Goal: Transaction & Acquisition: Purchase product/service

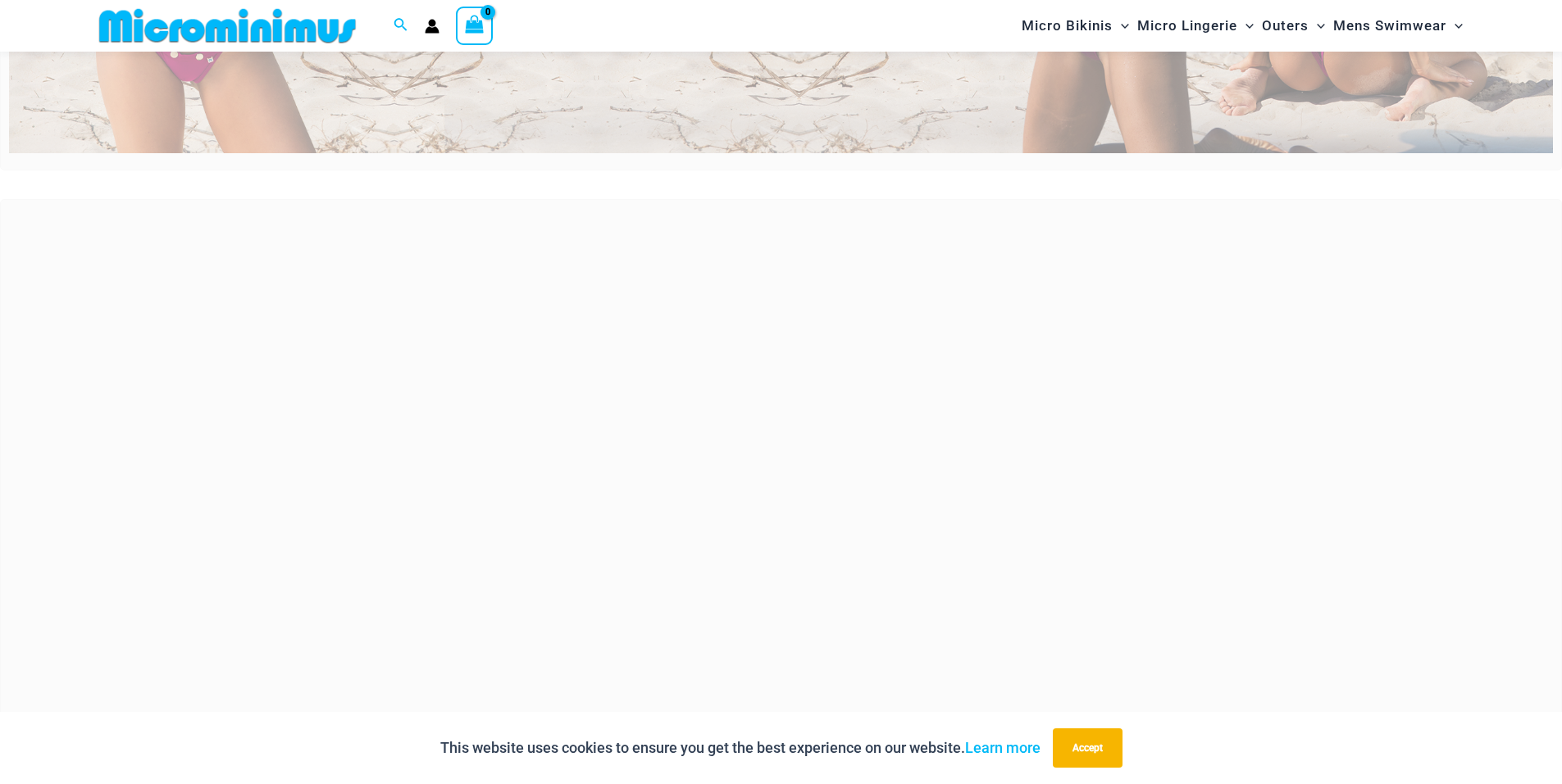
scroll to position [642, 0]
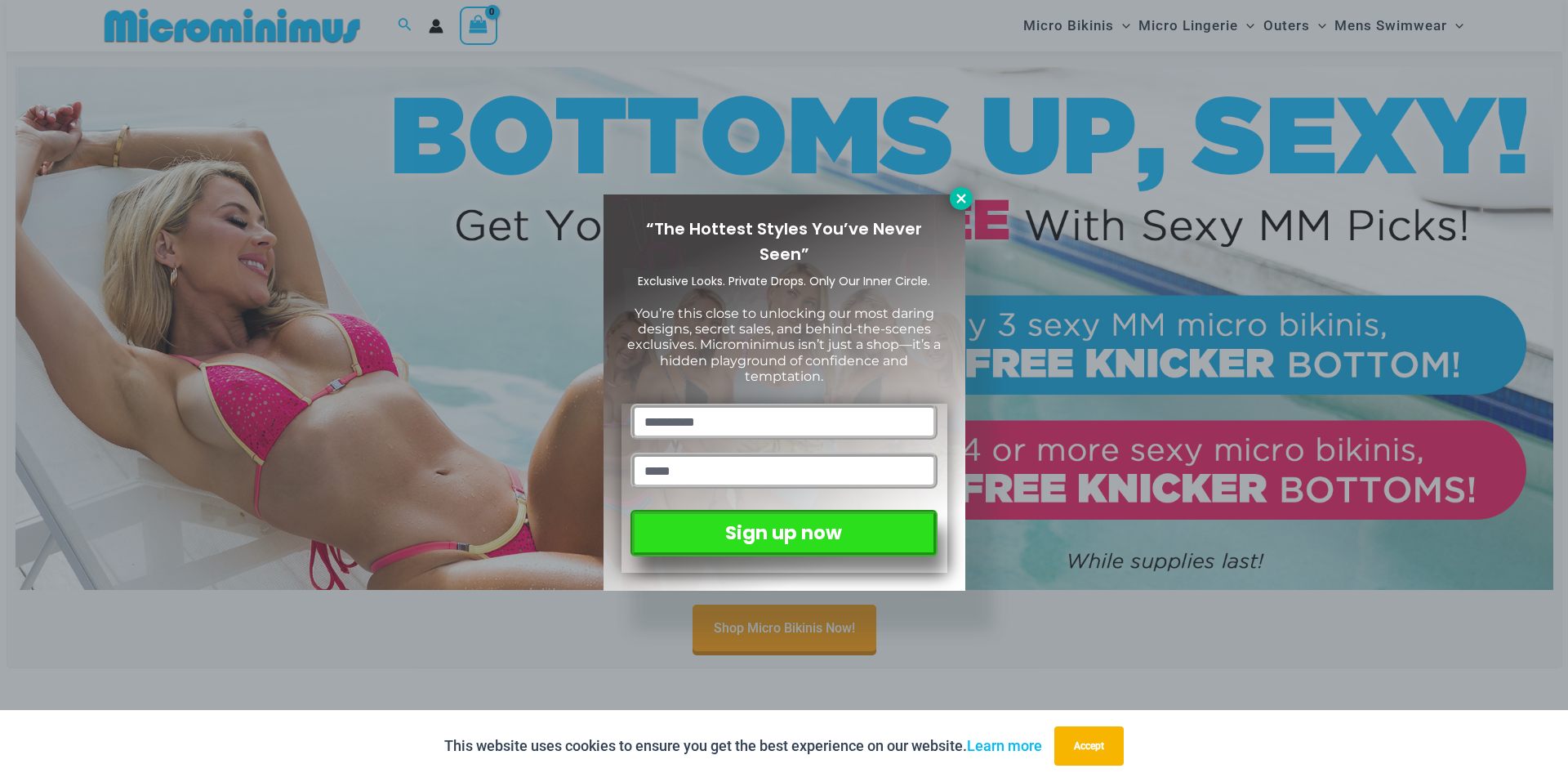
click at [956, 196] on icon at bounding box center [961, 198] width 15 height 15
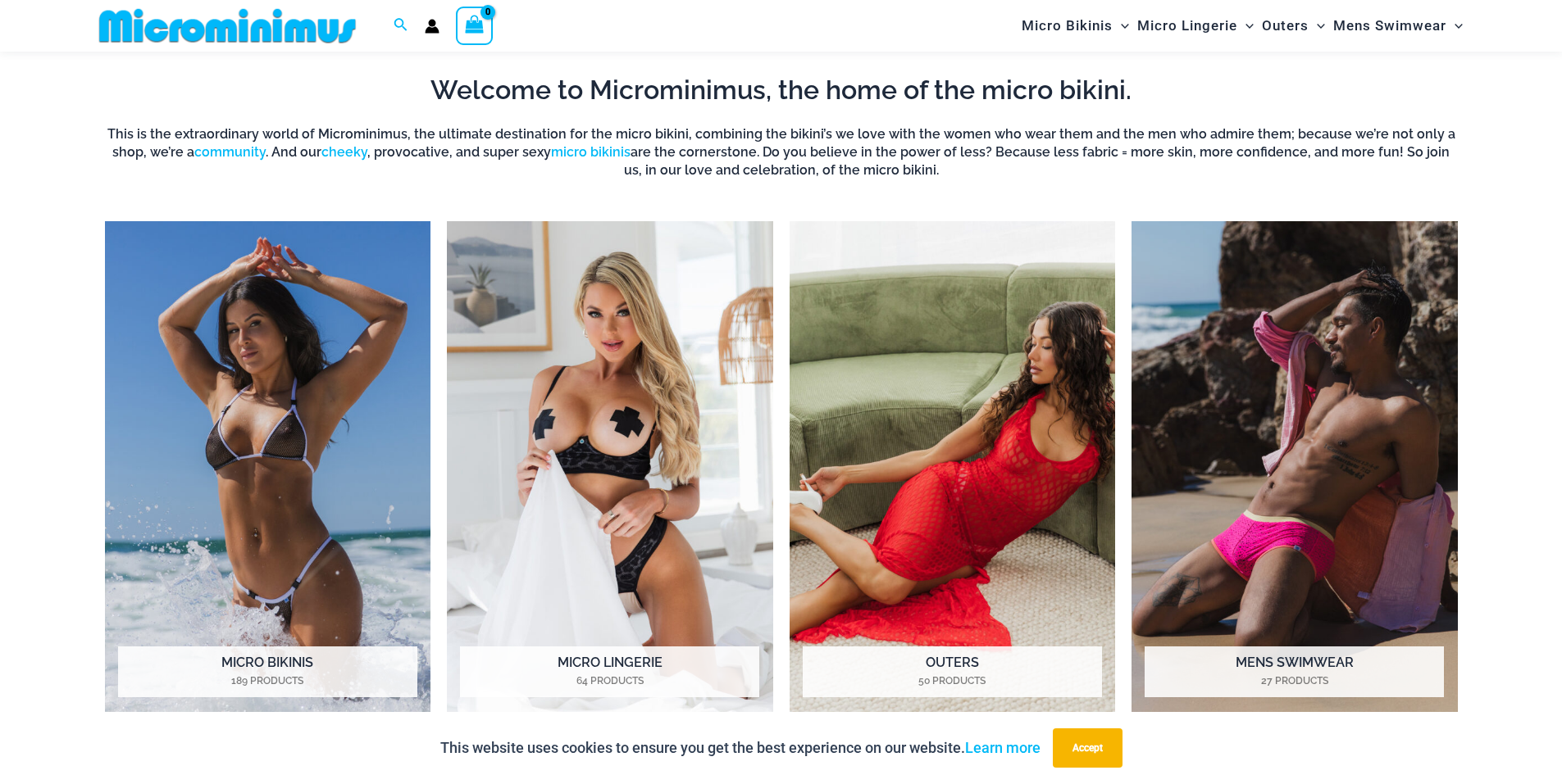
scroll to position [1380, 0]
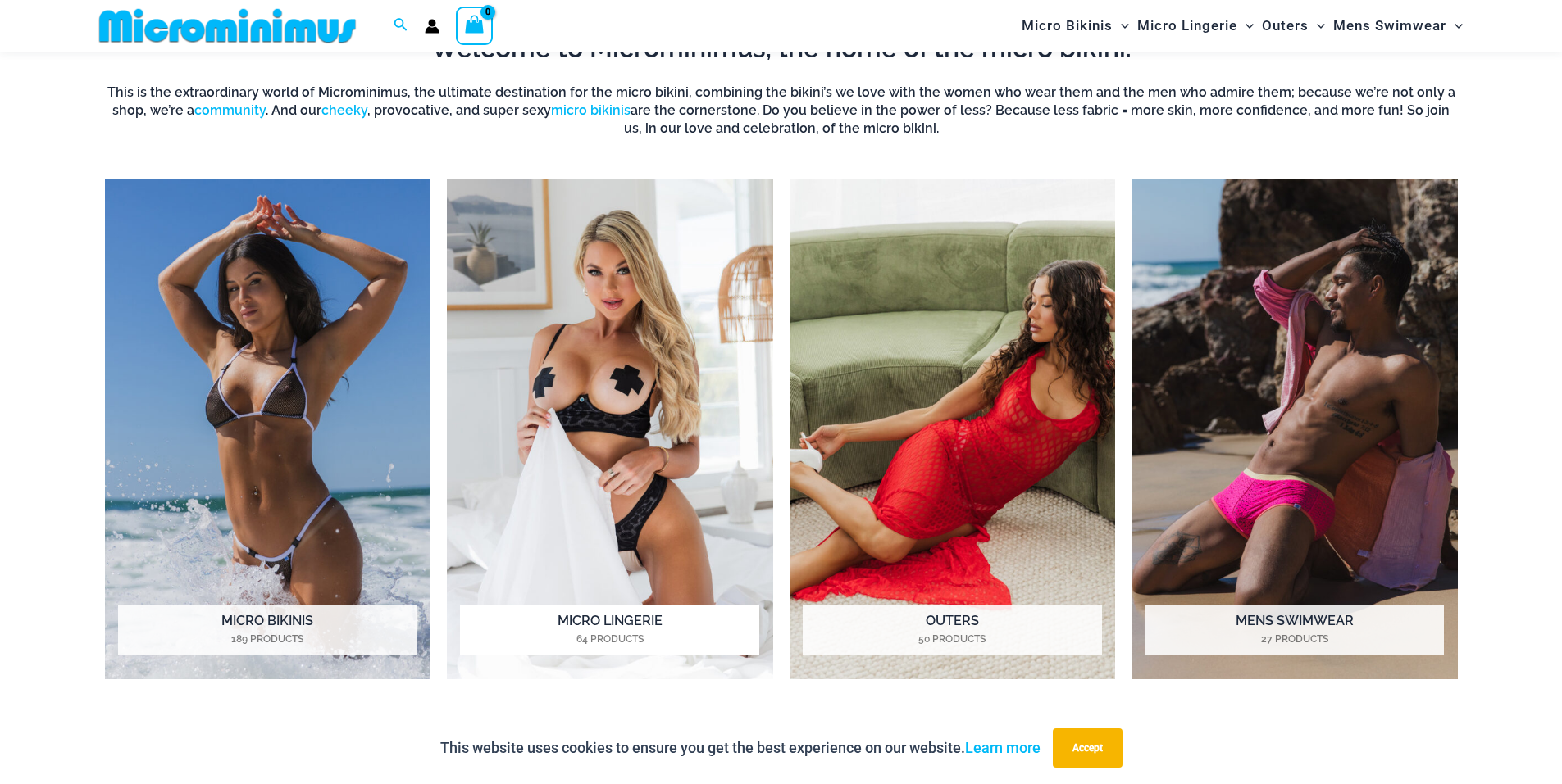
click at [618, 632] on mark "64 Products" at bounding box center [610, 638] width 300 height 15
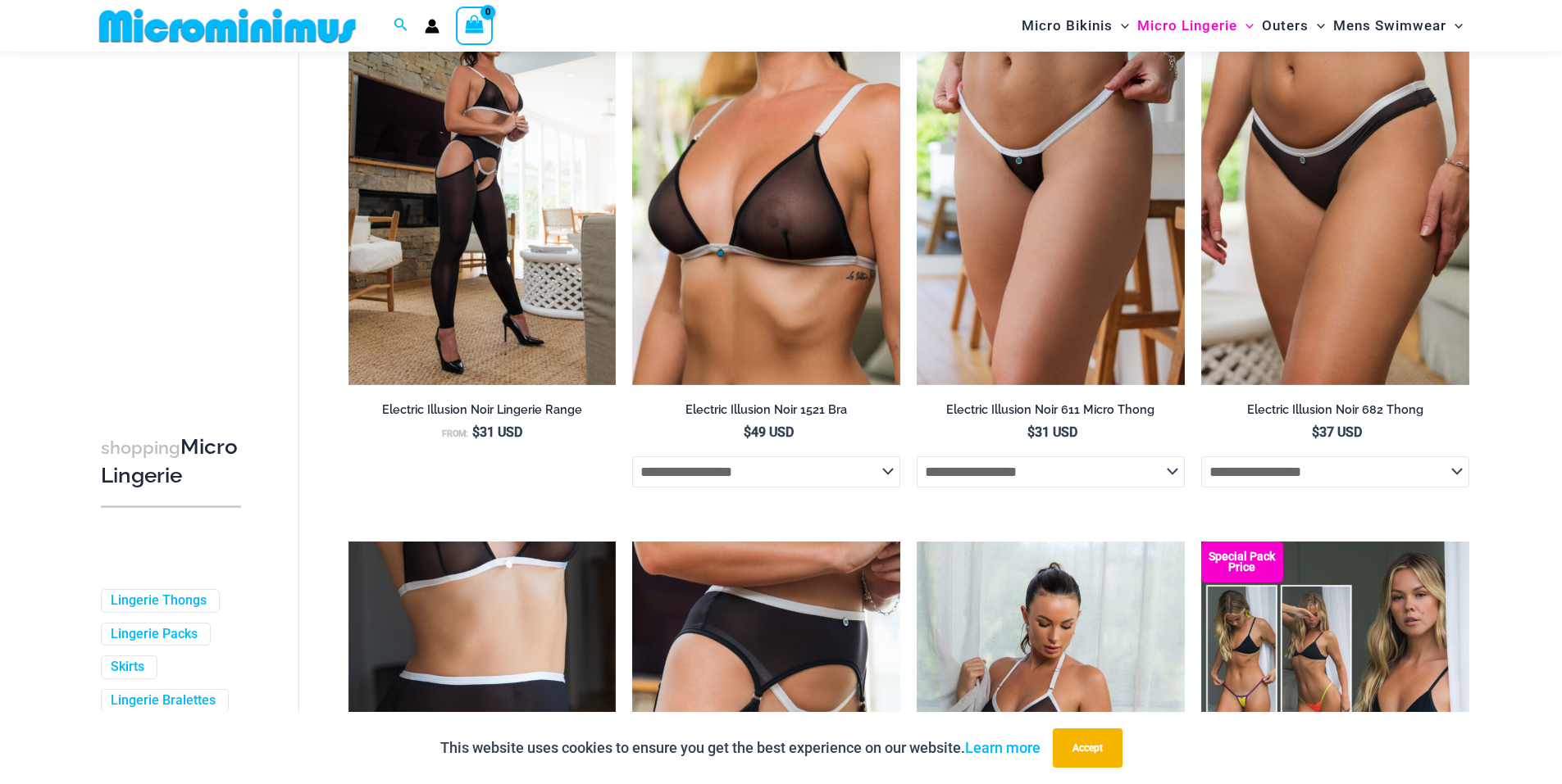
scroll to position [3102, 0]
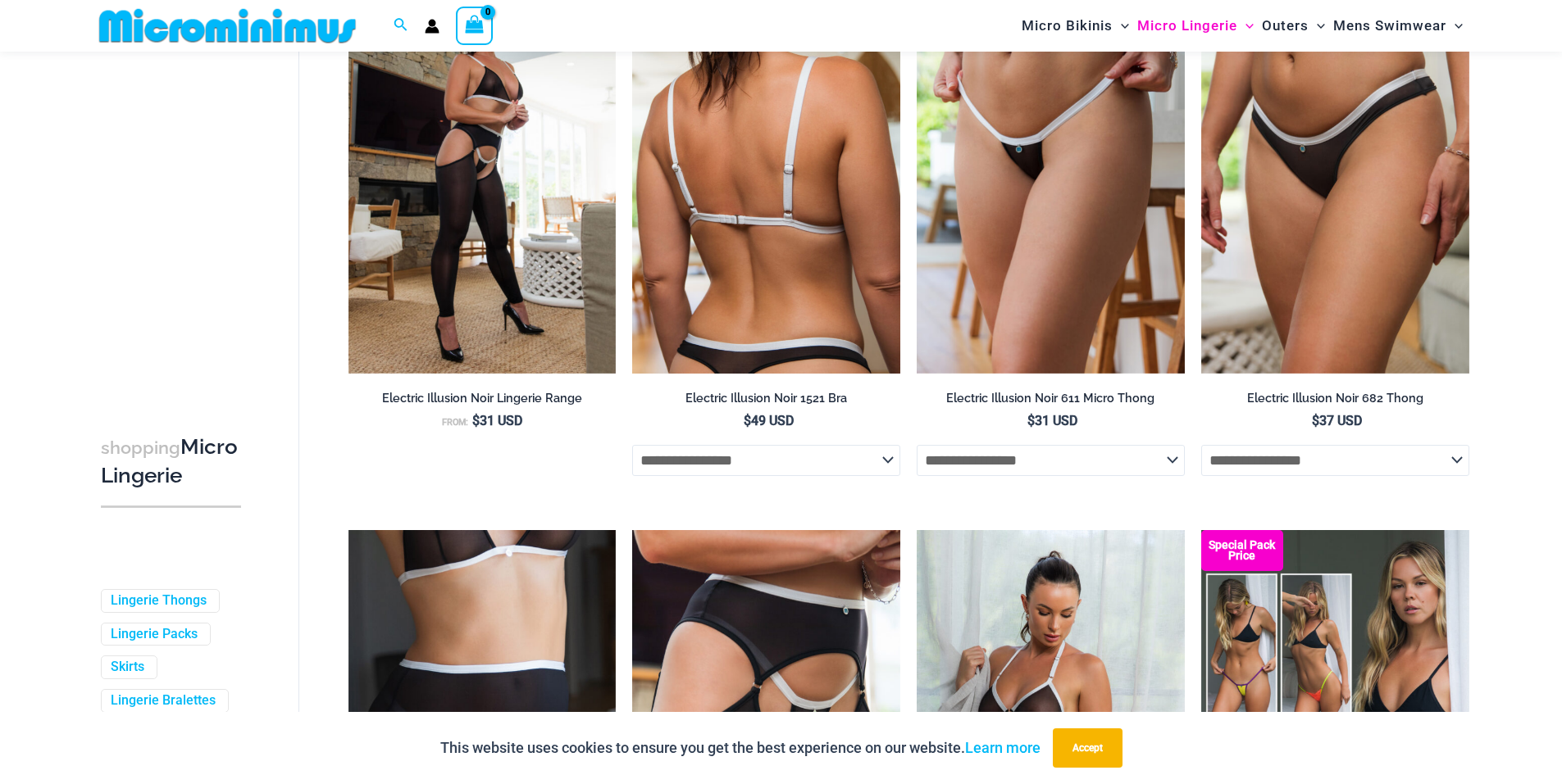
click at [890, 476] on select "**********" at bounding box center [766, 460] width 268 height 31
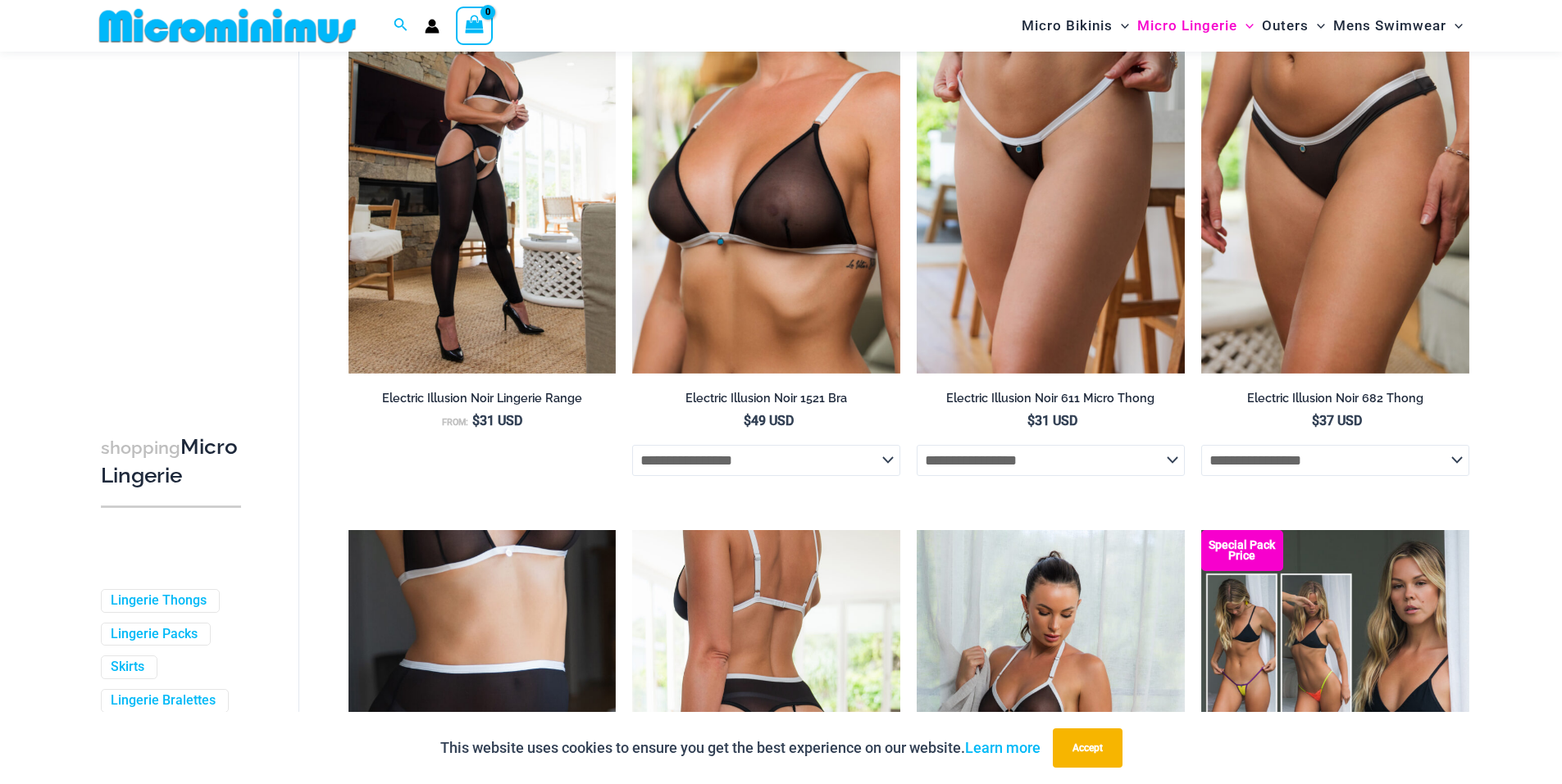
select select "*******"
click at [632, 456] on select "**********" at bounding box center [766, 460] width 268 height 31
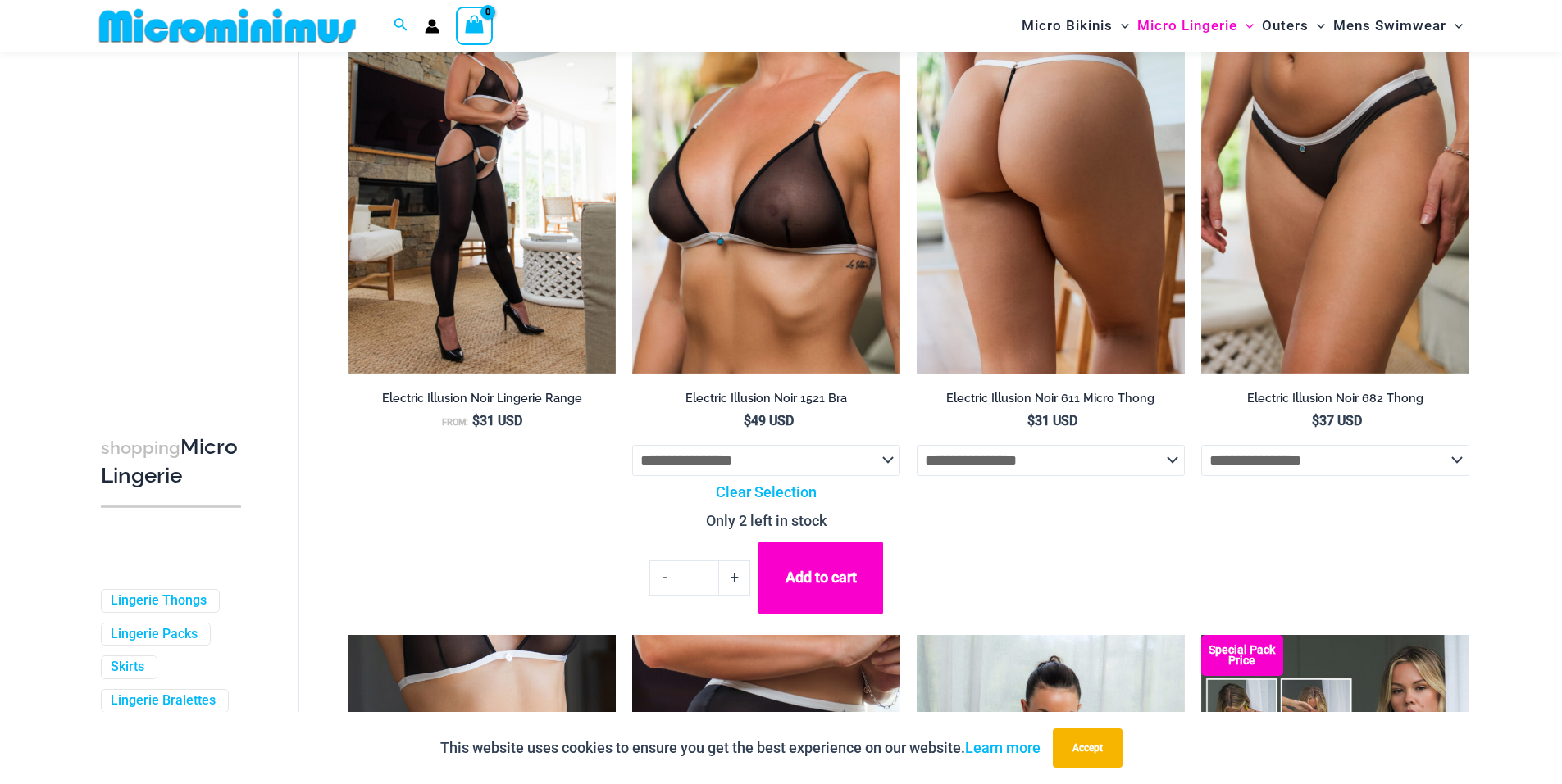
click at [1155, 476] on select "**********" at bounding box center [1050, 460] width 268 height 31
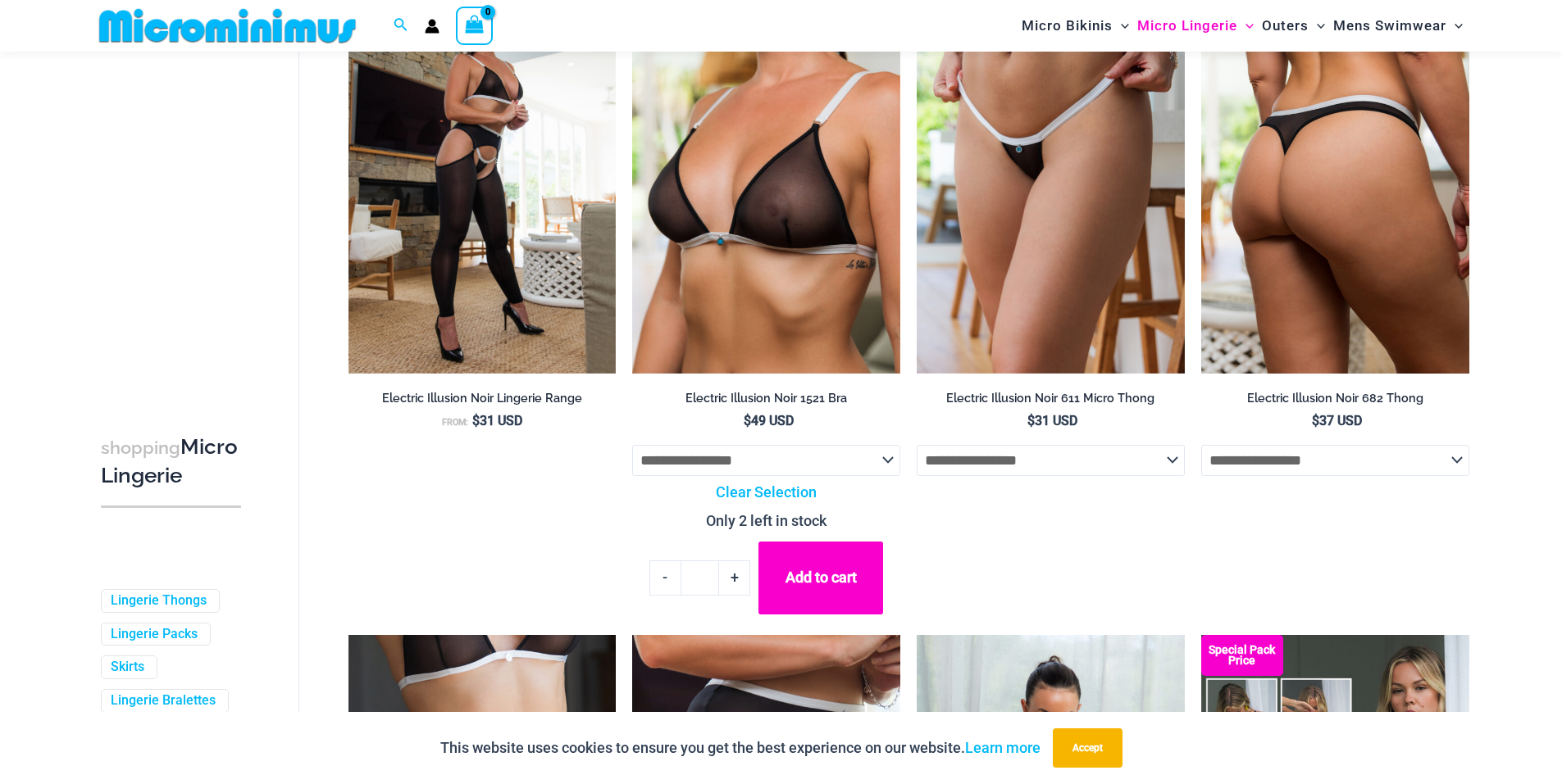
click at [1324, 465] on select "**********" at bounding box center [1335, 460] width 268 height 31
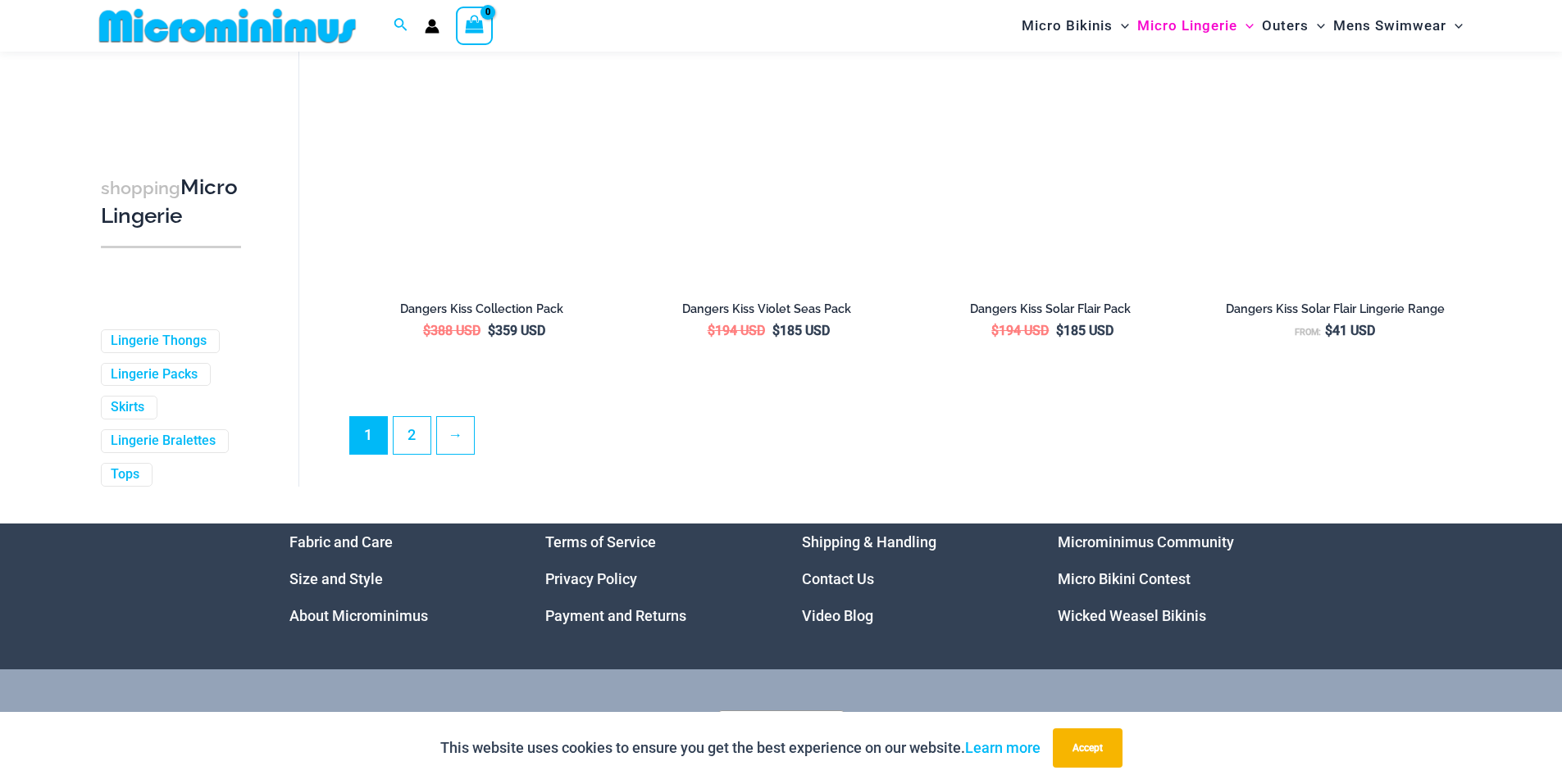
scroll to position [4496, 0]
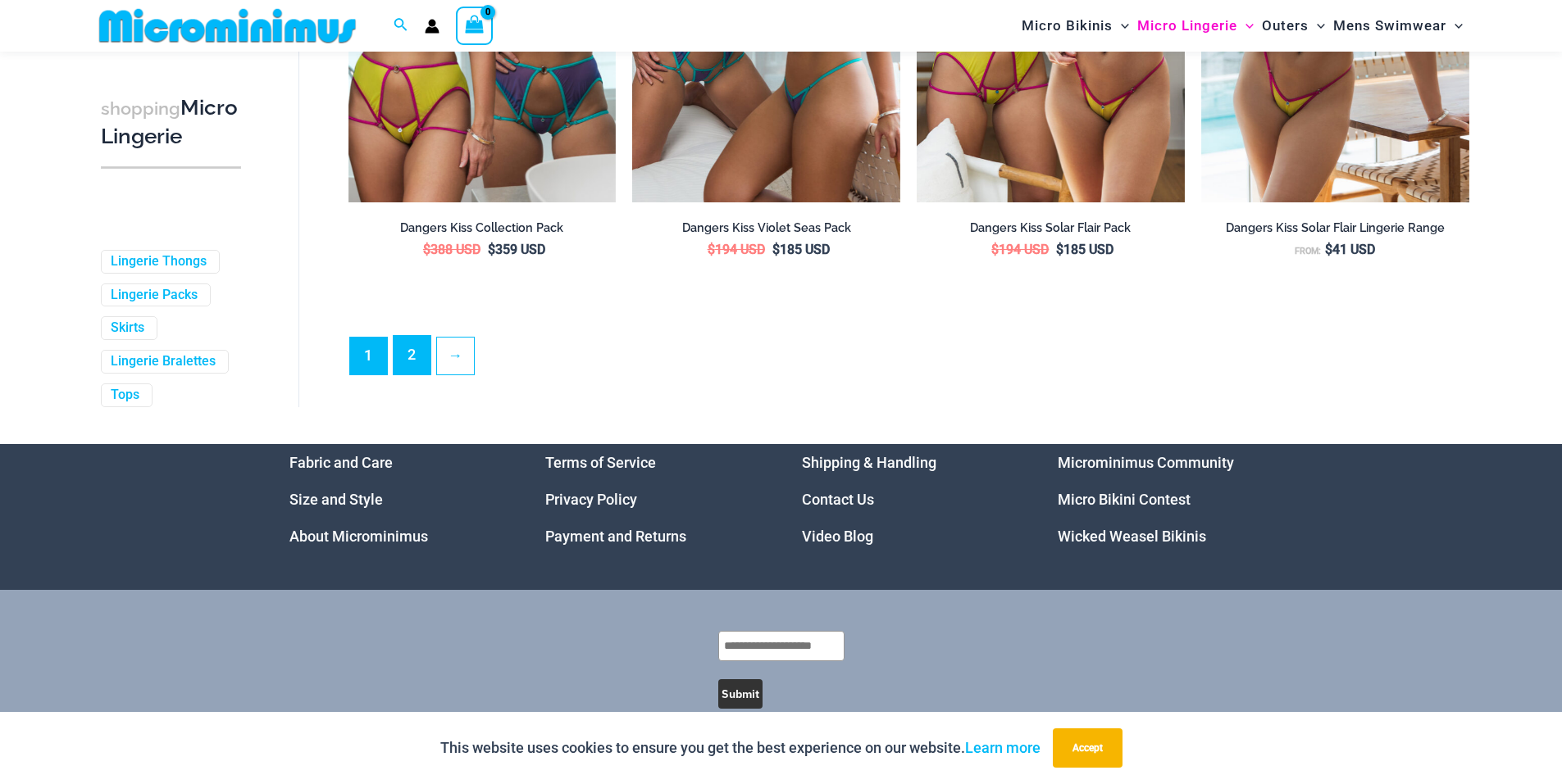
click at [409, 375] on link "2" at bounding box center [412, 355] width 37 height 39
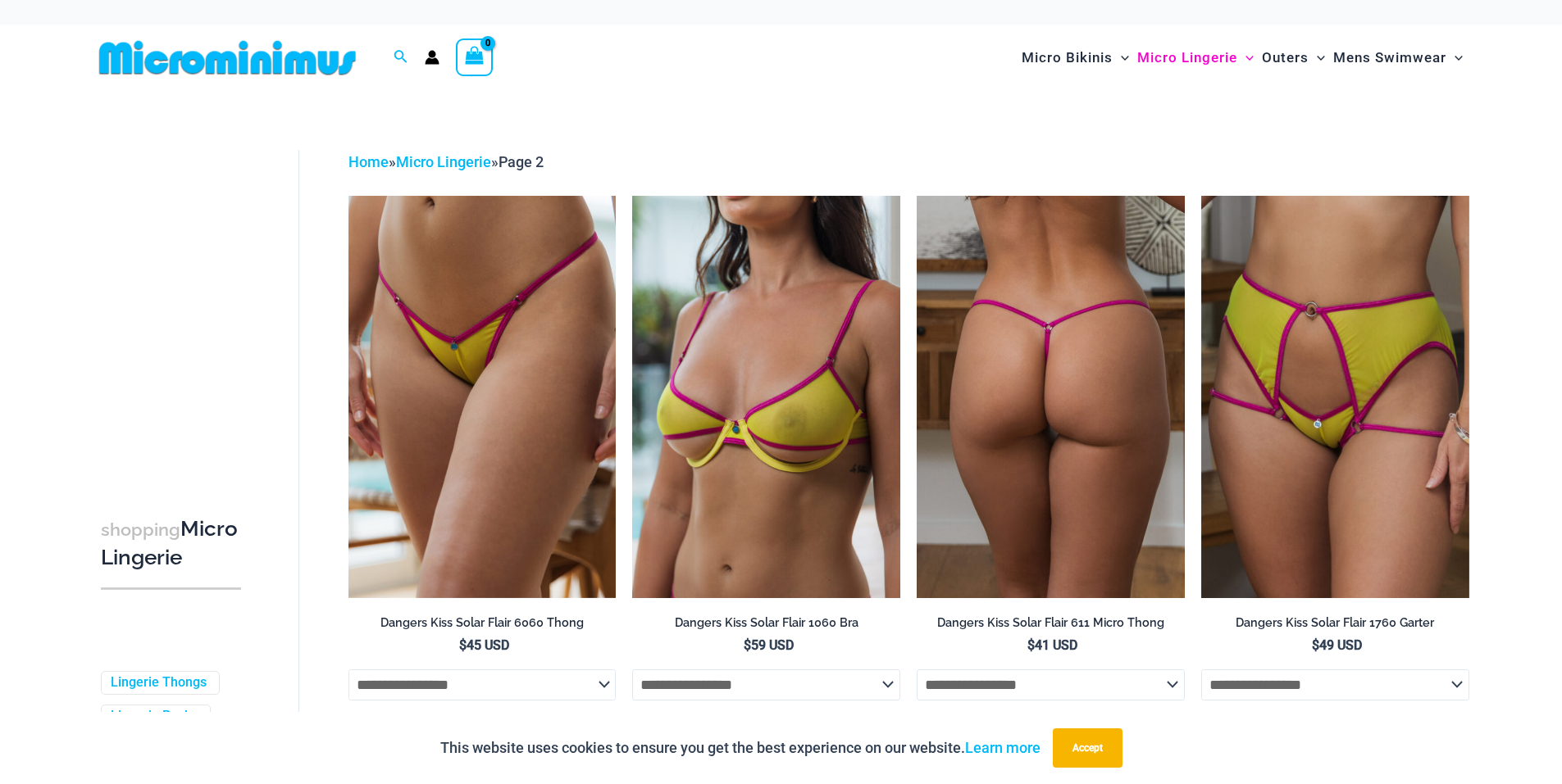
click at [1066, 407] on img at bounding box center [1050, 396] width 268 height 401
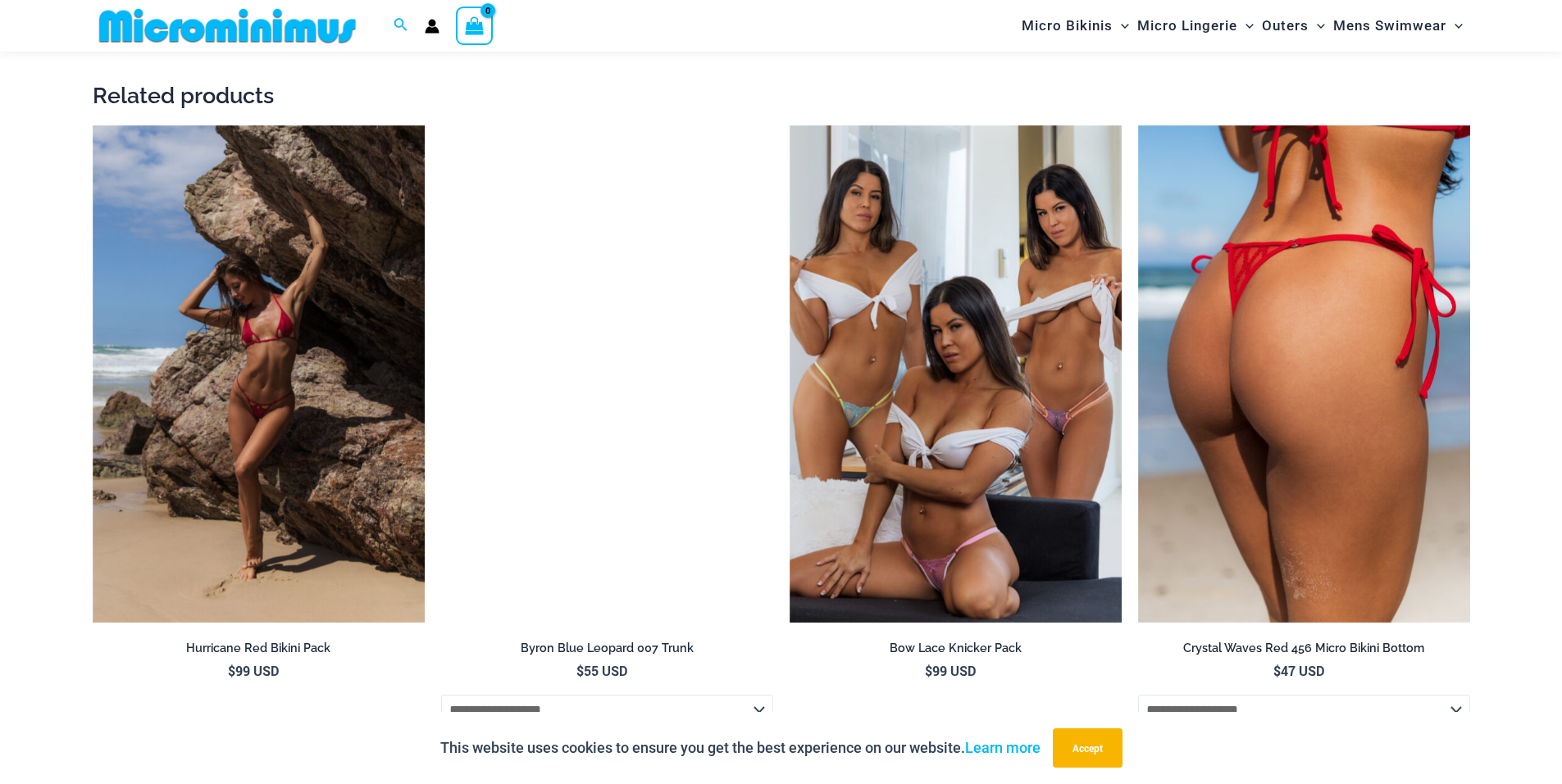
scroll to position [3098, 0]
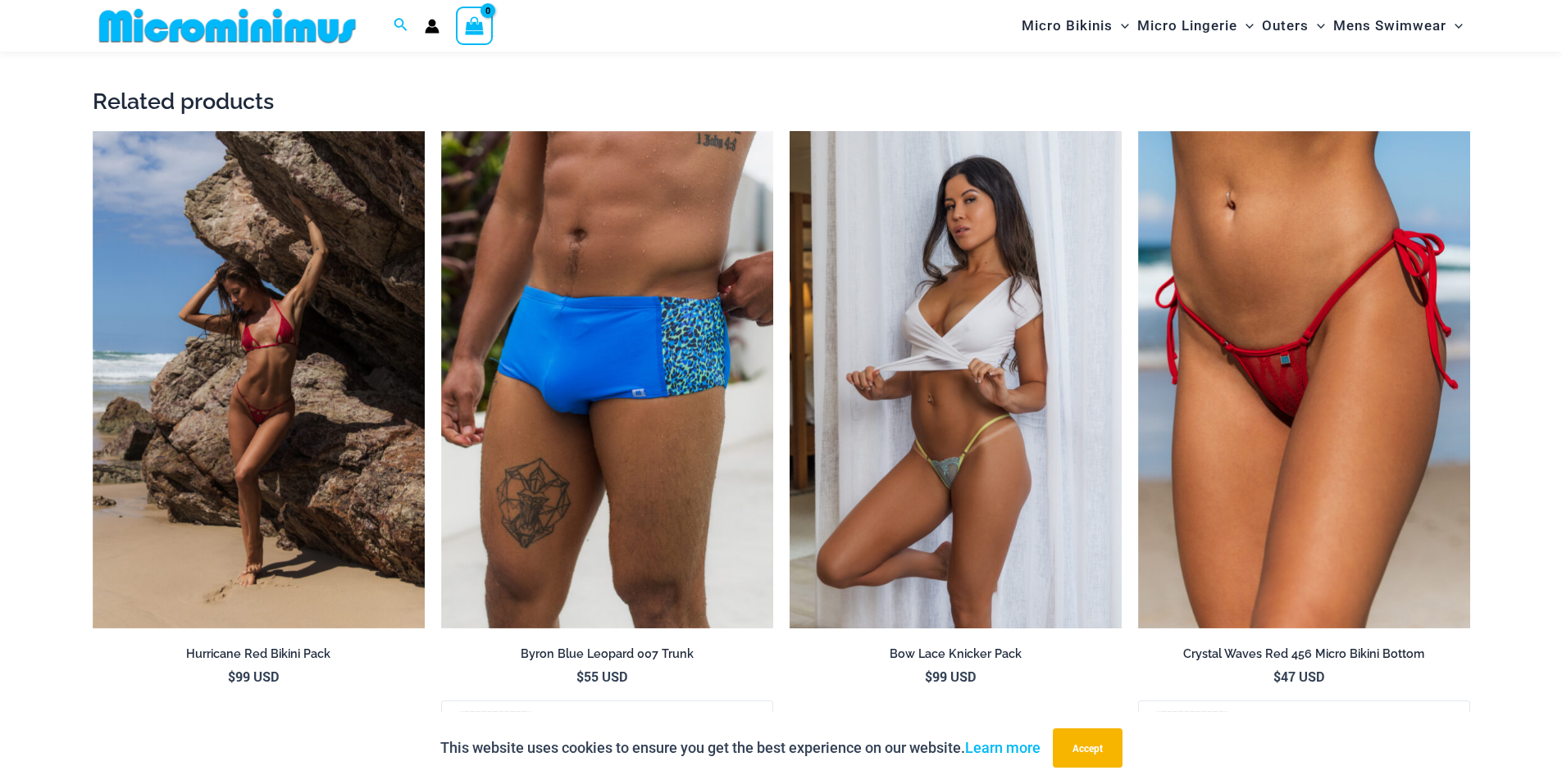
click at [1043, 372] on img at bounding box center [955, 380] width 332 height 499
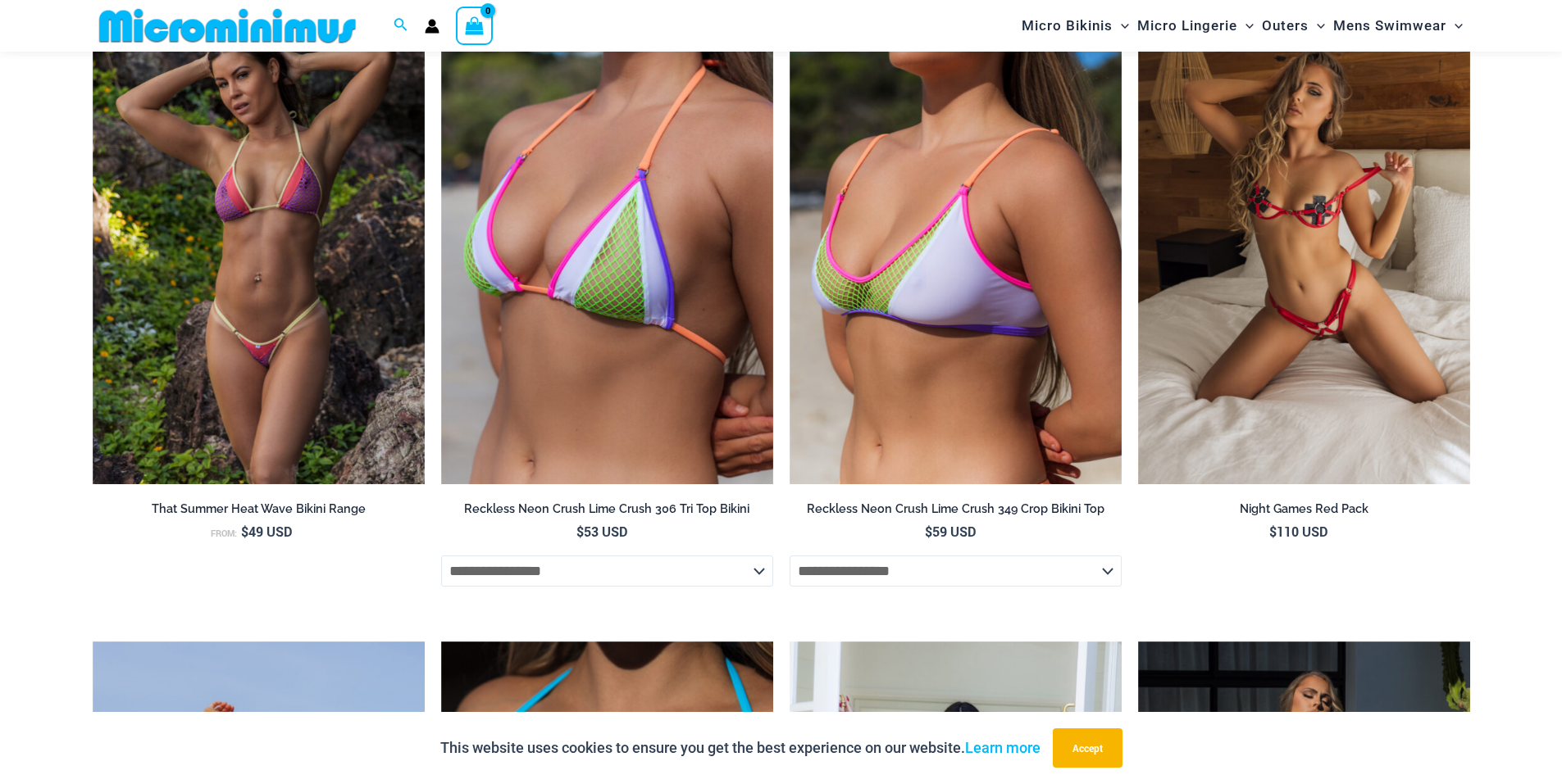
scroll to position [4573, 0]
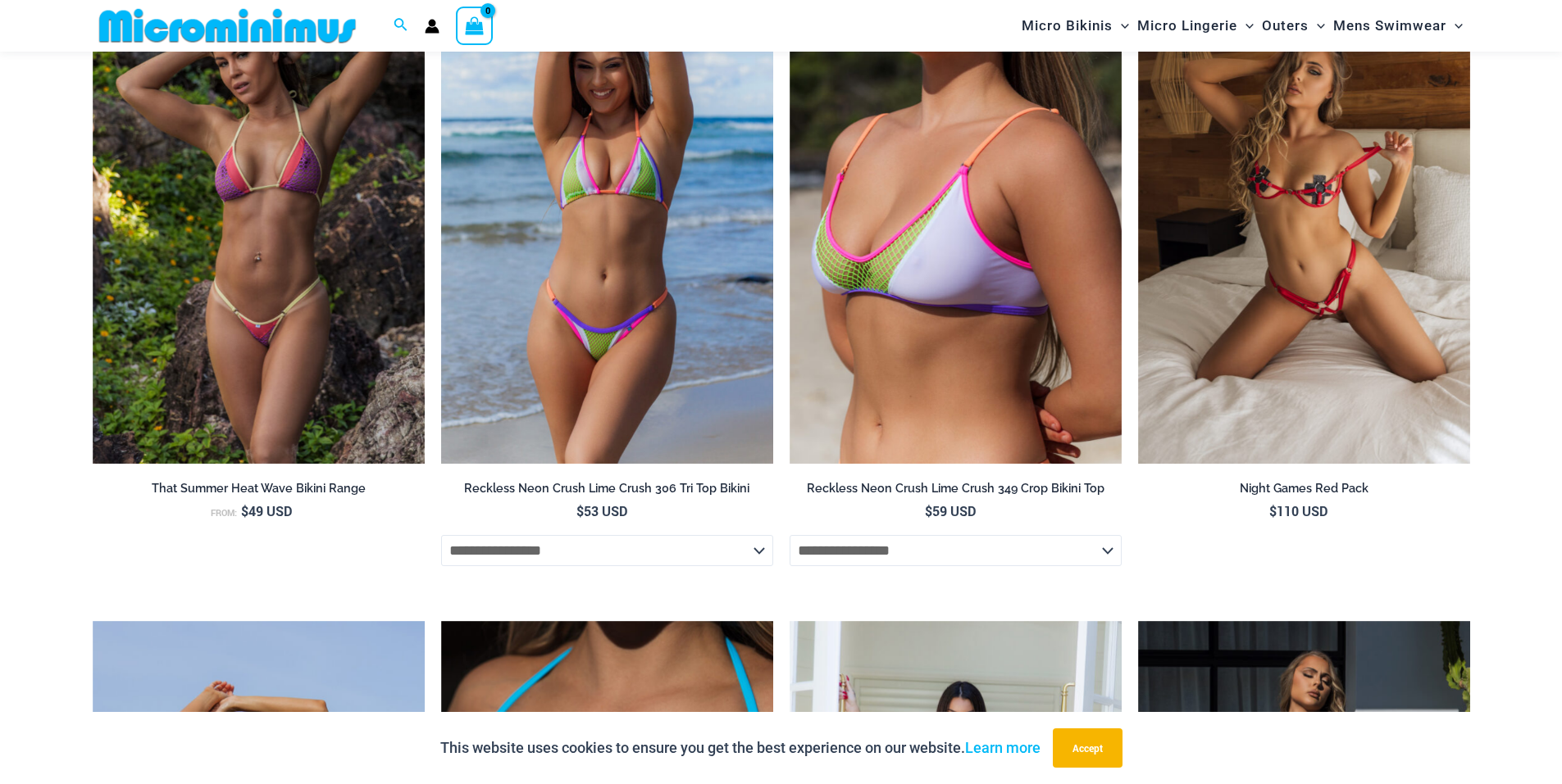
click at [589, 555] on select "**********" at bounding box center [607, 550] width 332 height 31
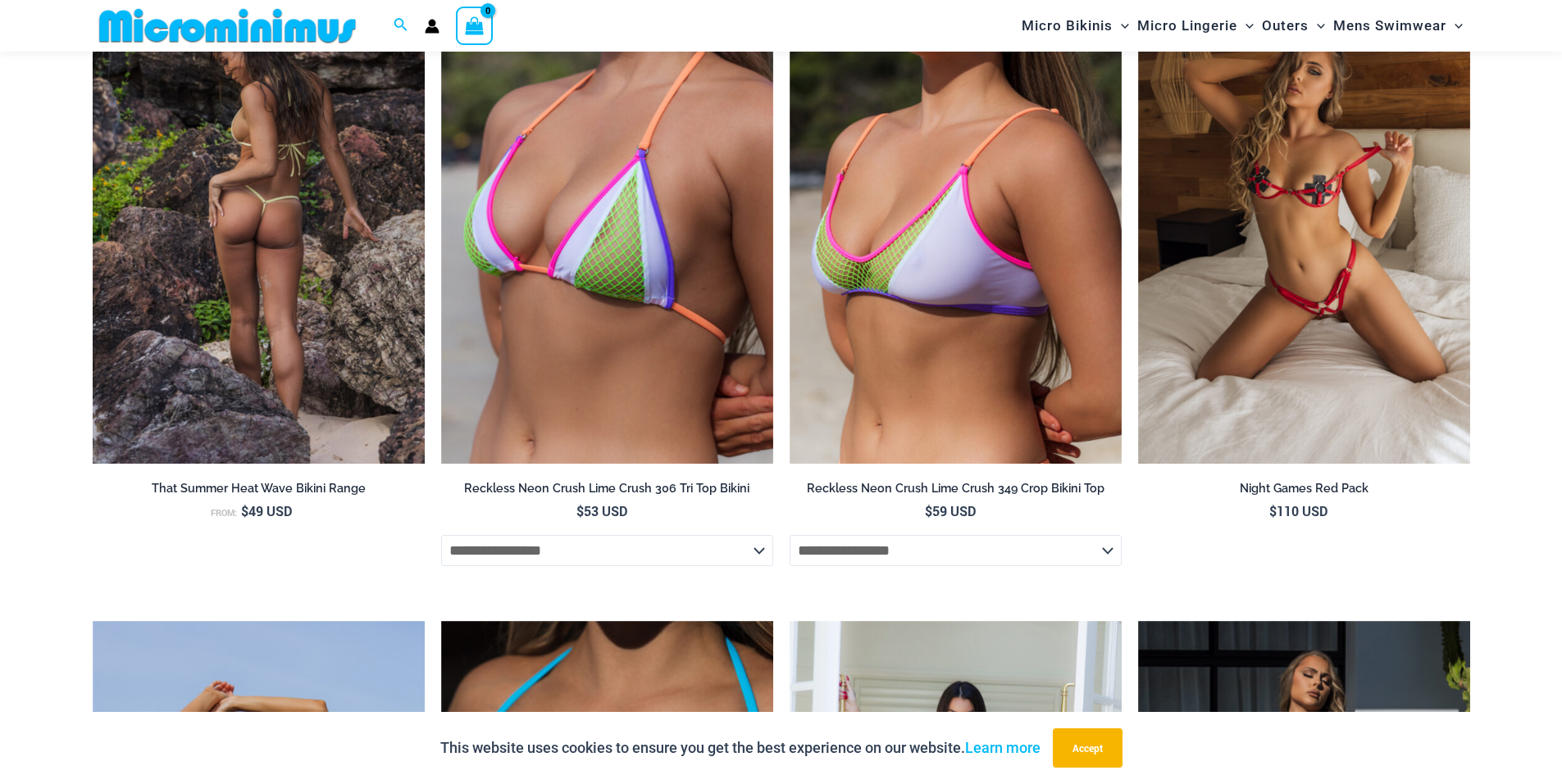
click at [379, 561] on li "That Summer Heat Wave Bikini Range From: $ 49 USD" at bounding box center [258, 274] width 332 height 617
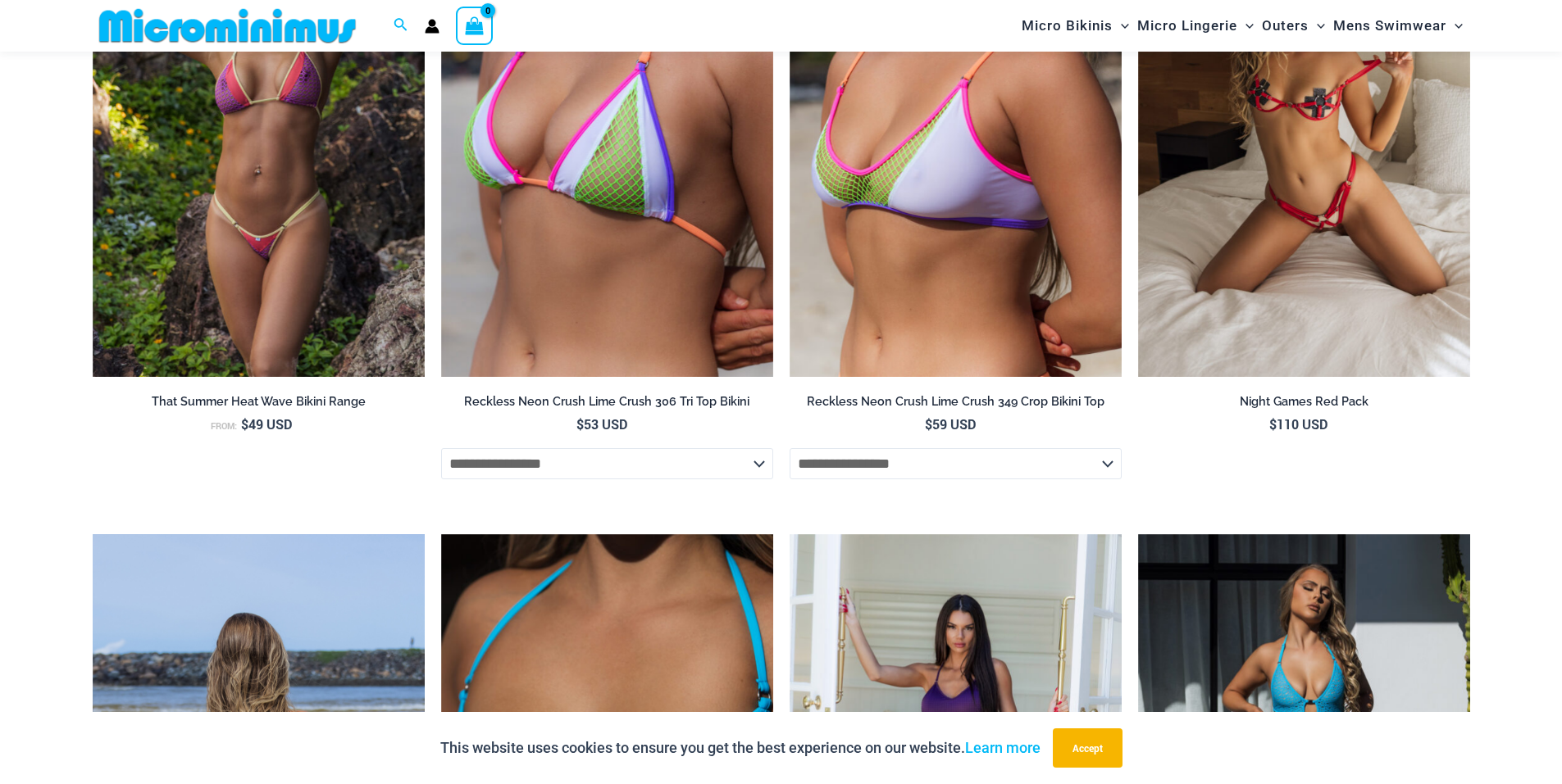
scroll to position [4492, 0]
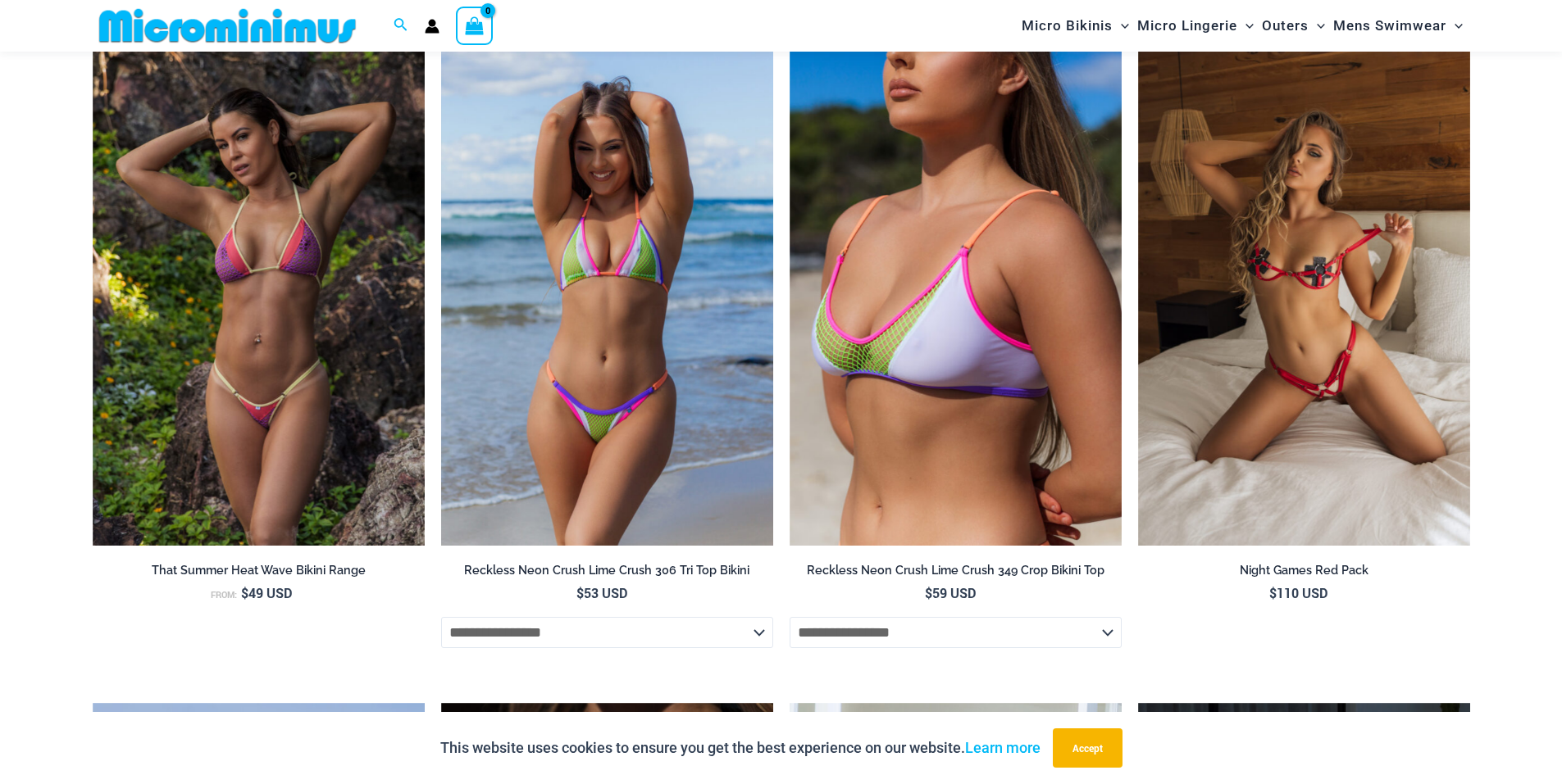
click at [621, 375] on img at bounding box center [607, 296] width 332 height 499
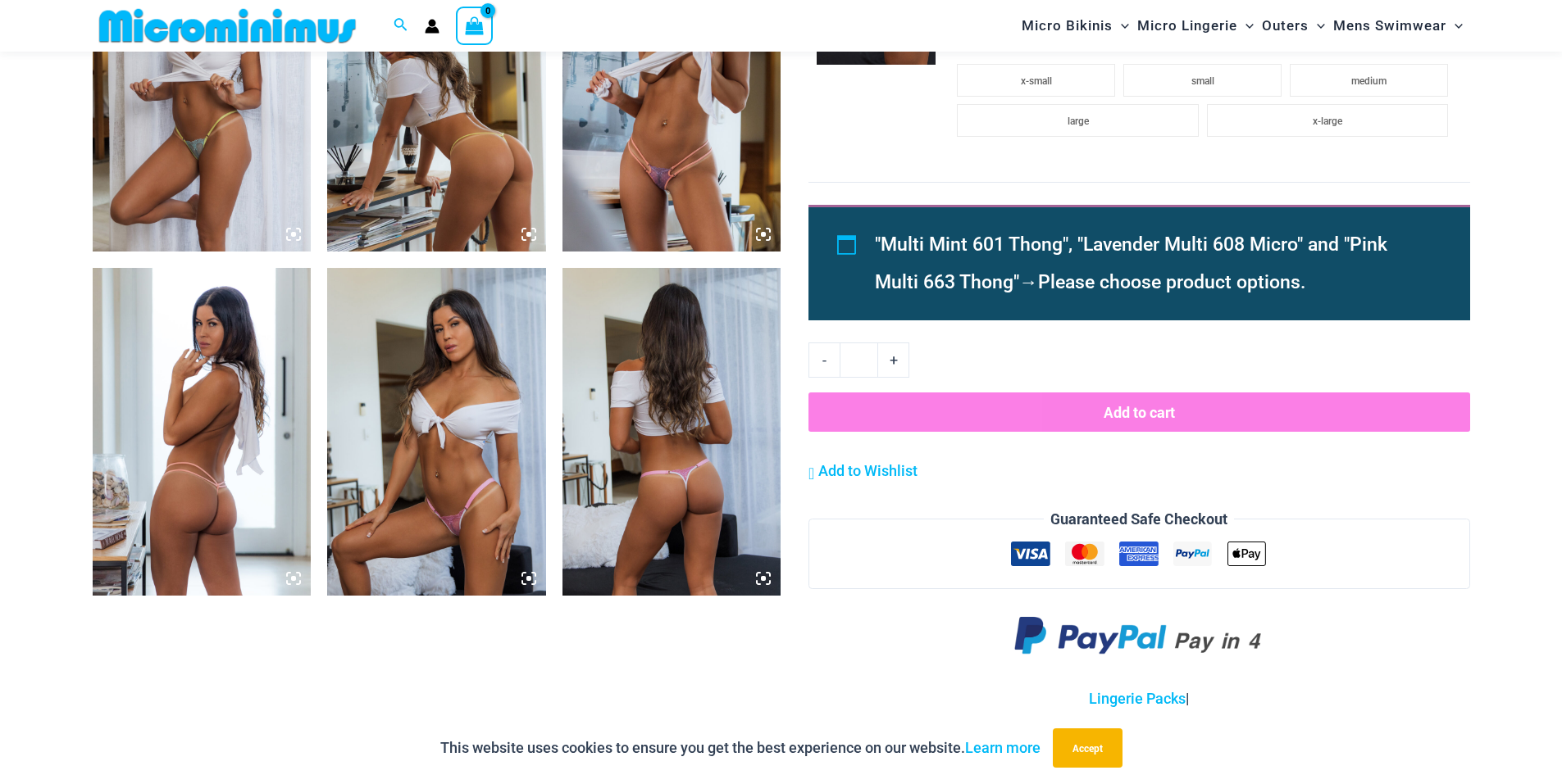
scroll to position [1474, 0]
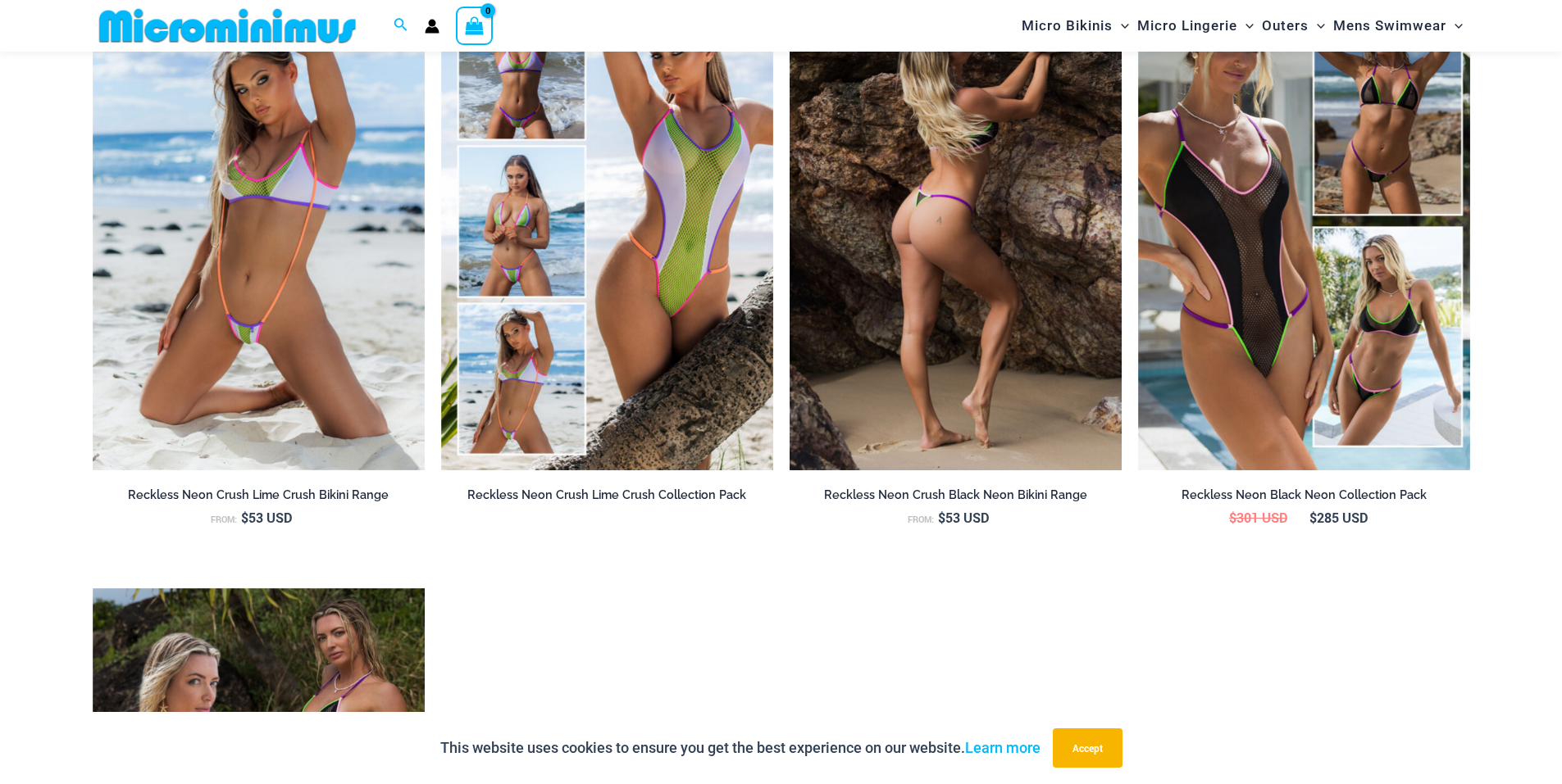
scroll to position [1961, 0]
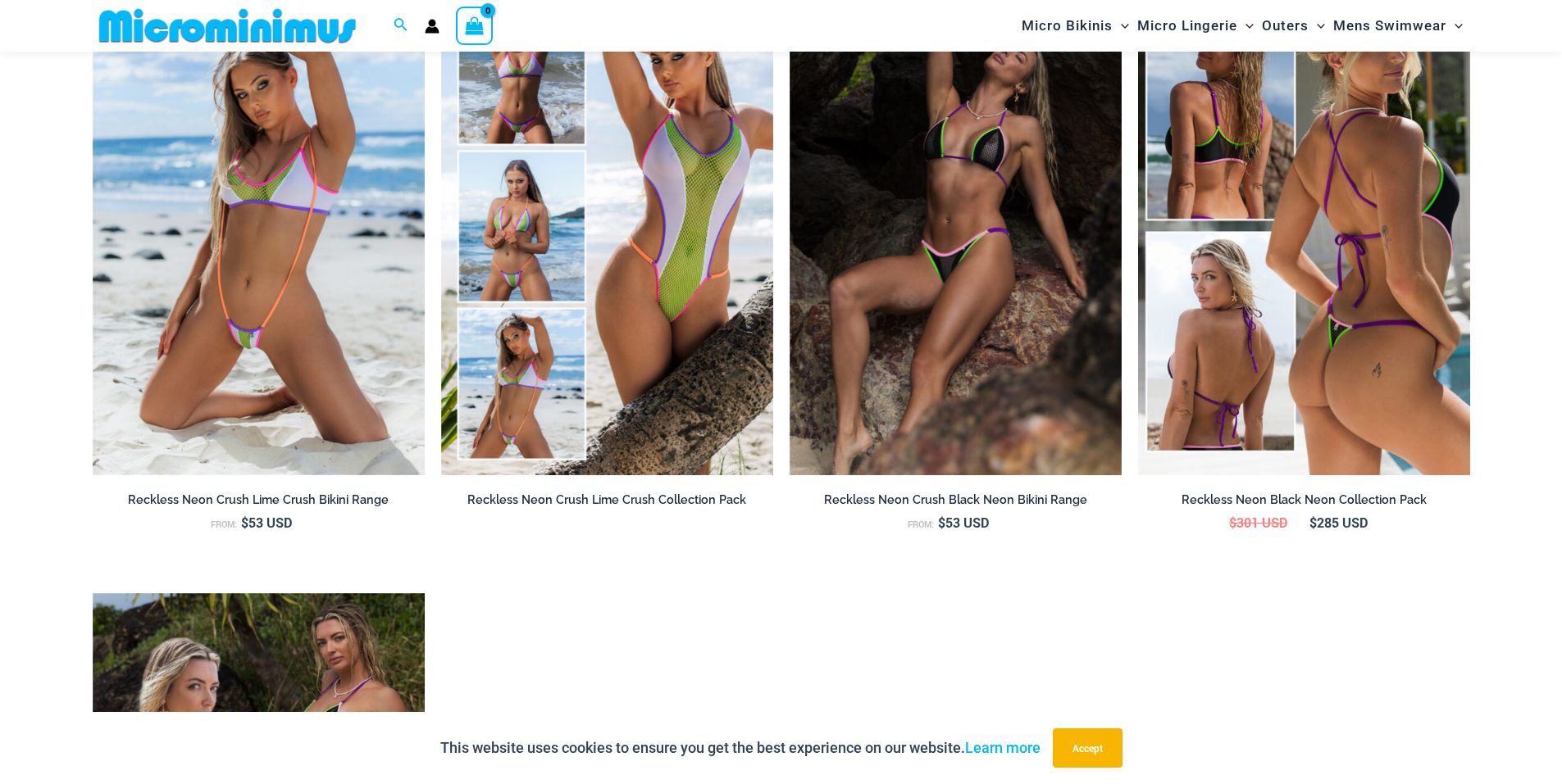
click at [1229, 277] on img at bounding box center [1304, 226] width 332 height 499
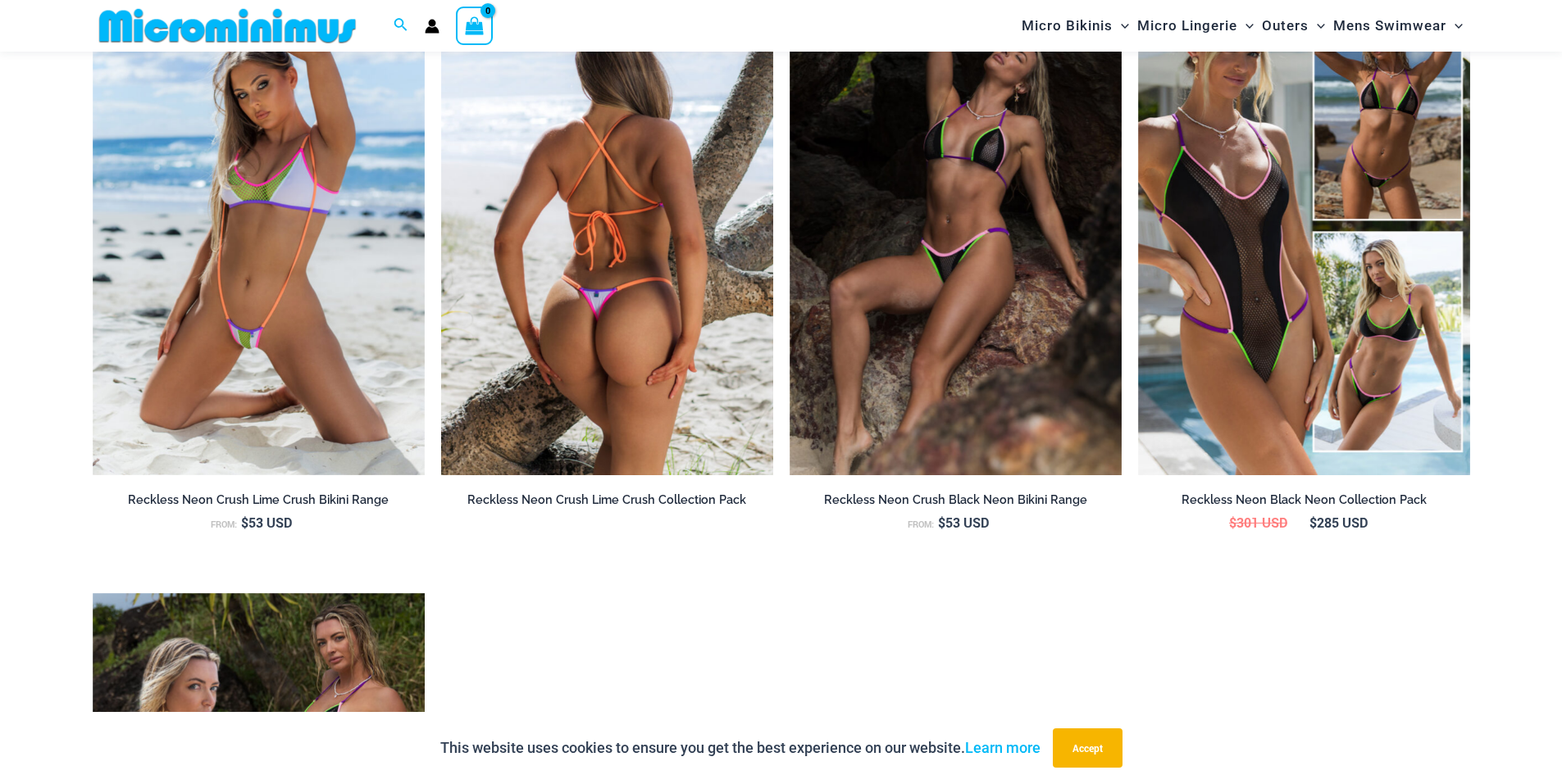
click at [669, 361] on img at bounding box center [607, 226] width 332 height 499
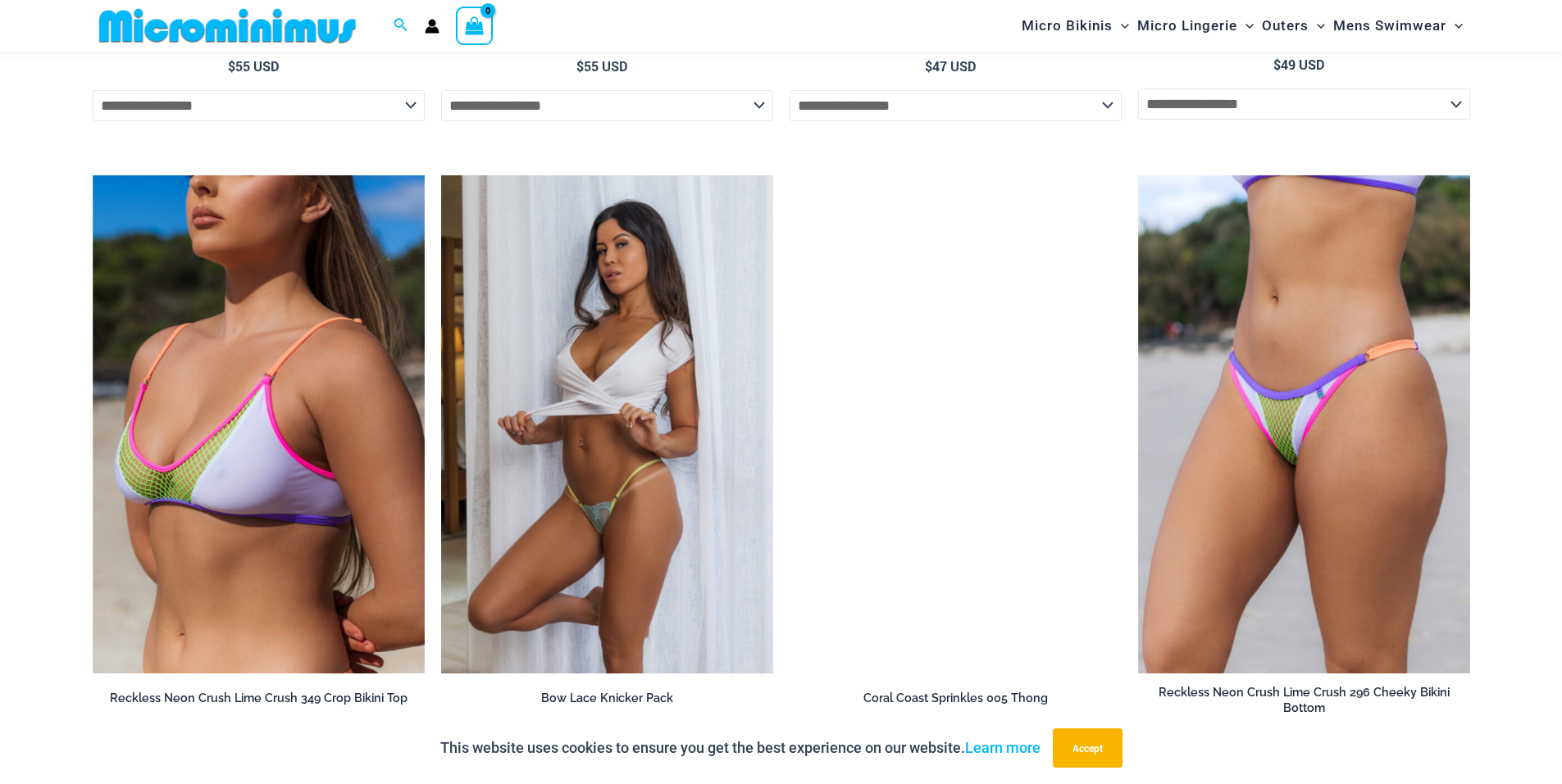
scroll to position [3929, 0]
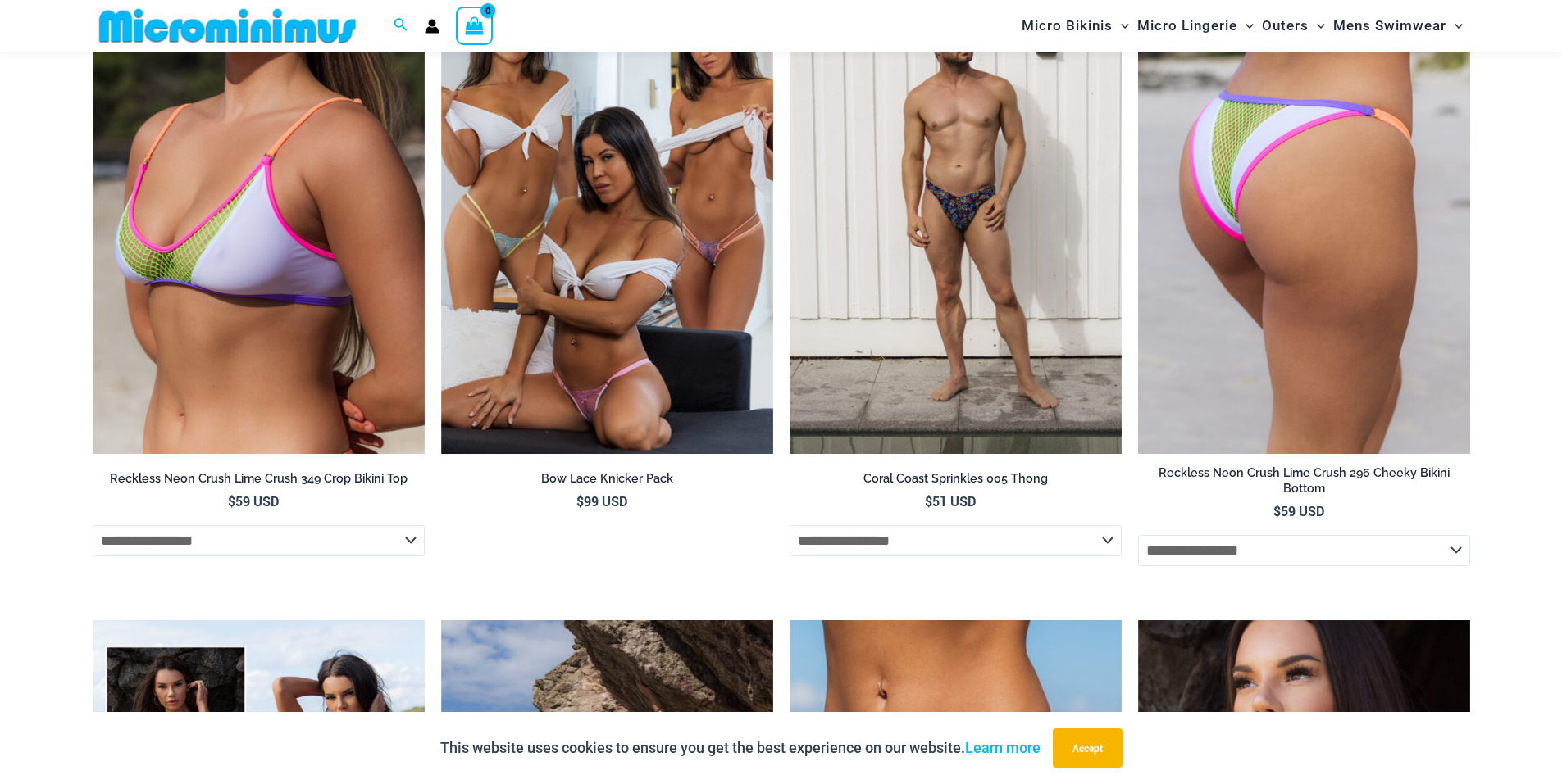
click at [1361, 367] on img at bounding box center [1304, 204] width 332 height 499
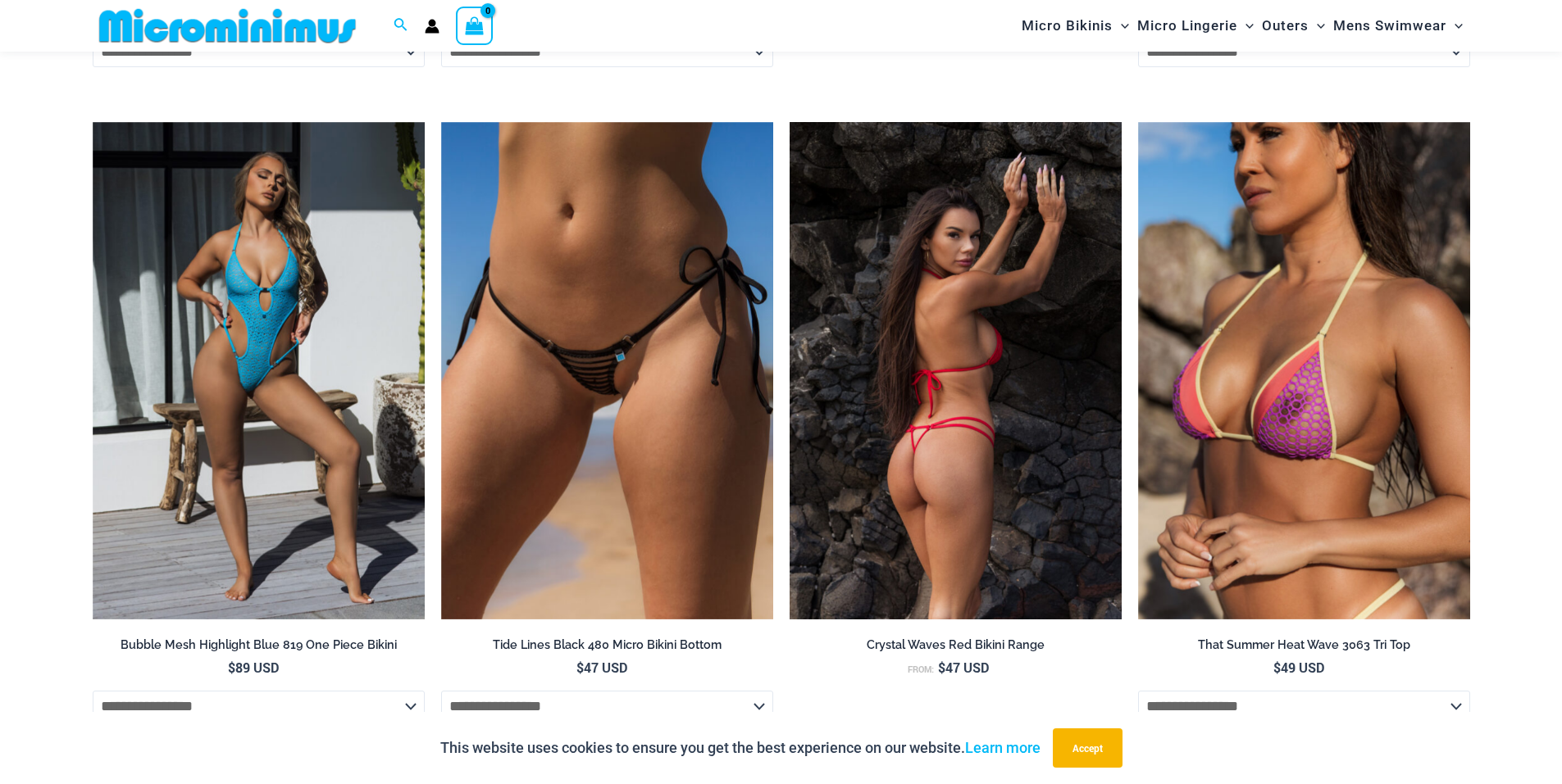
scroll to position [5895, 0]
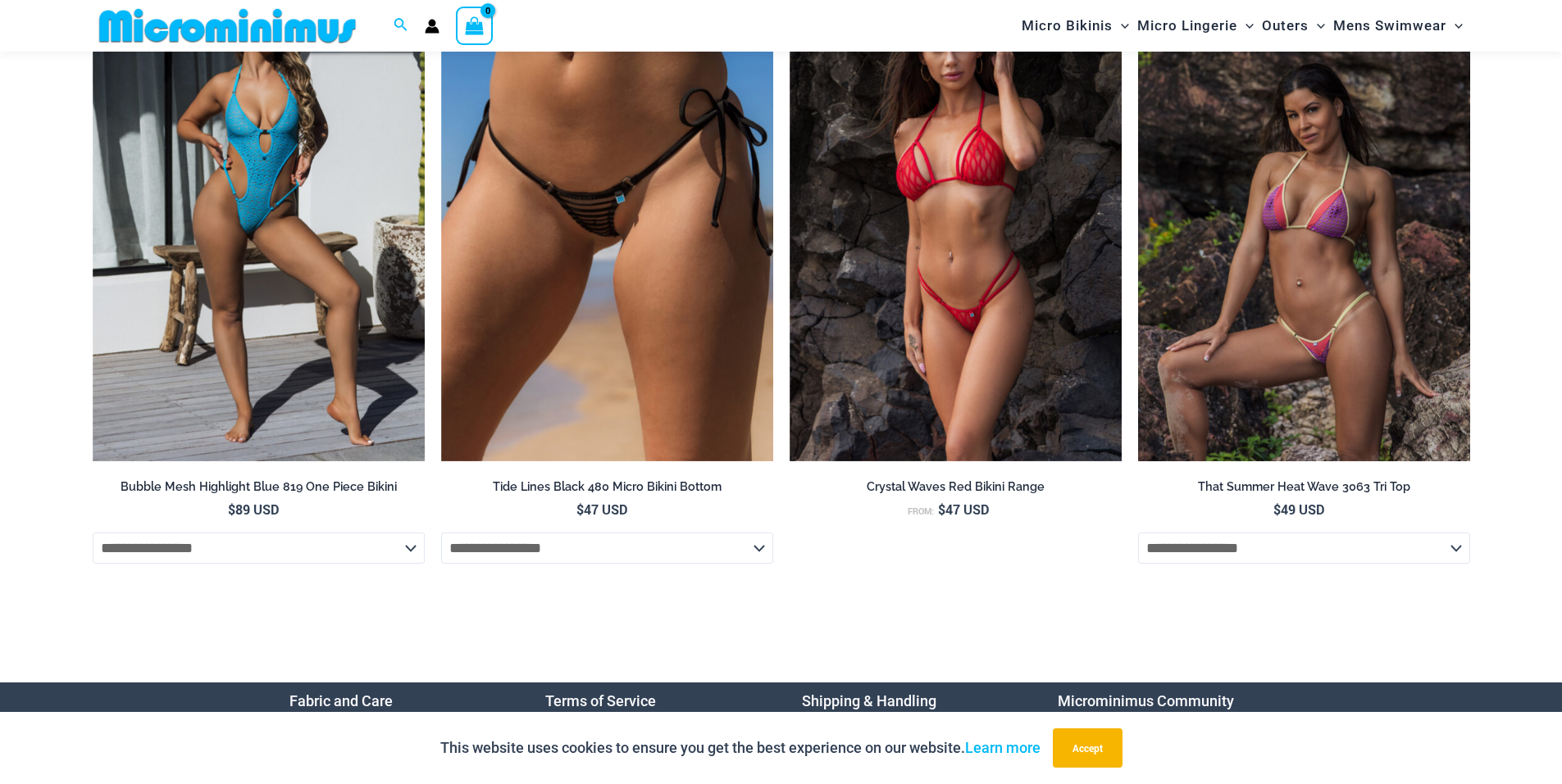
click at [1321, 371] on img at bounding box center [1304, 213] width 332 height 499
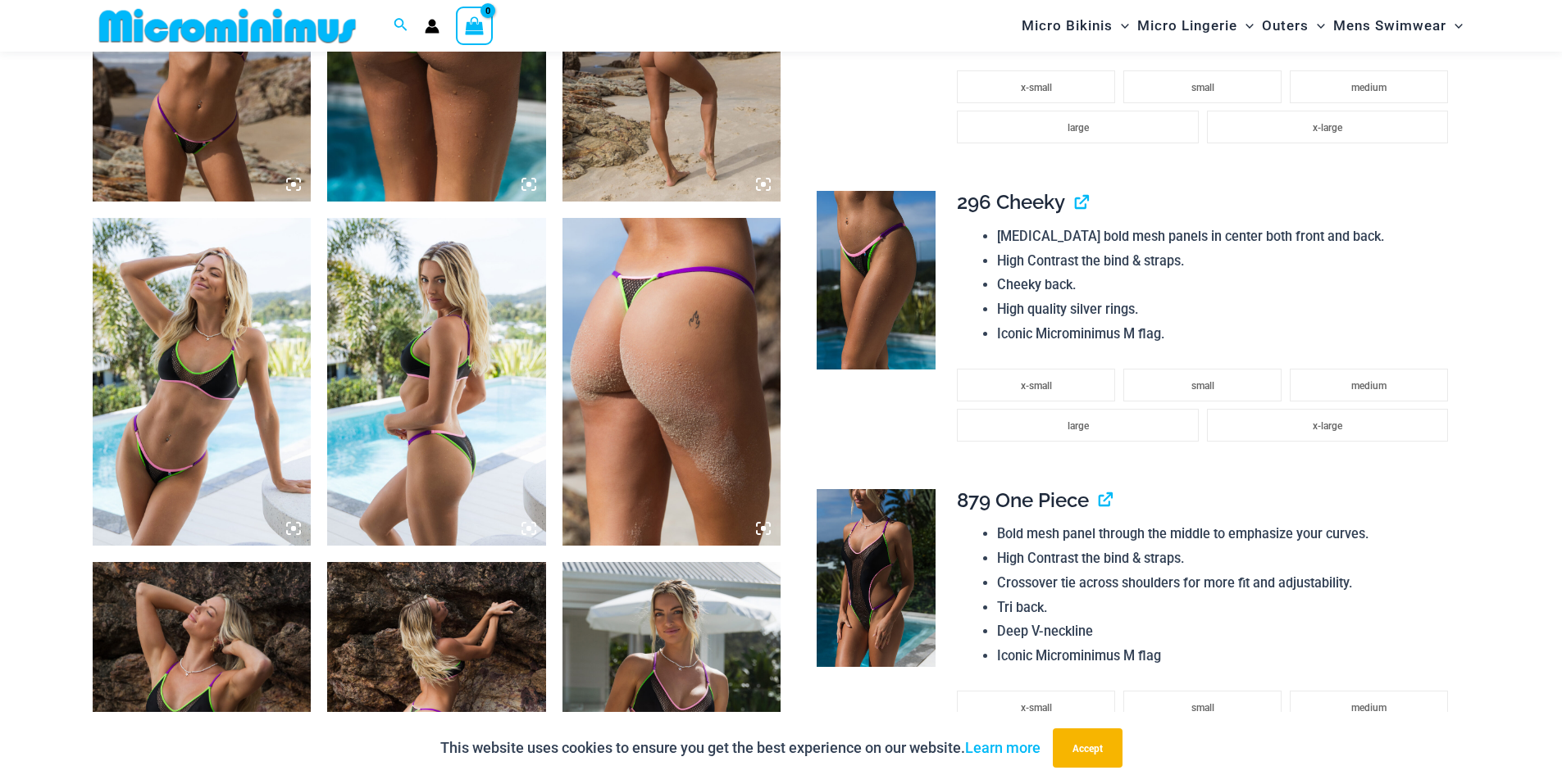
scroll to position [1952, 0]
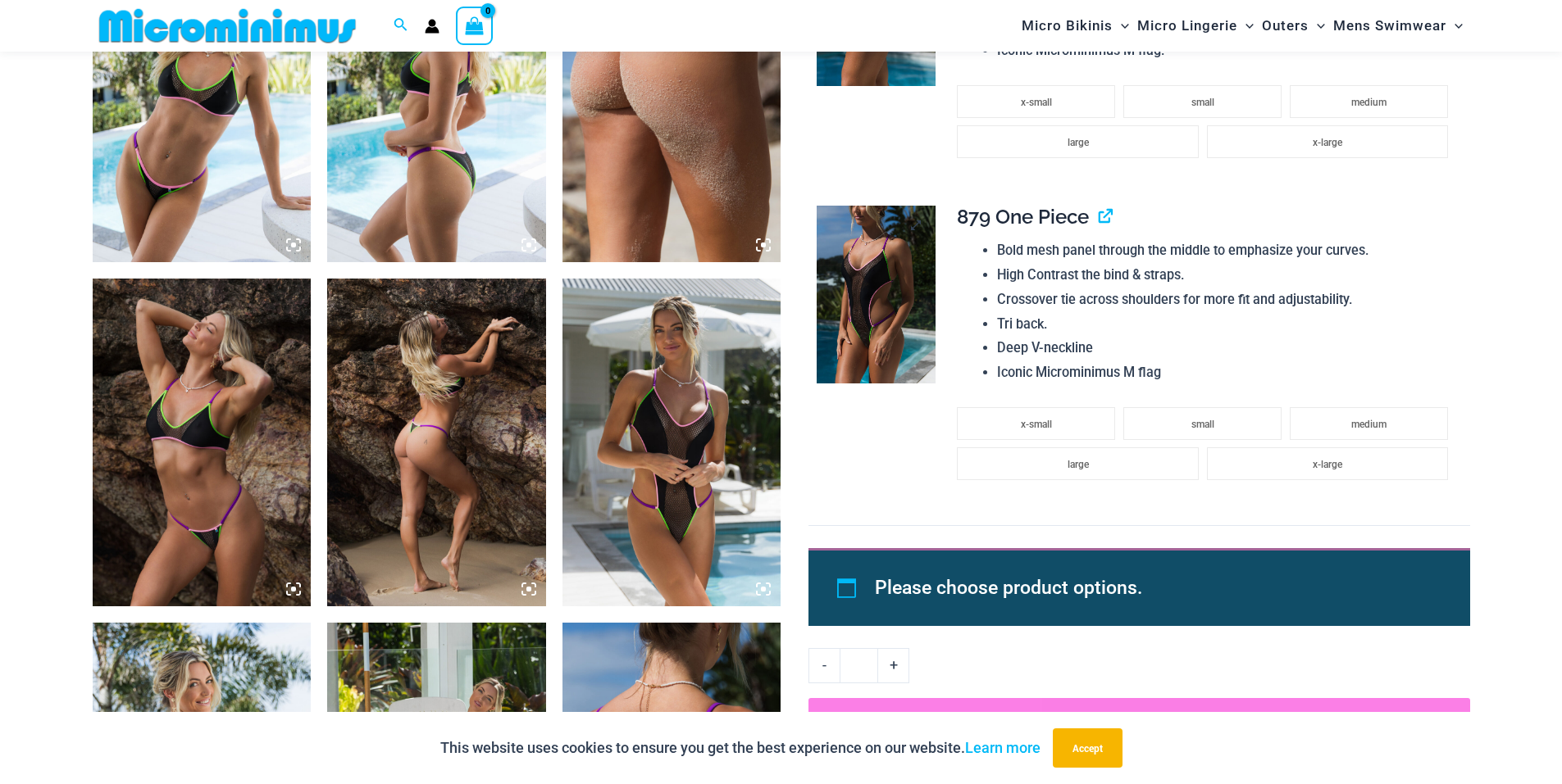
click at [871, 301] on img at bounding box center [876, 295] width 119 height 178
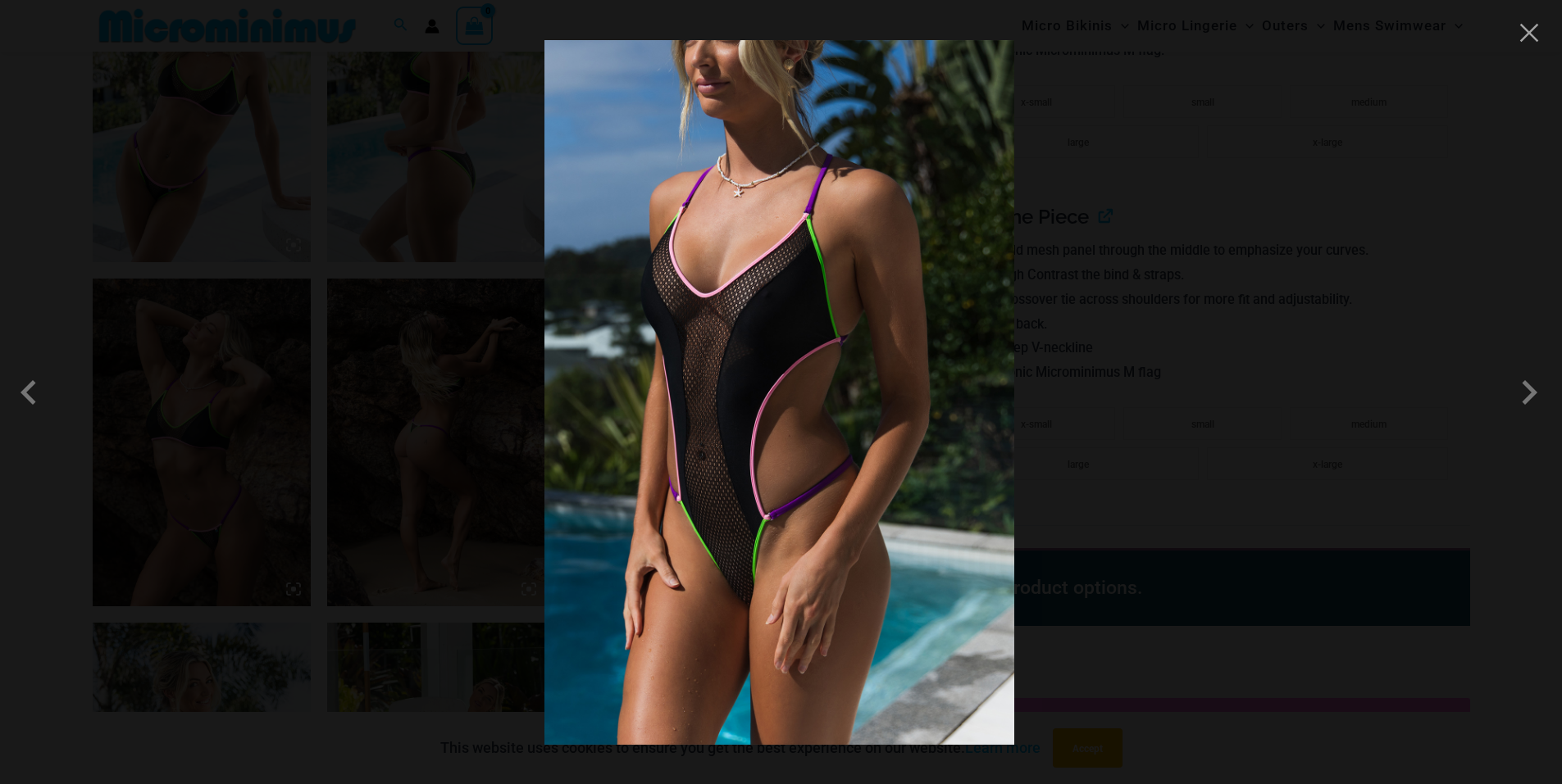
click at [1250, 373] on div at bounding box center [781, 392] width 1562 height 784
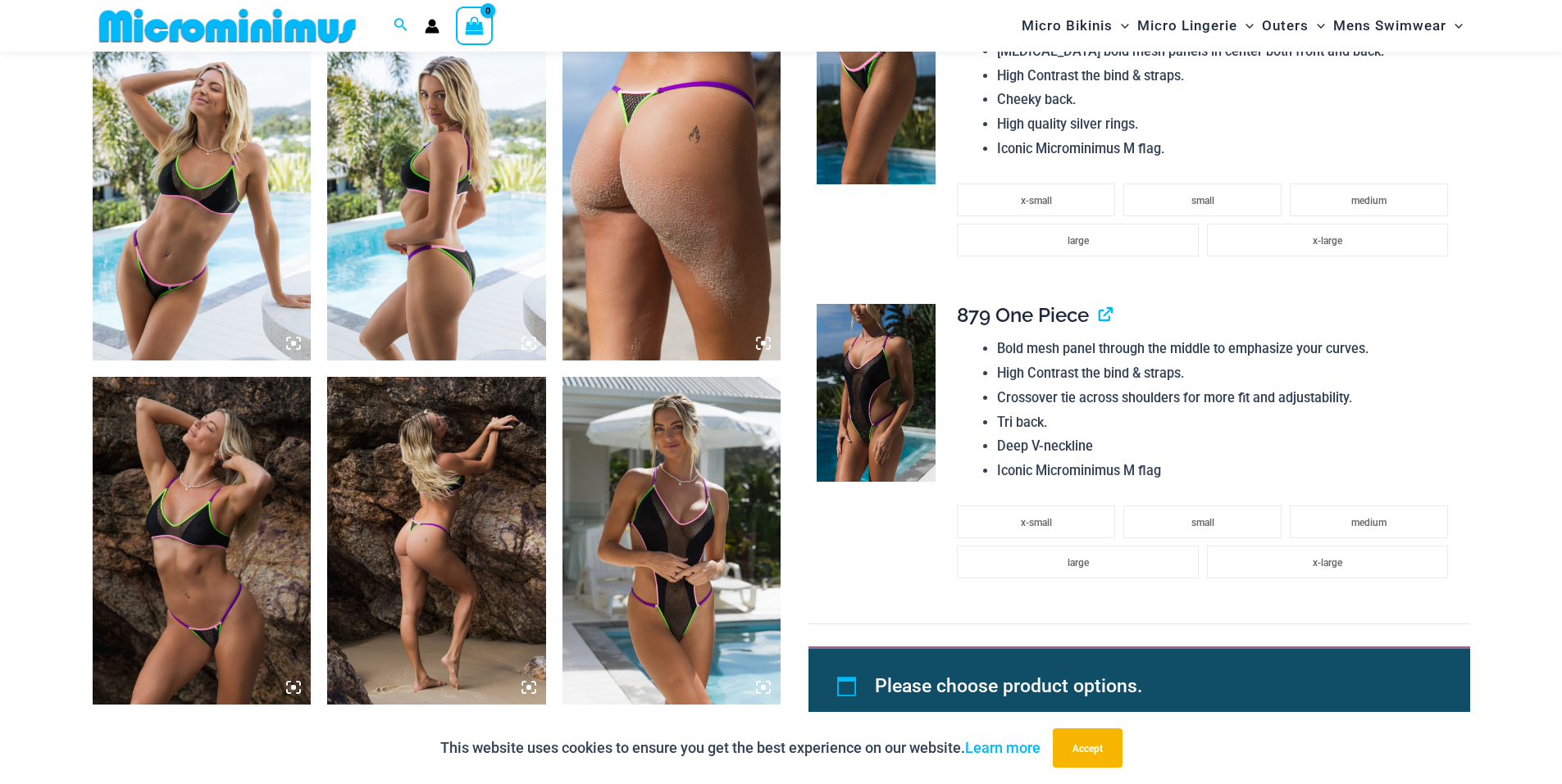
scroll to position [1624, 0]
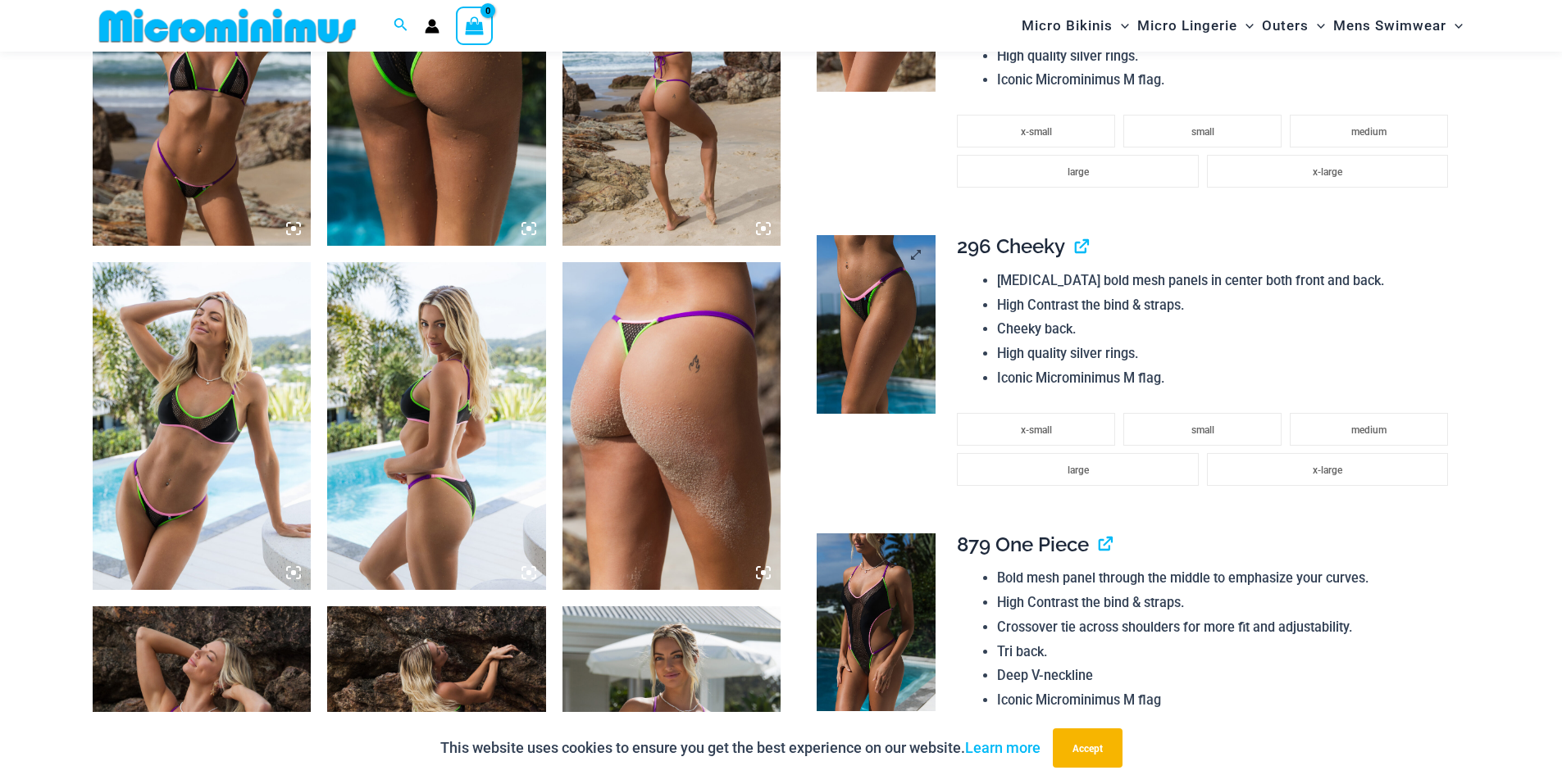
click at [869, 308] on img at bounding box center [876, 324] width 119 height 178
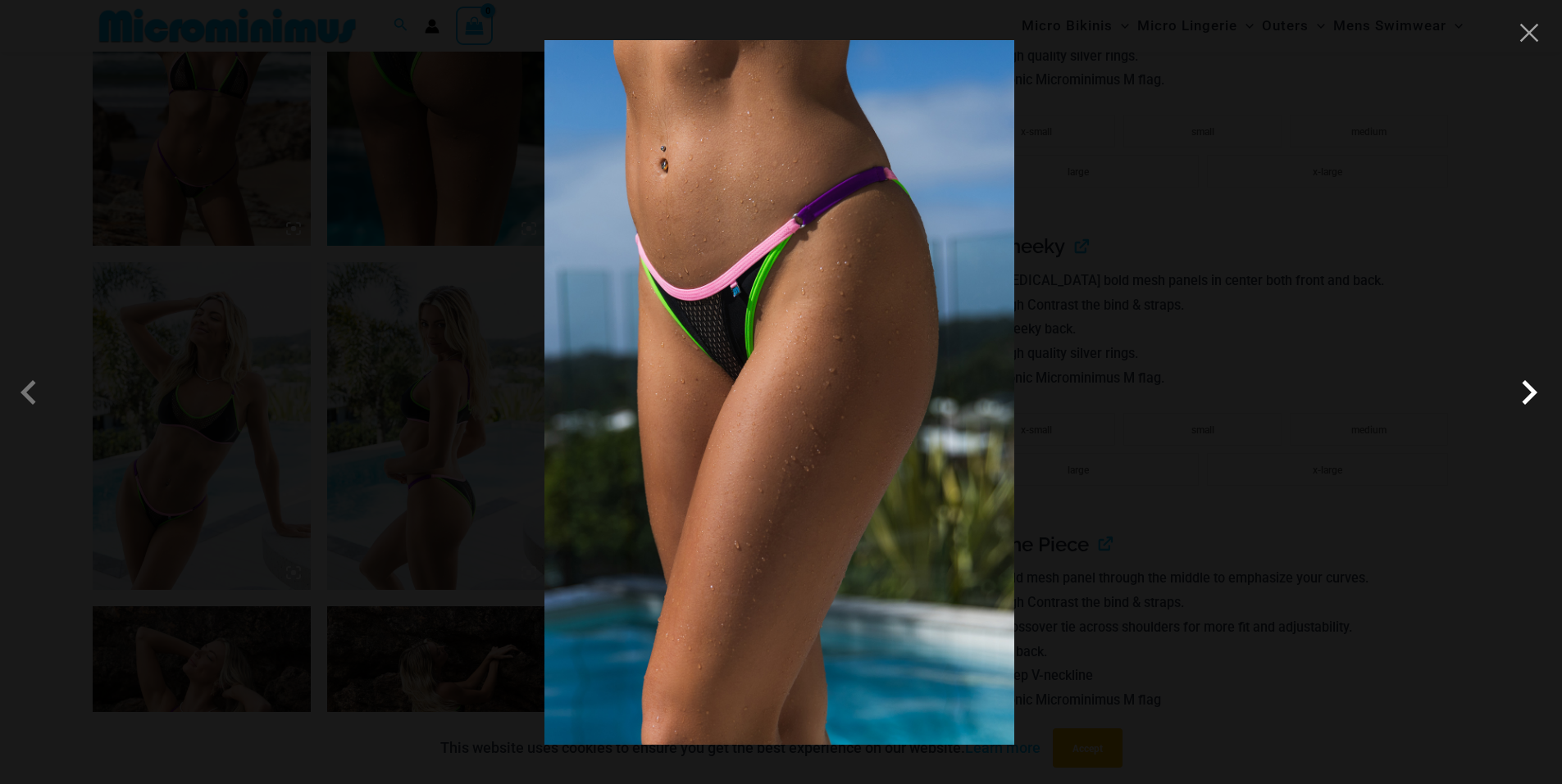
click at [1529, 391] on span at bounding box center [1529, 392] width 50 height 50
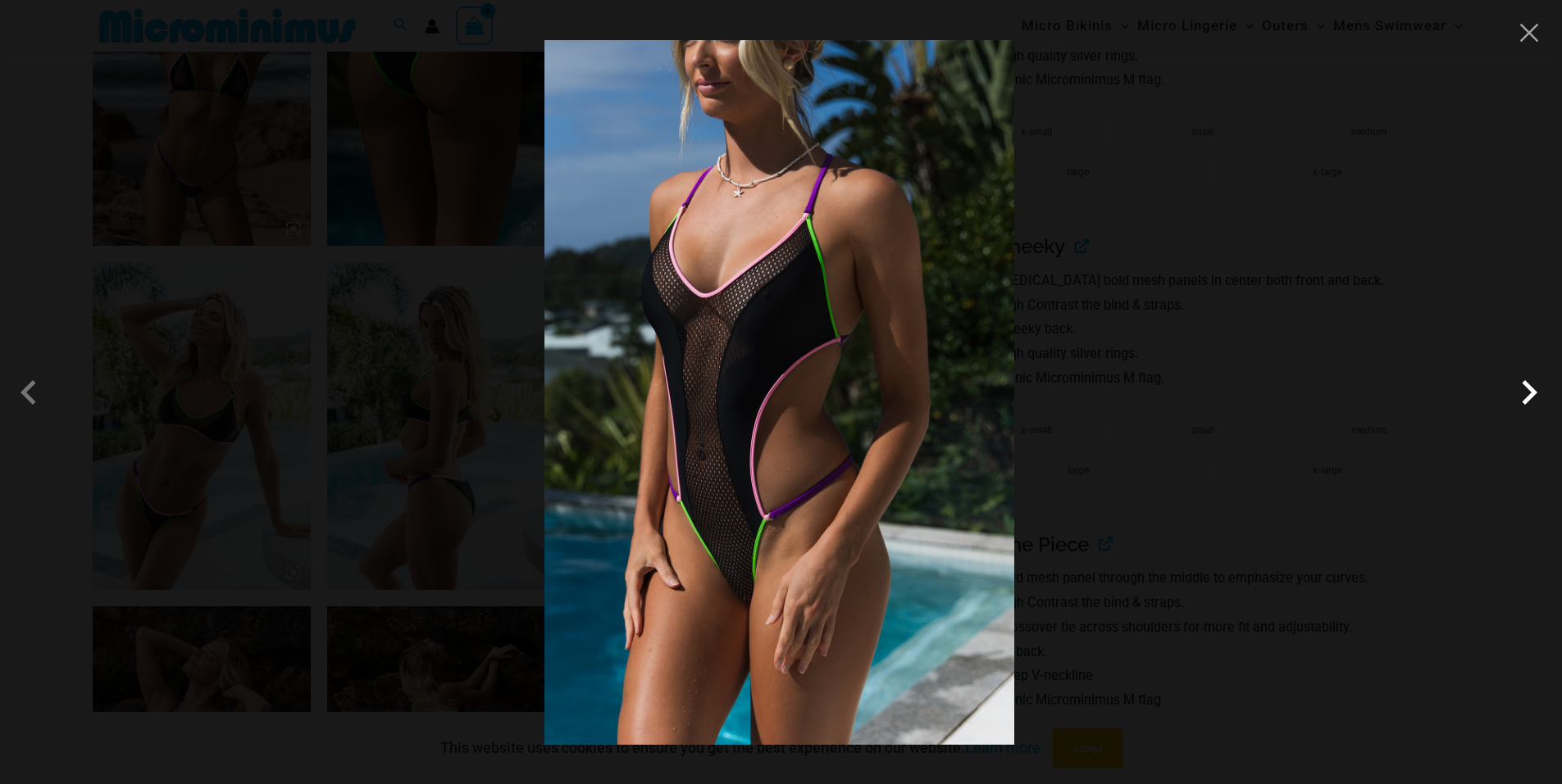
click at [1529, 391] on span at bounding box center [1529, 392] width 50 height 50
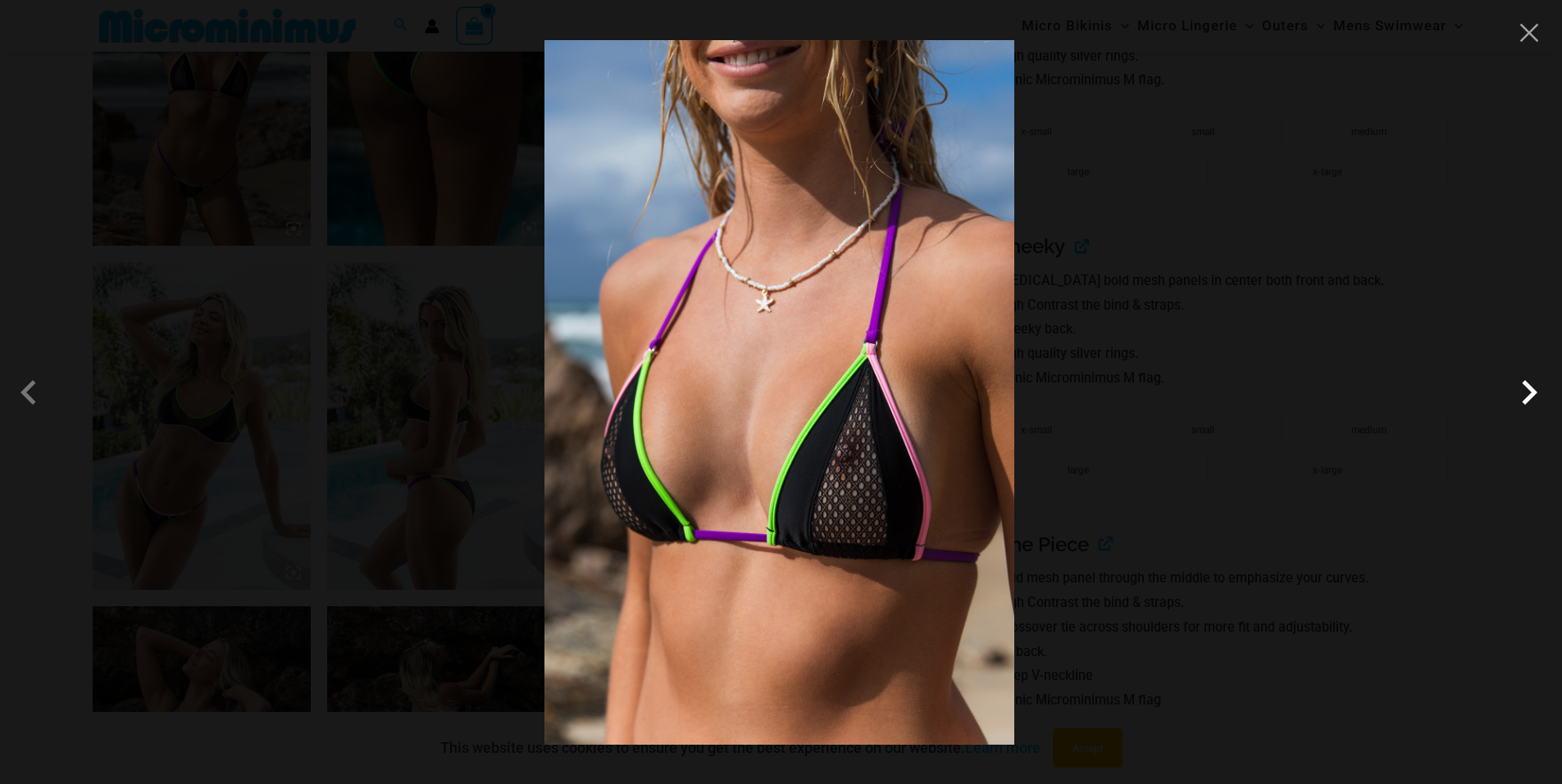
click at [1529, 391] on span at bounding box center [1529, 392] width 50 height 50
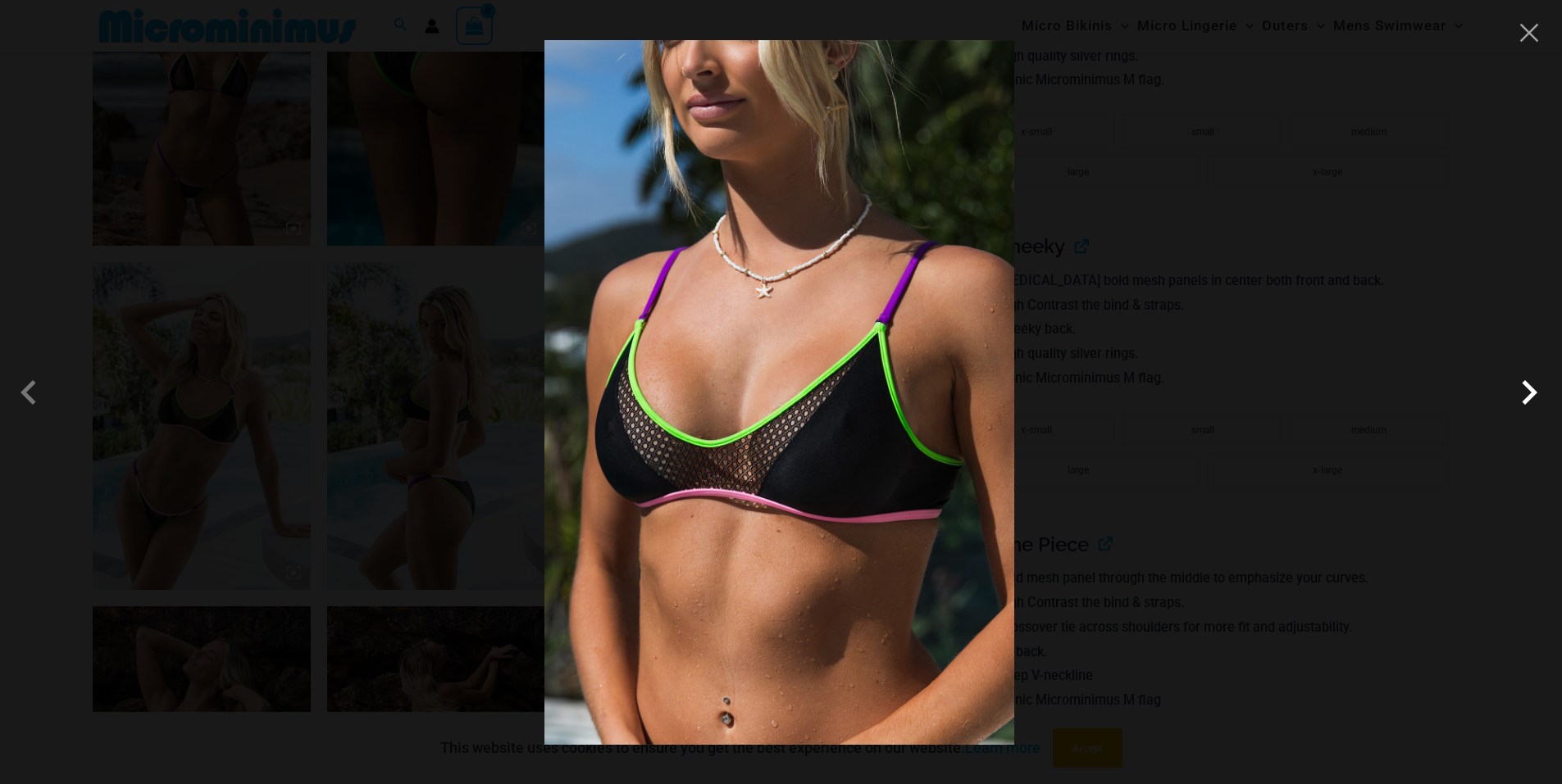
click at [1529, 391] on span at bounding box center [1529, 392] width 50 height 50
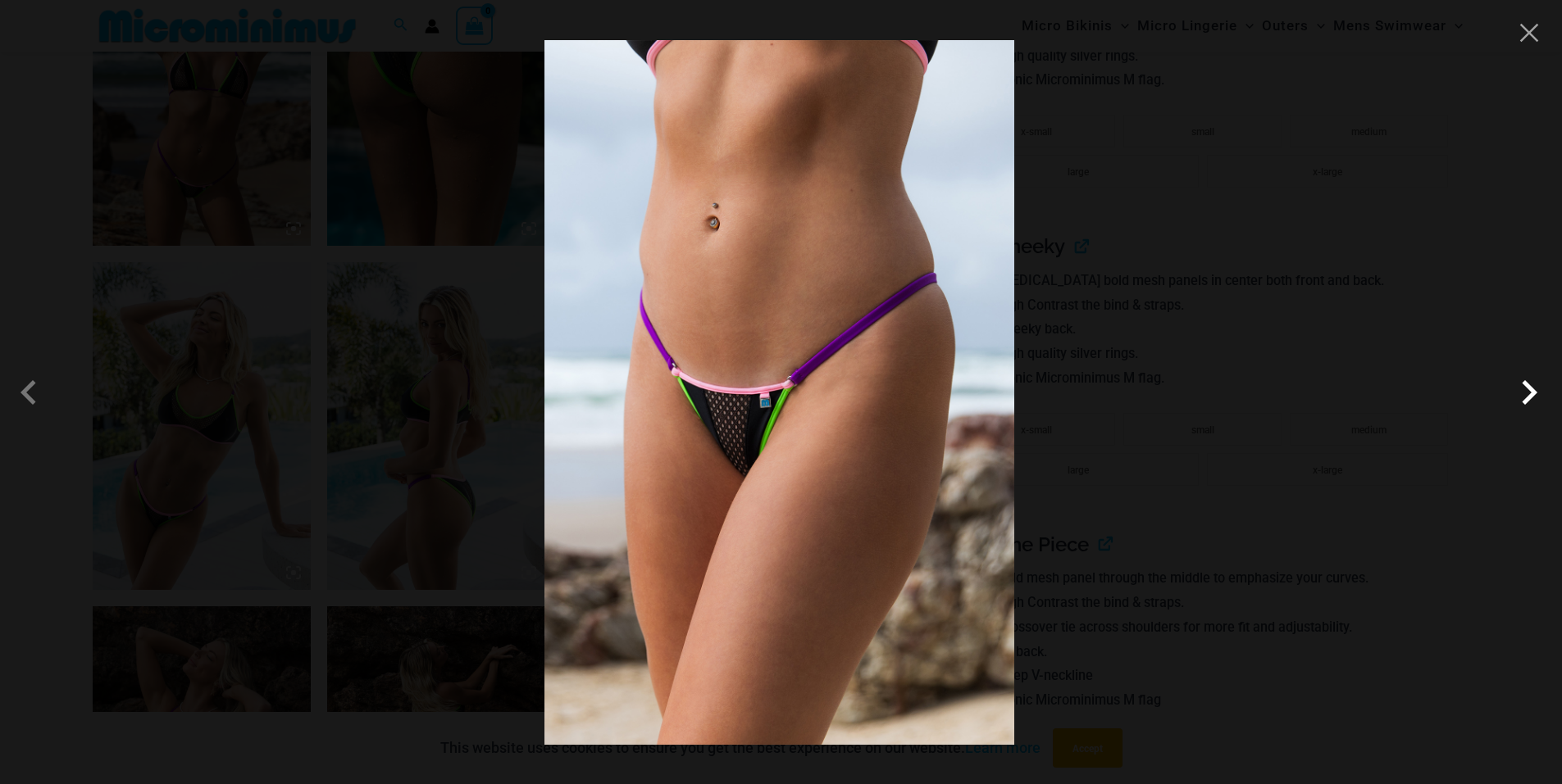
click at [1529, 391] on span at bounding box center [1529, 392] width 50 height 50
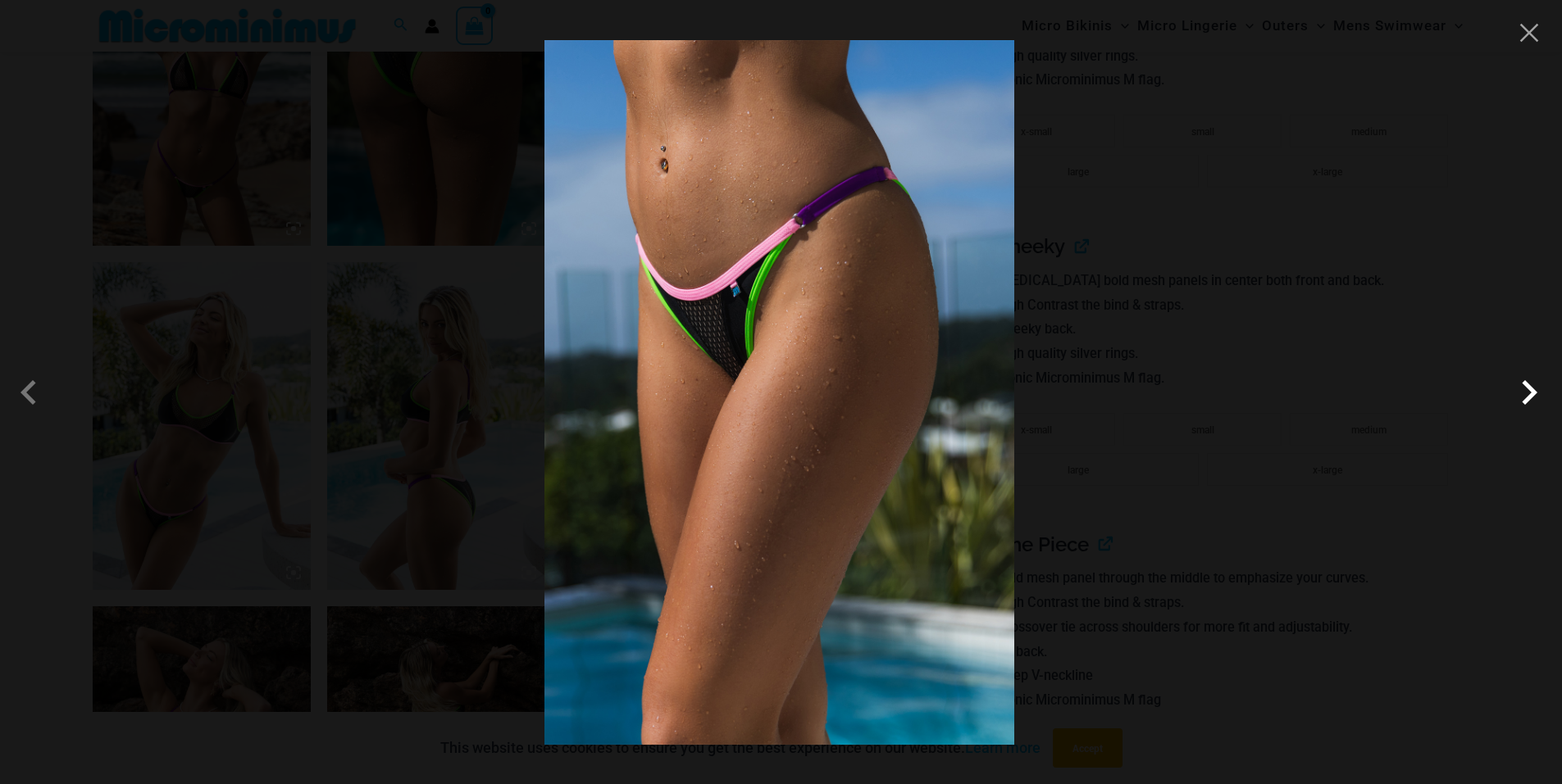
click at [1529, 391] on span at bounding box center [1529, 392] width 50 height 50
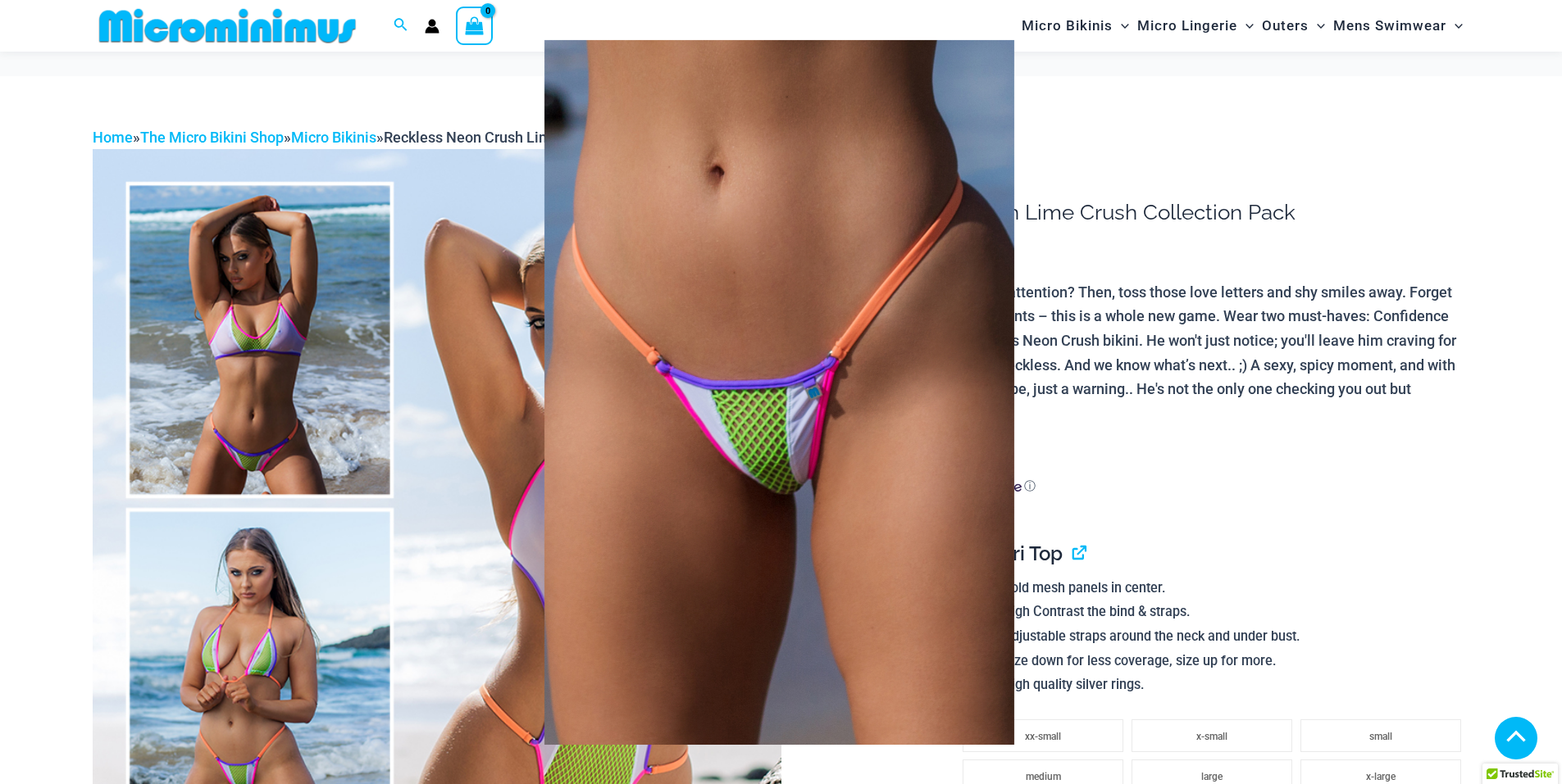
scroll to position [901, 0]
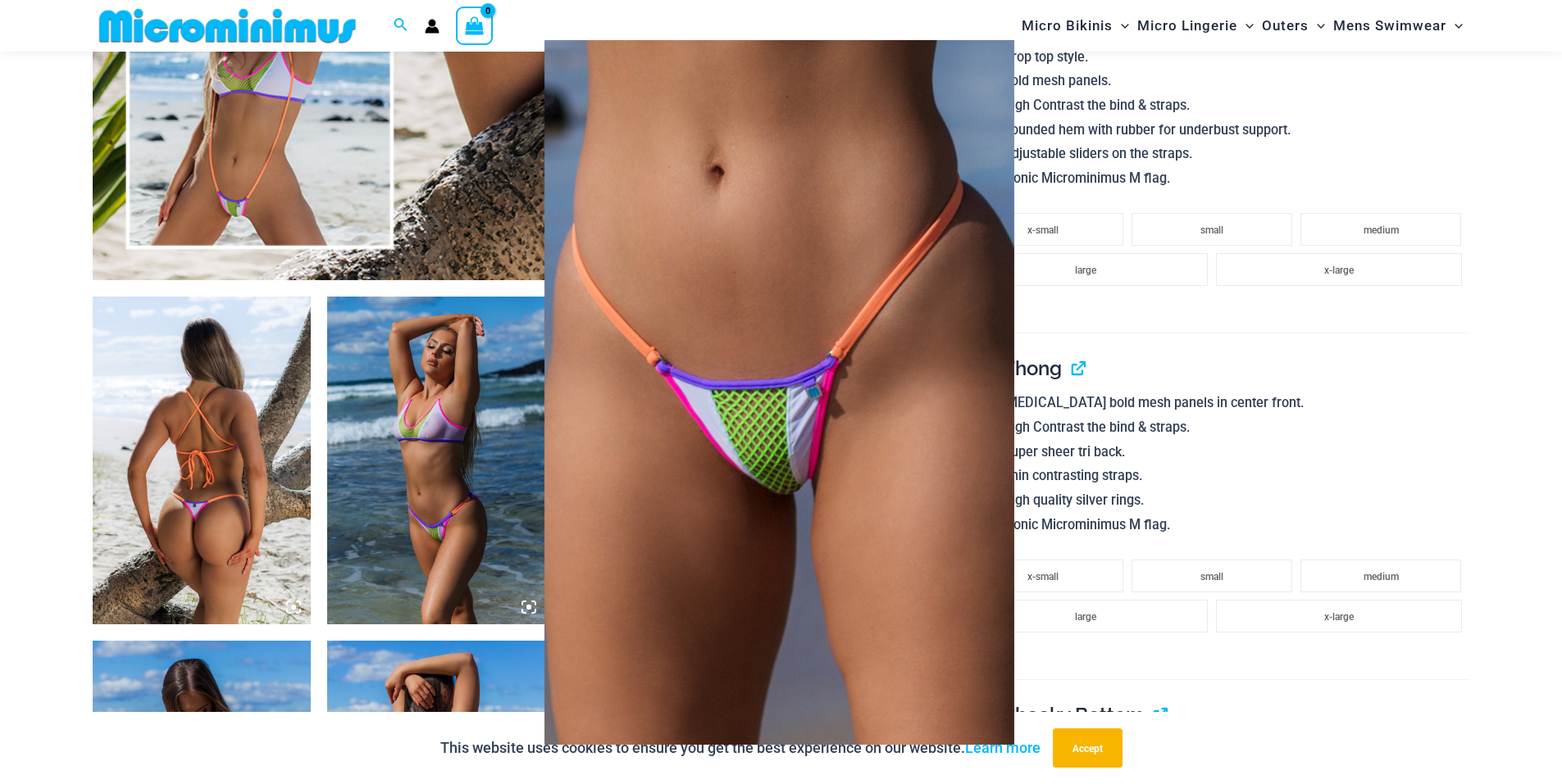
drag, startPoint x: 1269, startPoint y: 390, endPoint x: 1283, endPoint y: 391, distance: 14.0
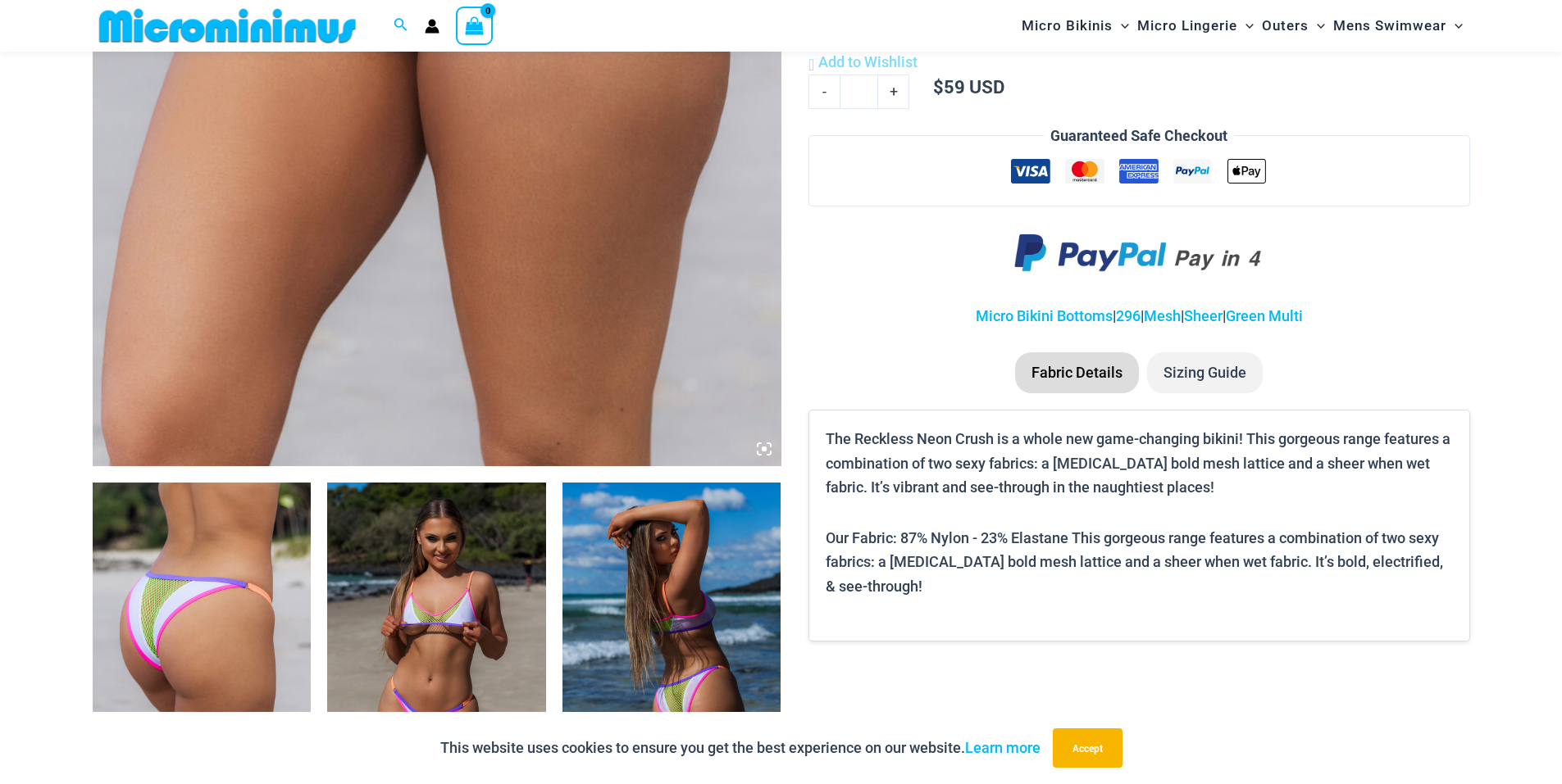
scroll to position [968, 0]
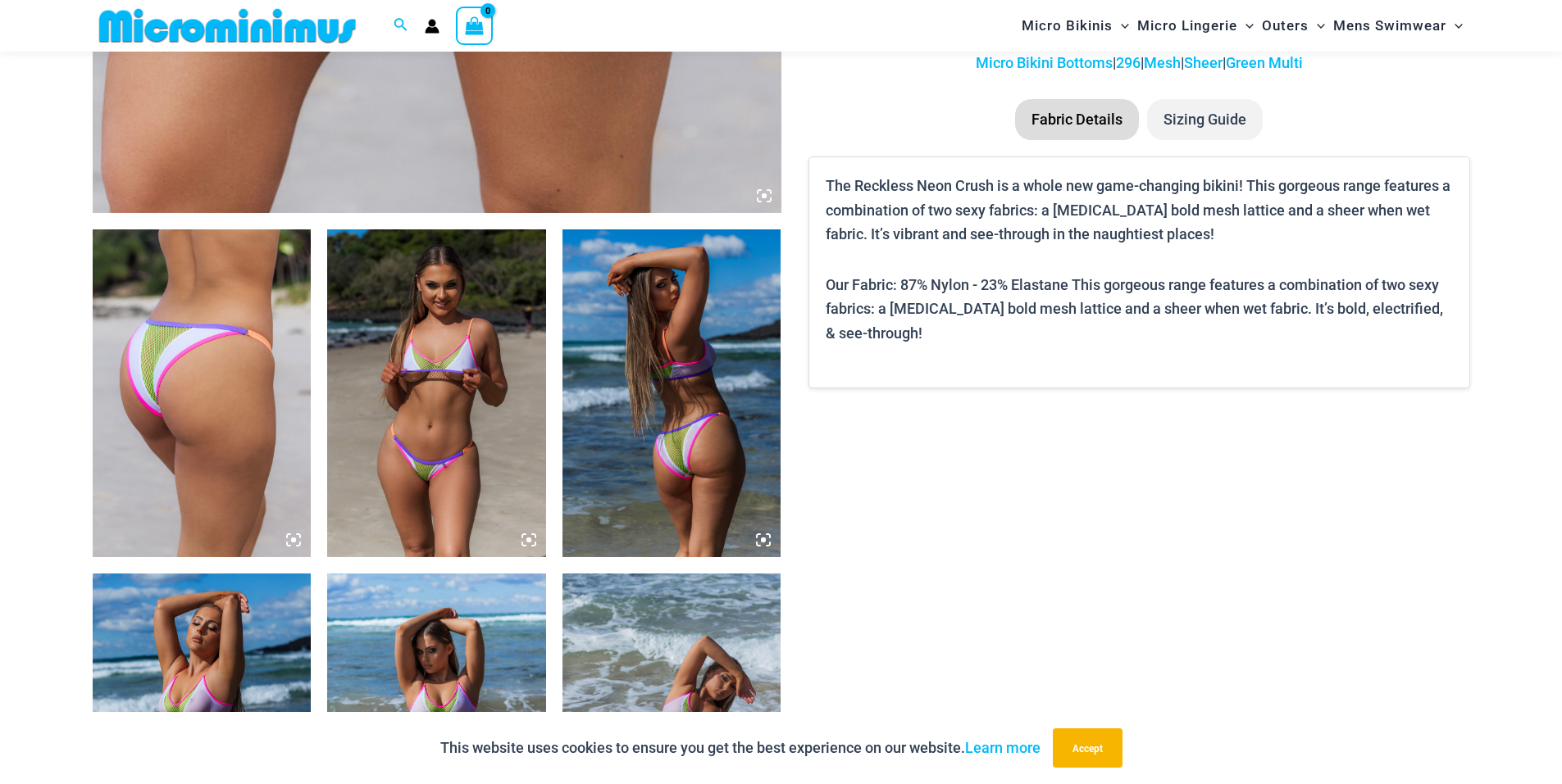
click at [218, 387] on img at bounding box center [201, 392] width 219 height 328
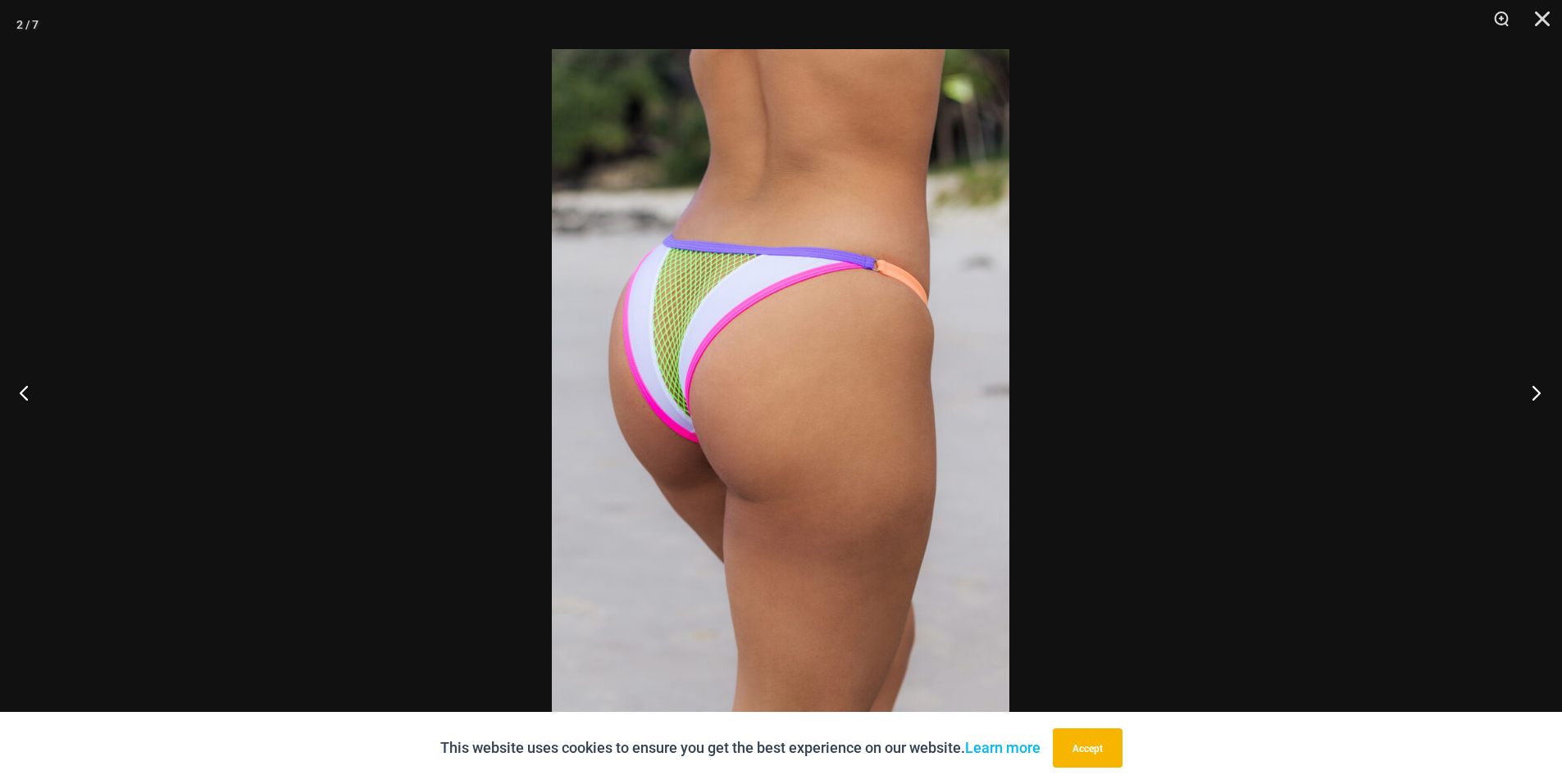
click at [1535, 394] on button "Next" at bounding box center [1531, 392] width 61 height 82
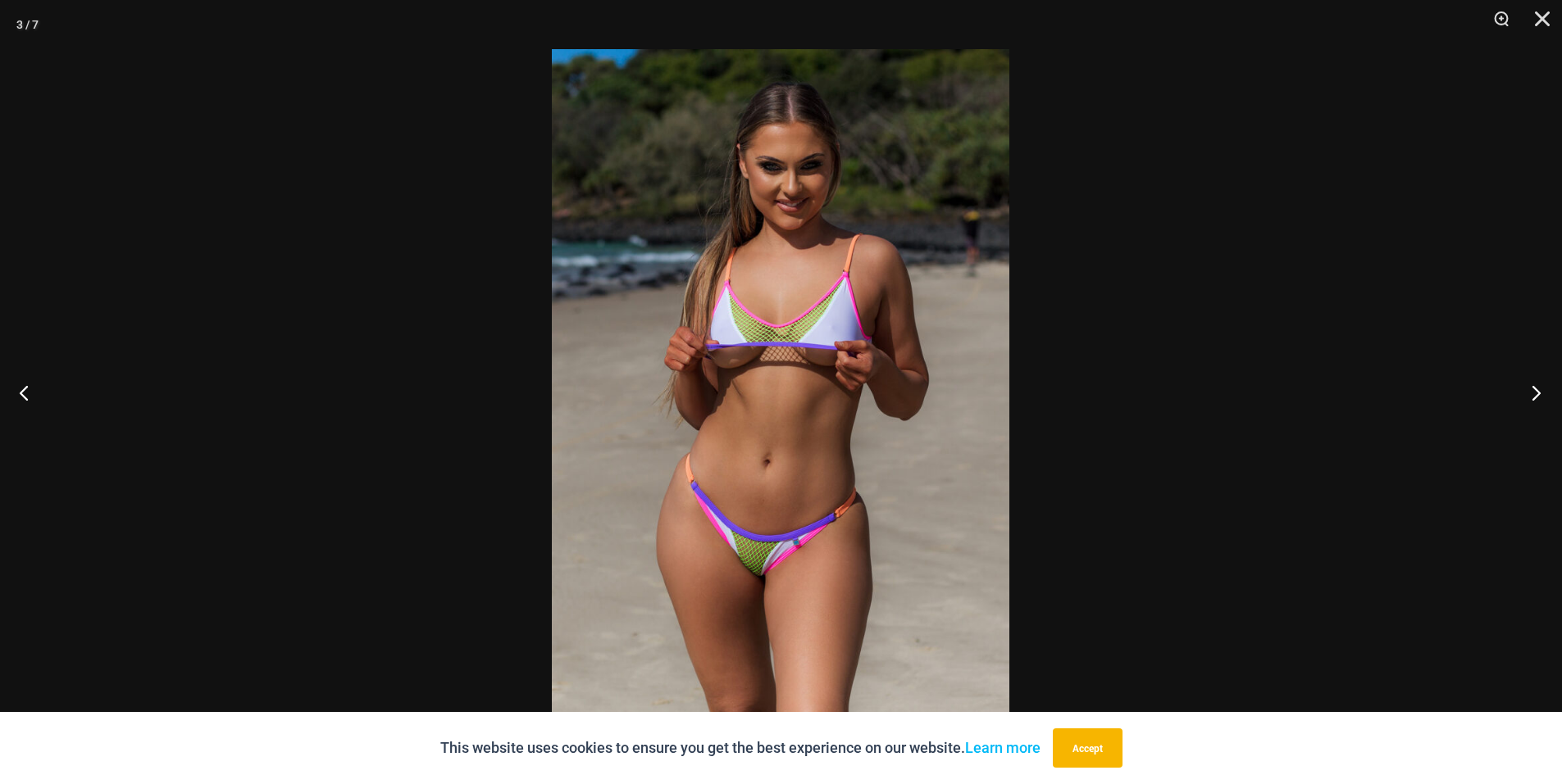
click at [1535, 394] on button "Next" at bounding box center [1531, 392] width 61 height 82
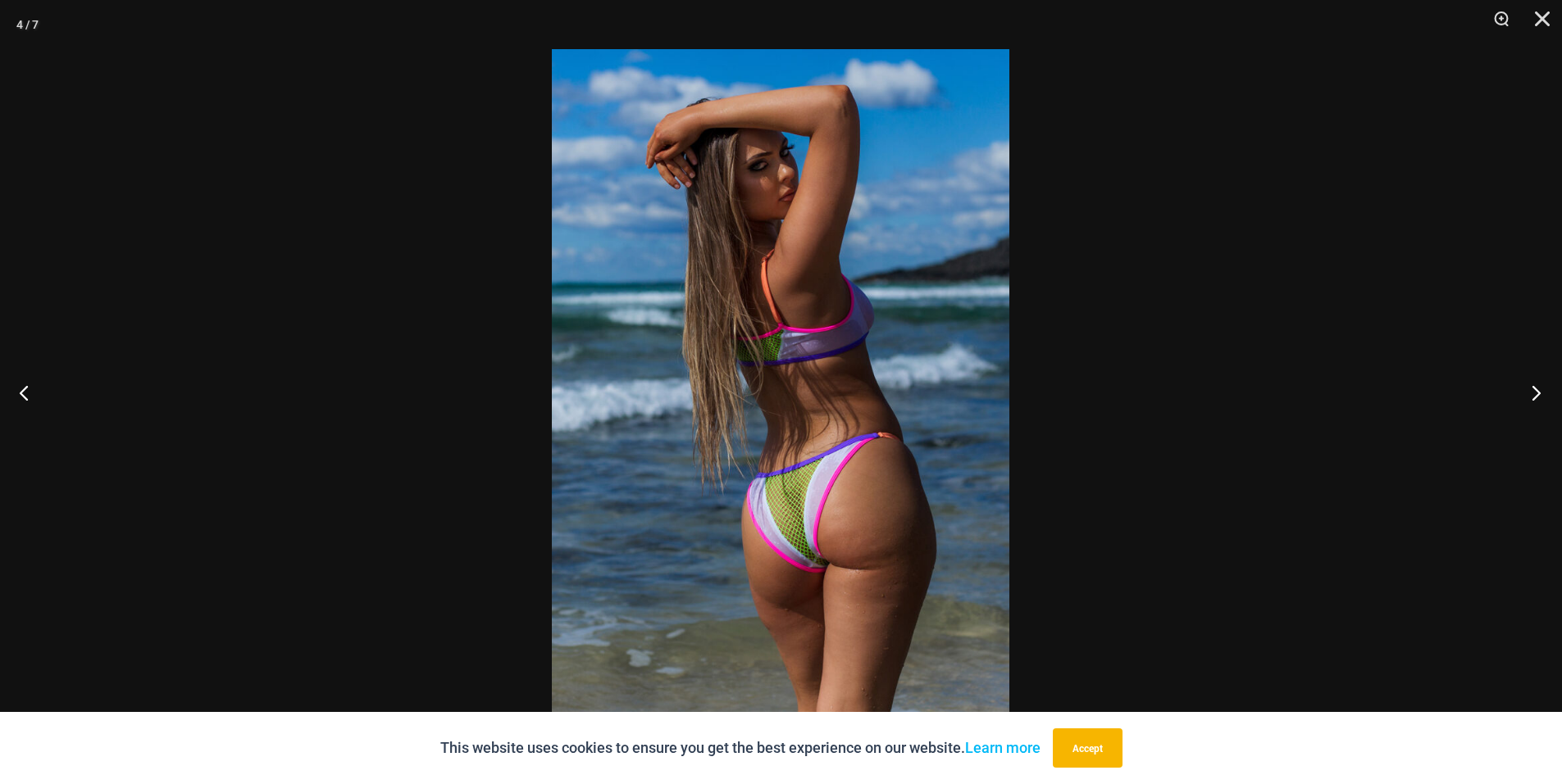
click at [1535, 394] on button "Next" at bounding box center [1531, 392] width 61 height 82
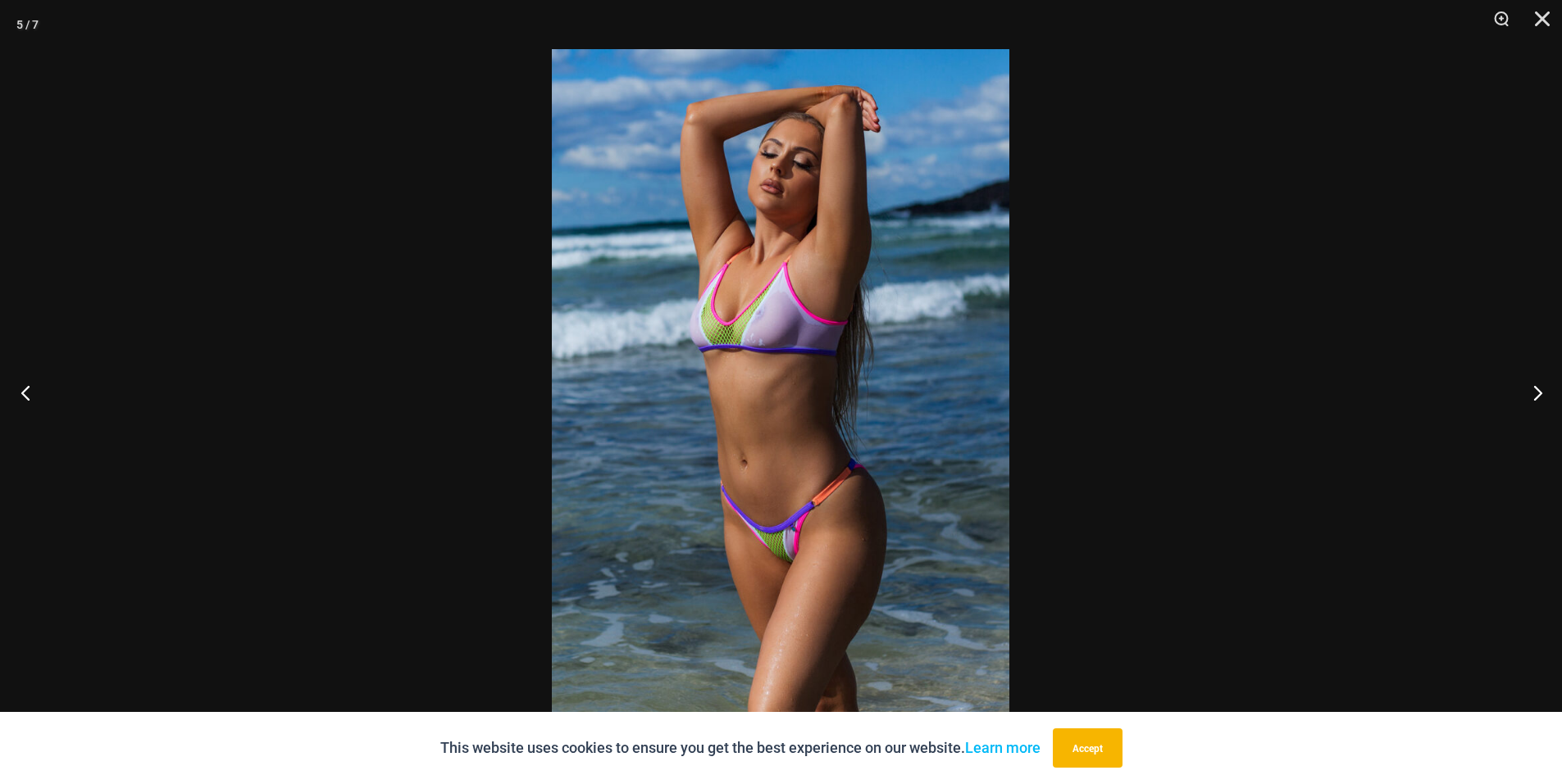
click at [19, 395] on button "Previous" at bounding box center [31, 392] width 61 height 82
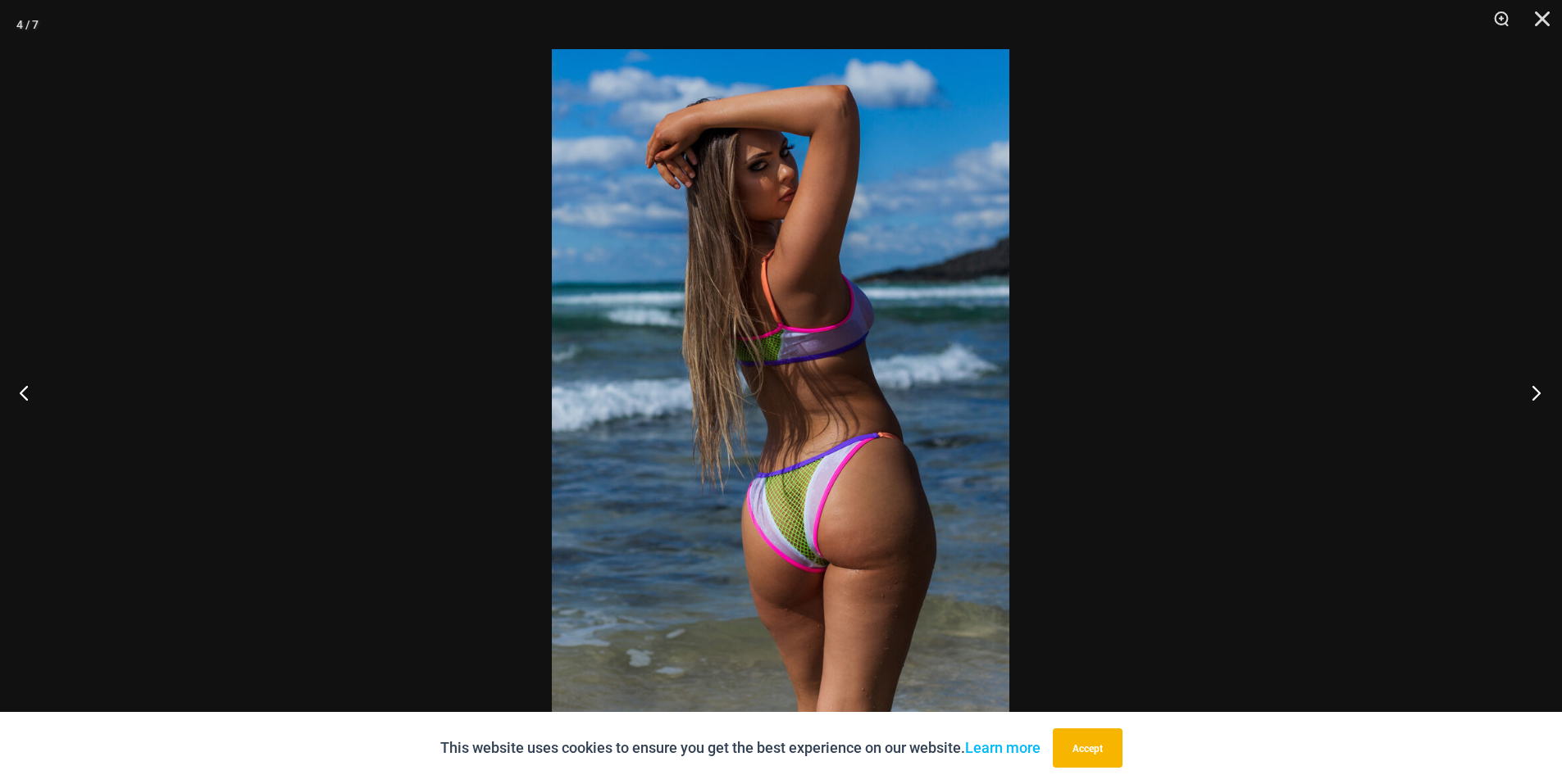
click at [1536, 394] on button "Next" at bounding box center [1531, 392] width 61 height 82
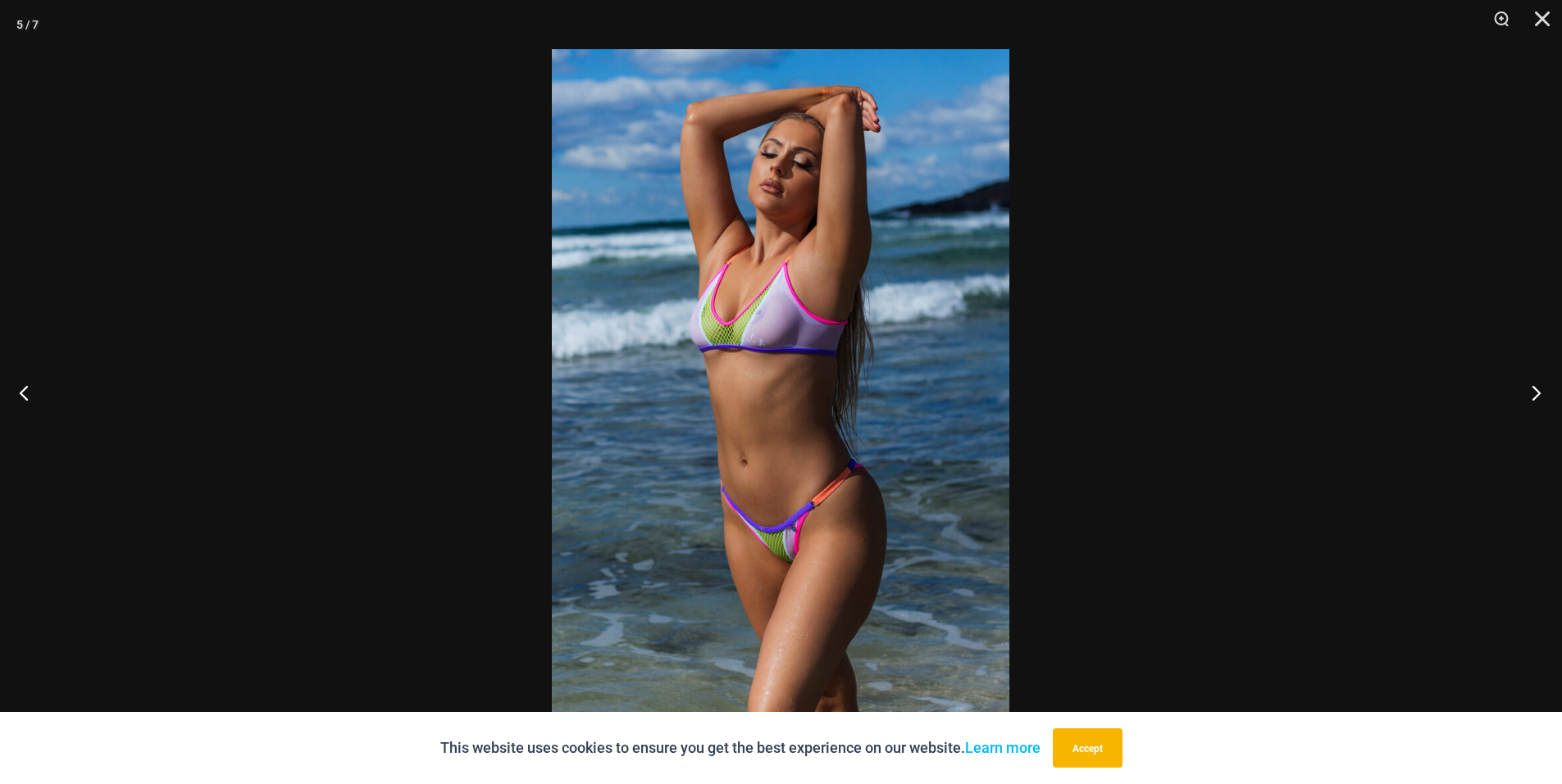
click at [1536, 394] on button "Next" at bounding box center [1531, 392] width 61 height 82
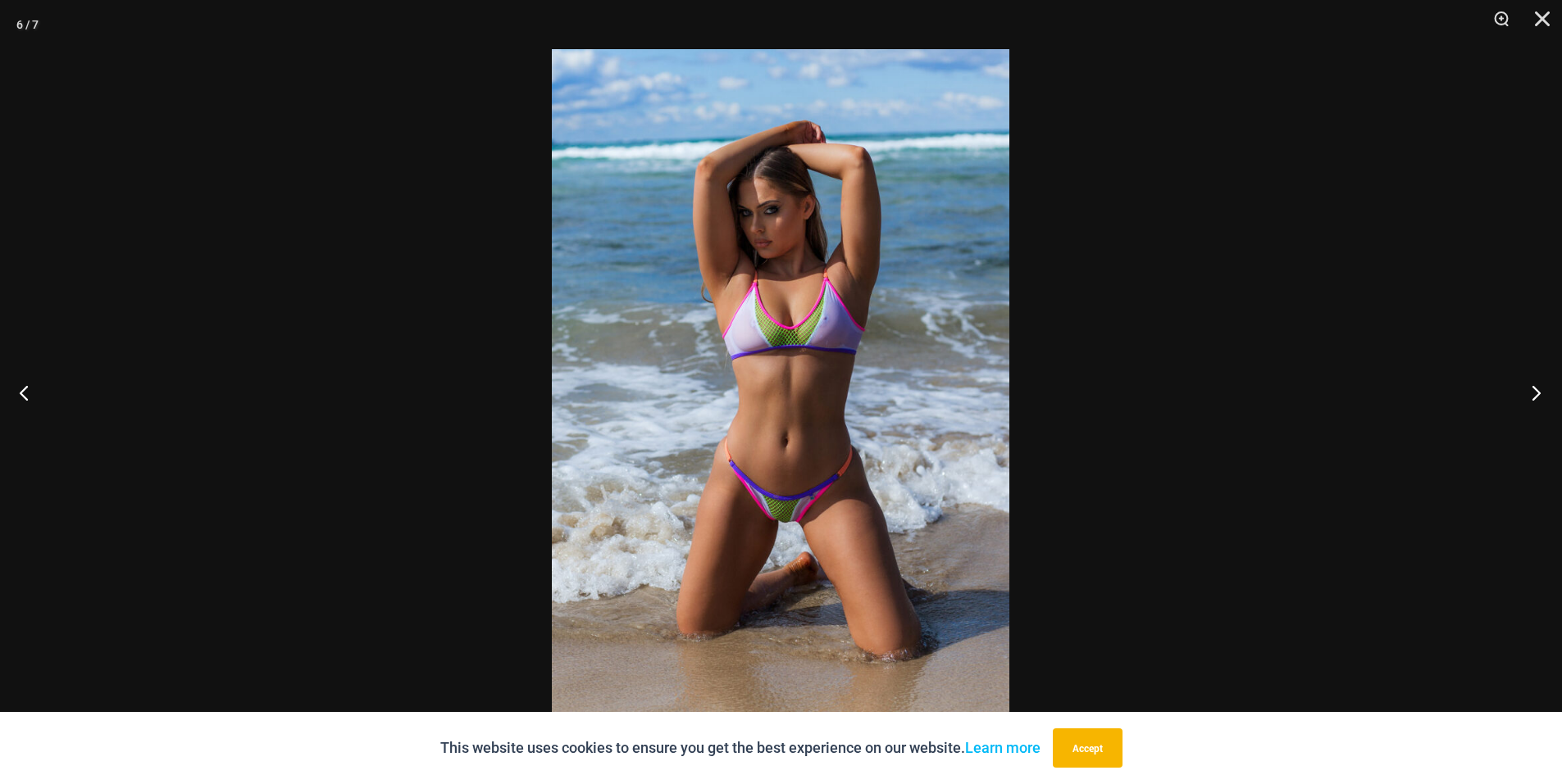
click at [1536, 394] on button "Next" at bounding box center [1531, 392] width 61 height 82
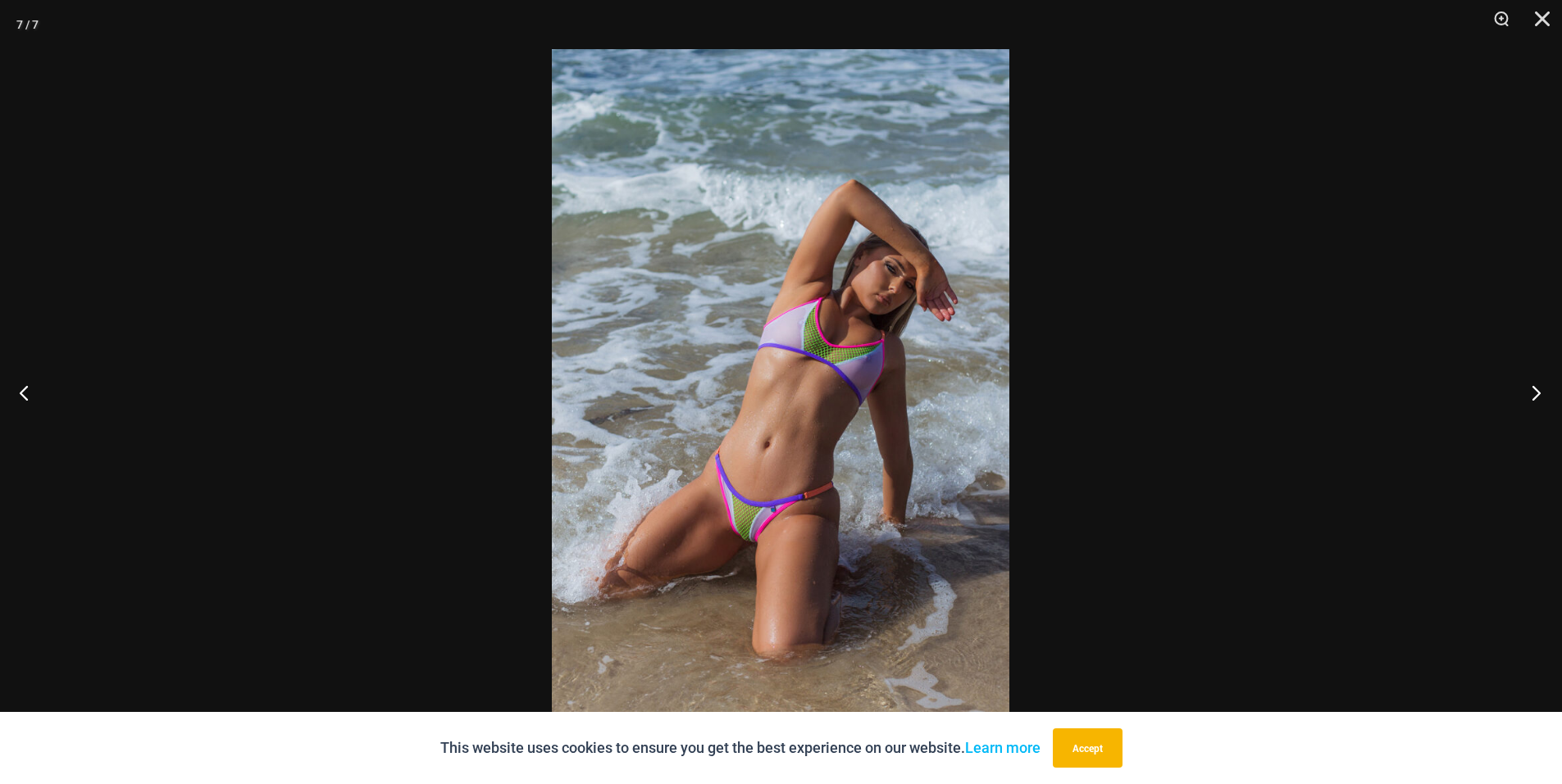
click at [1536, 394] on button "Next" at bounding box center [1531, 392] width 61 height 82
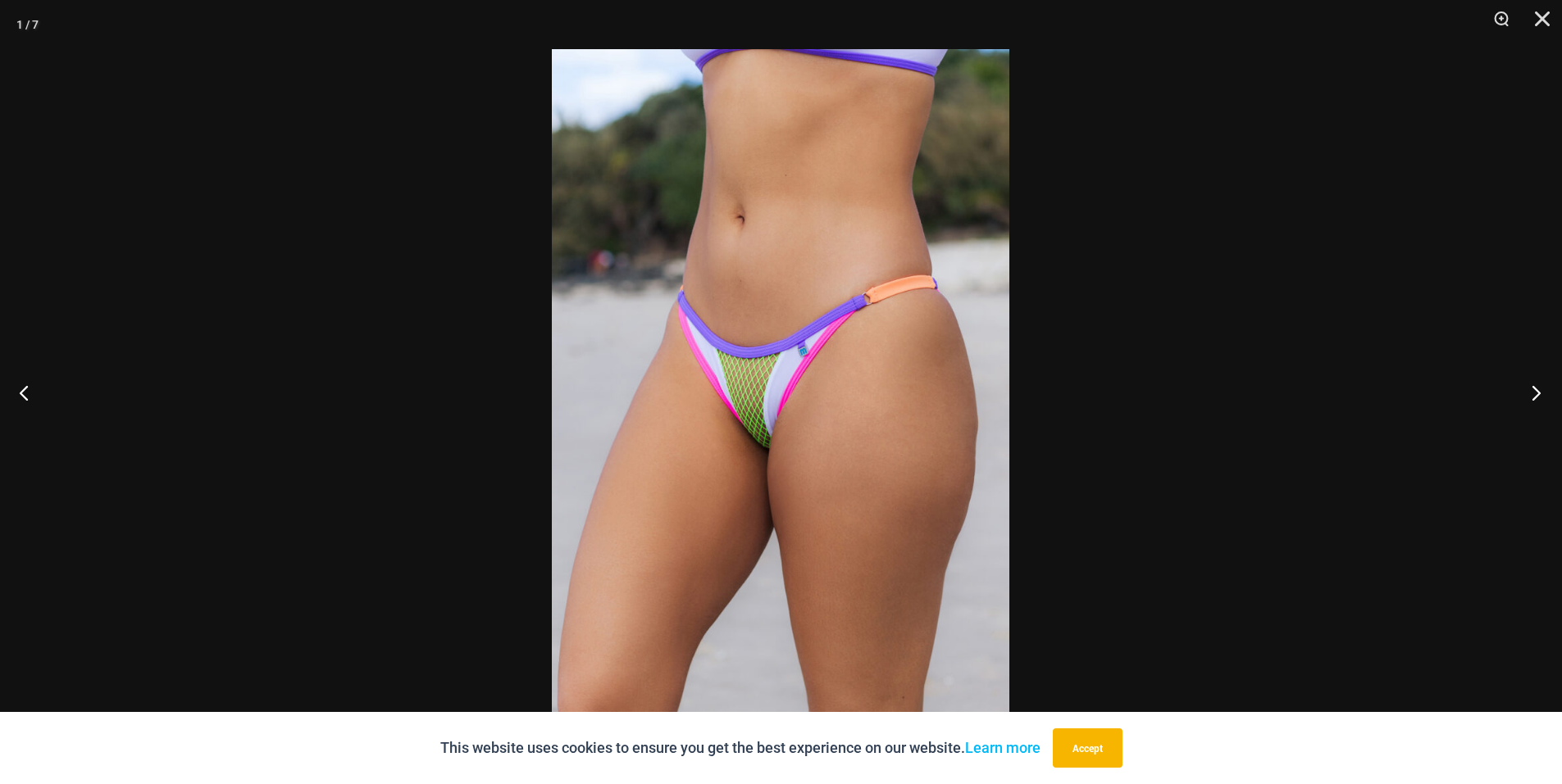
click at [1536, 394] on button "Next" at bounding box center [1531, 392] width 61 height 82
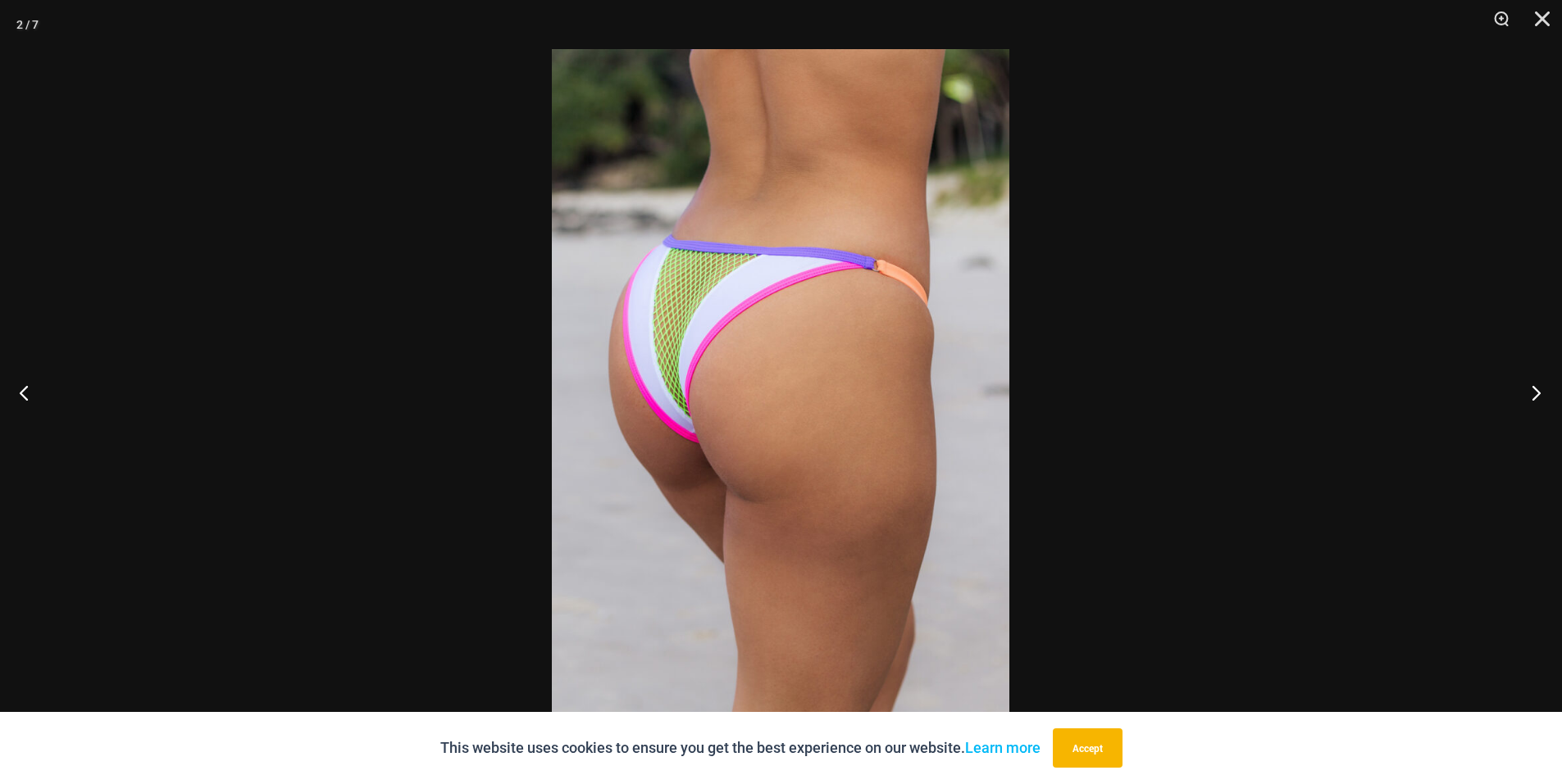
click at [1536, 394] on button "Next" at bounding box center [1531, 392] width 61 height 82
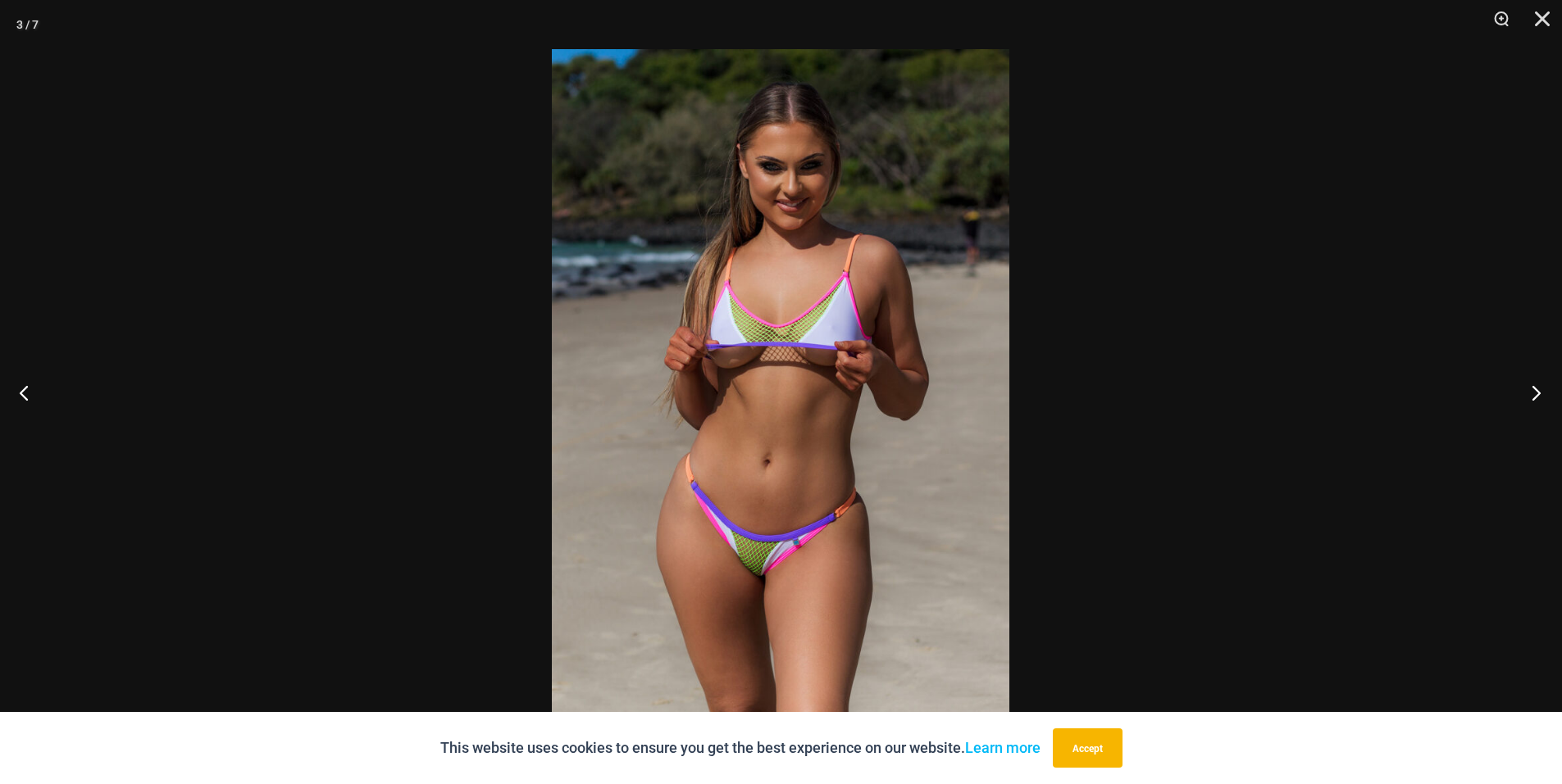
click at [1536, 394] on button "Next" at bounding box center [1531, 392] width 61 height 82
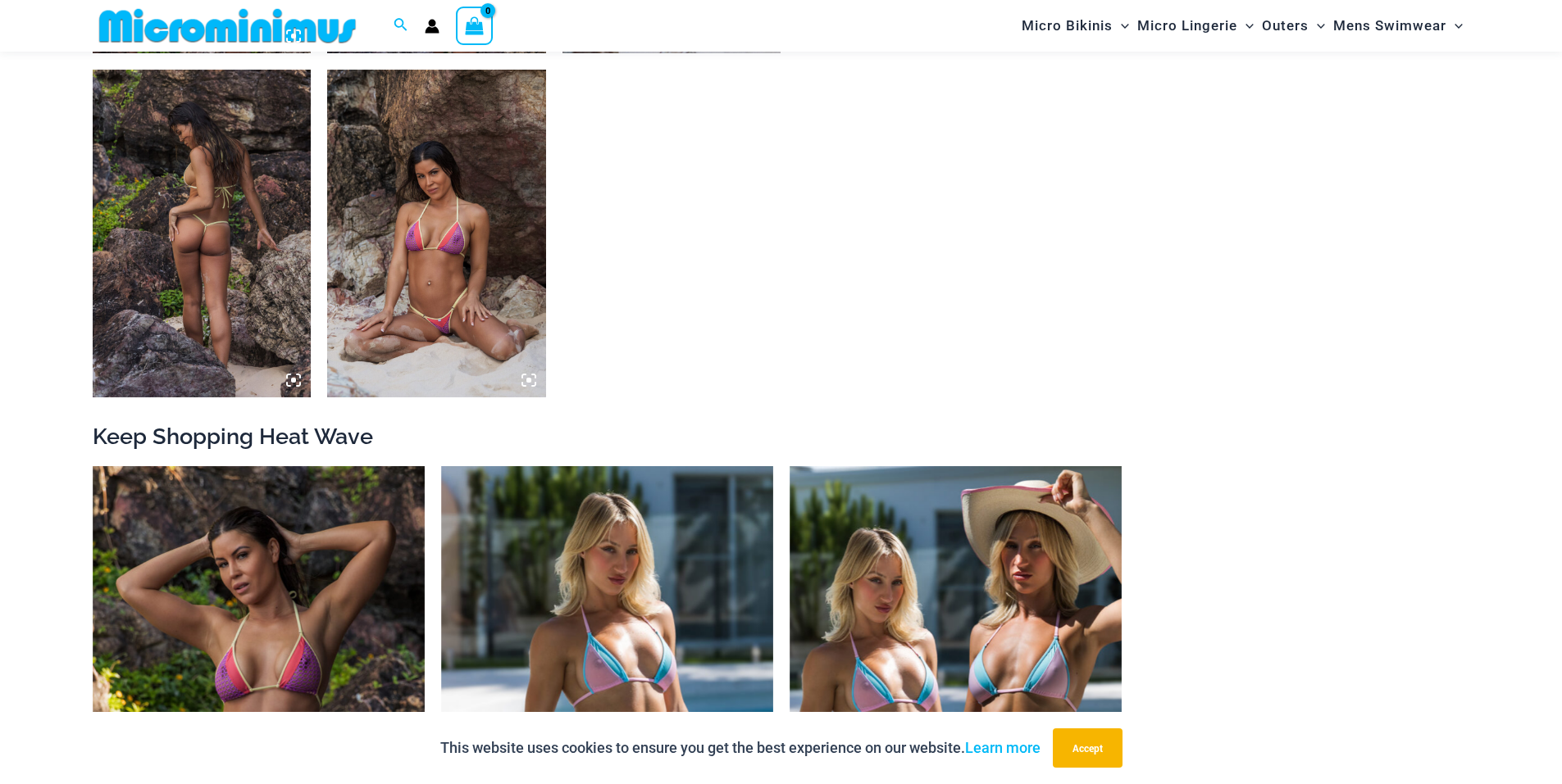
scroll to position [1882, 0]
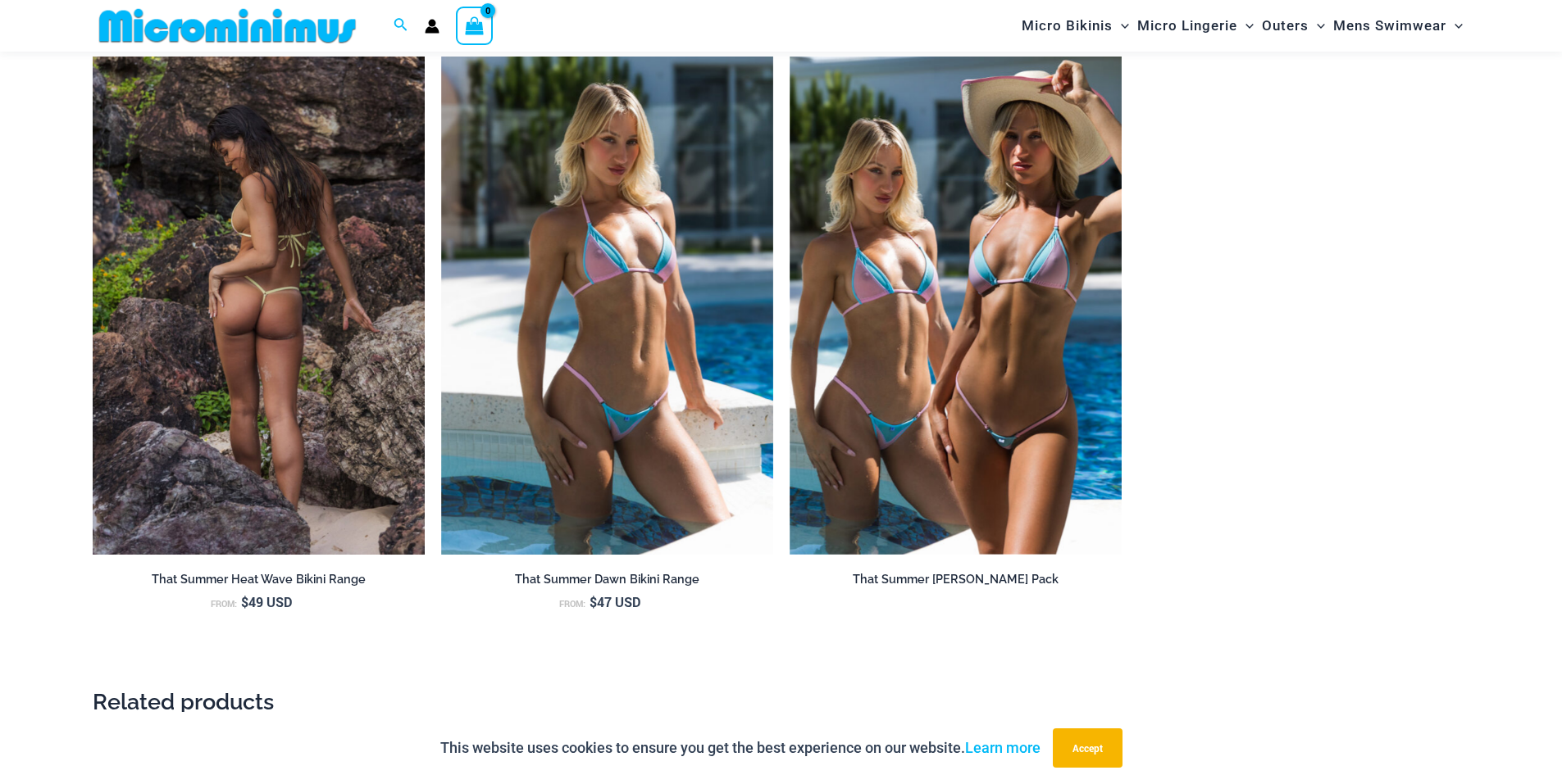
click at [257, 353] on img at bounding box center [258, 305] width 332 height 499
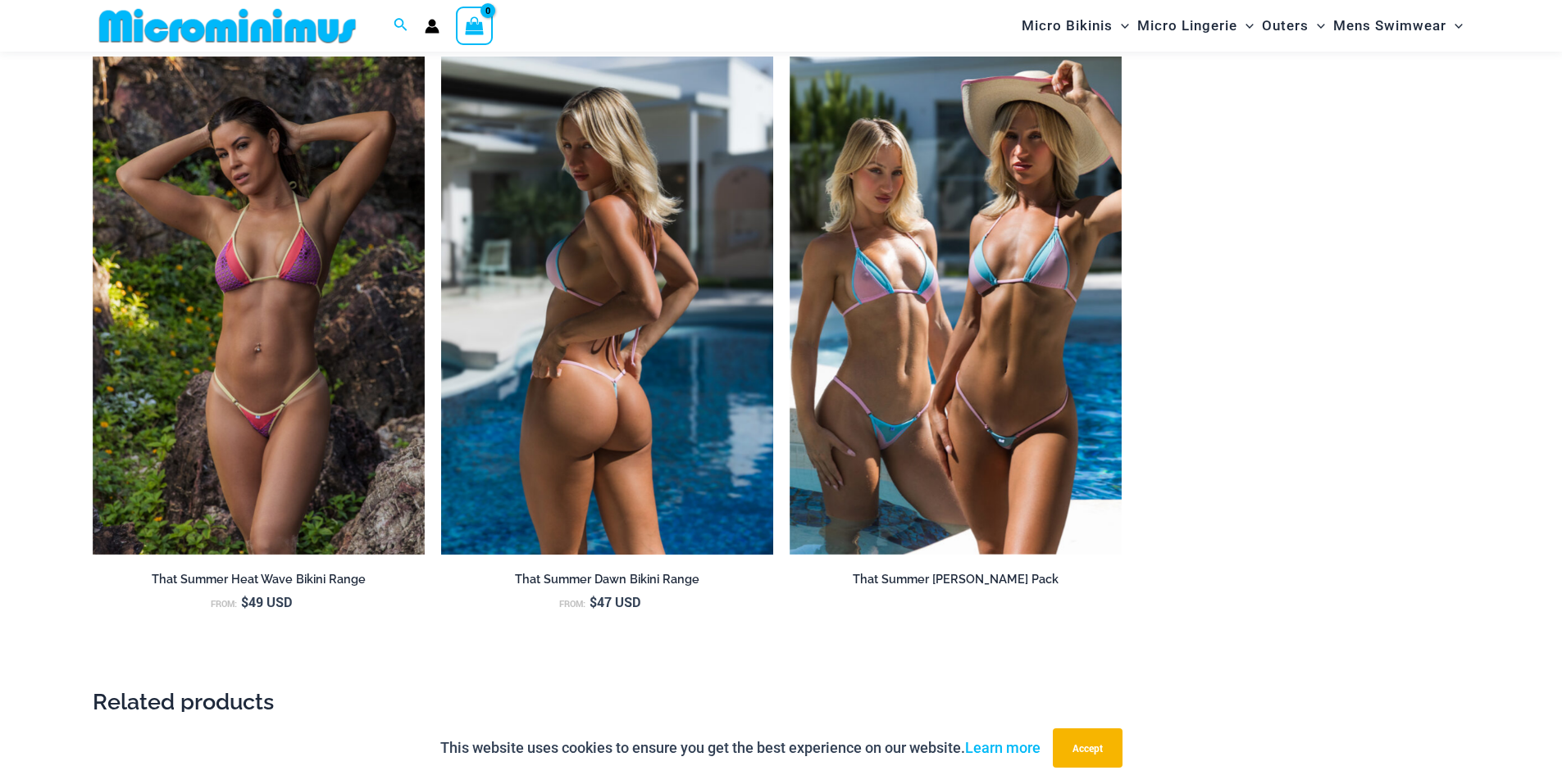
click at [696, 343] on img at bounding box center [607, 305] width 332 height 499
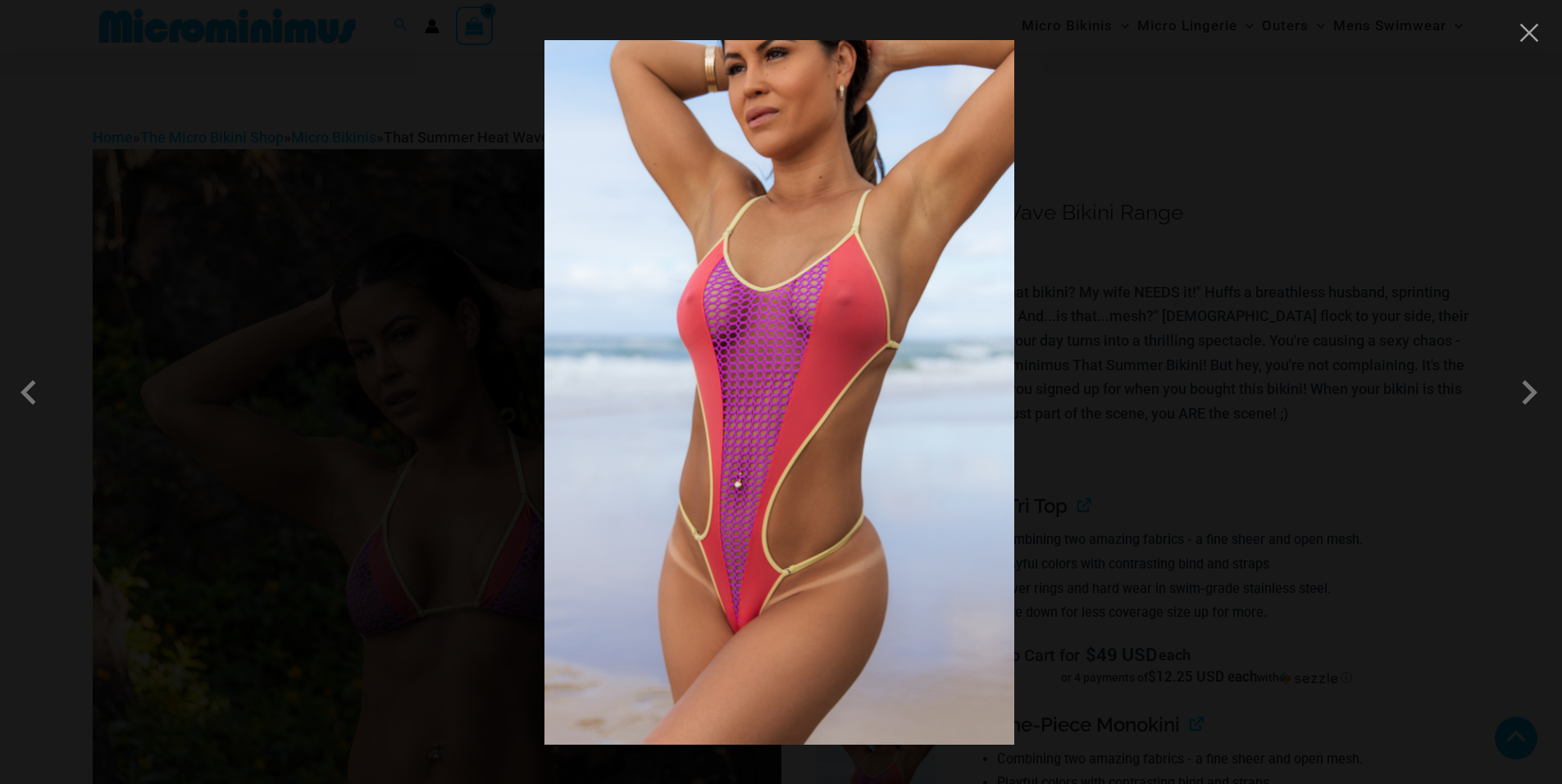
scroll to position [328, 0]
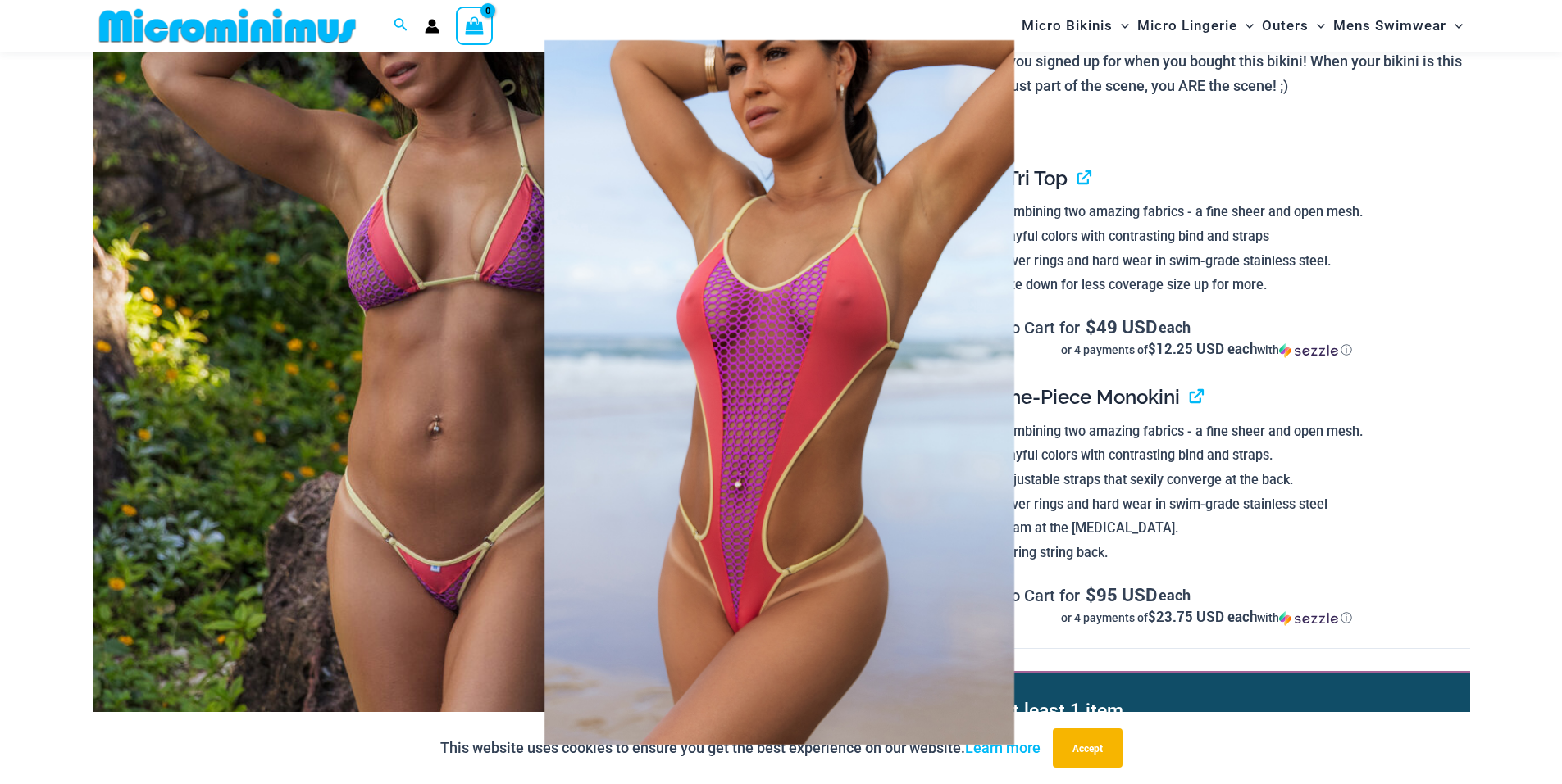
click at [1363, 381] on div at bounding box center [781, 392] width 1562 height 784
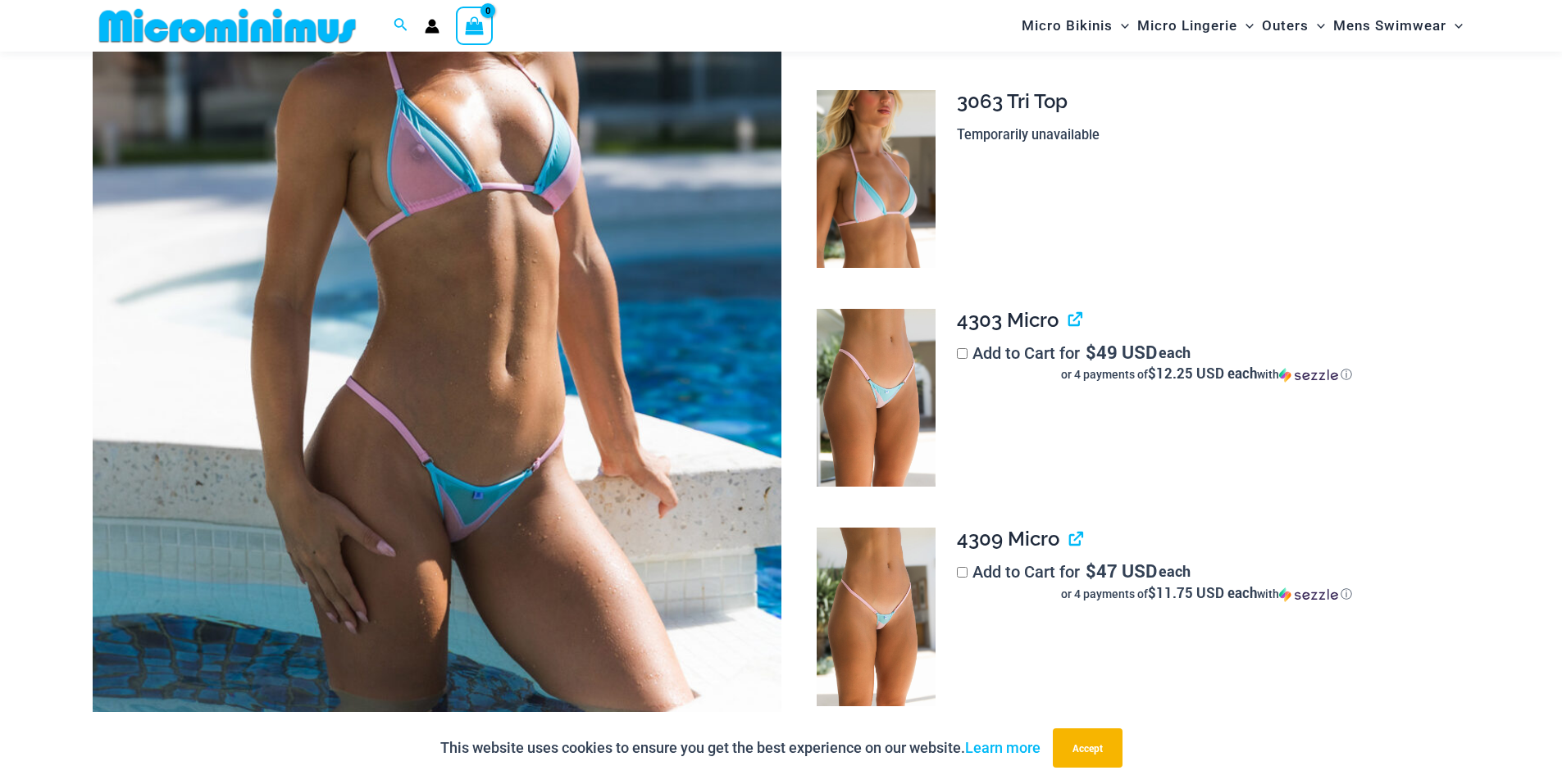
scroll to position [561, 0]
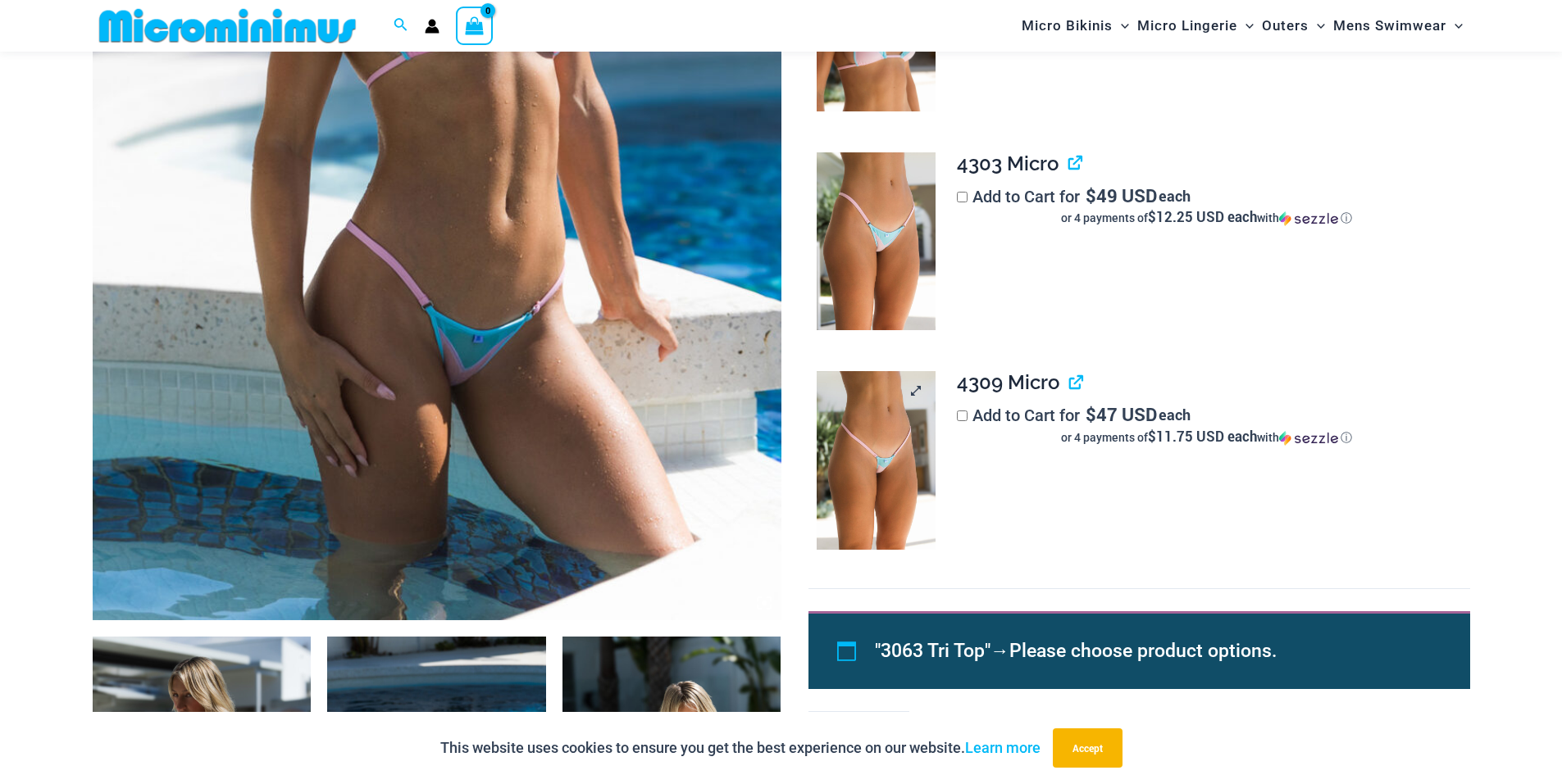
click at [889, 465] on img at bounding box center [876, 461] width 119 height 178
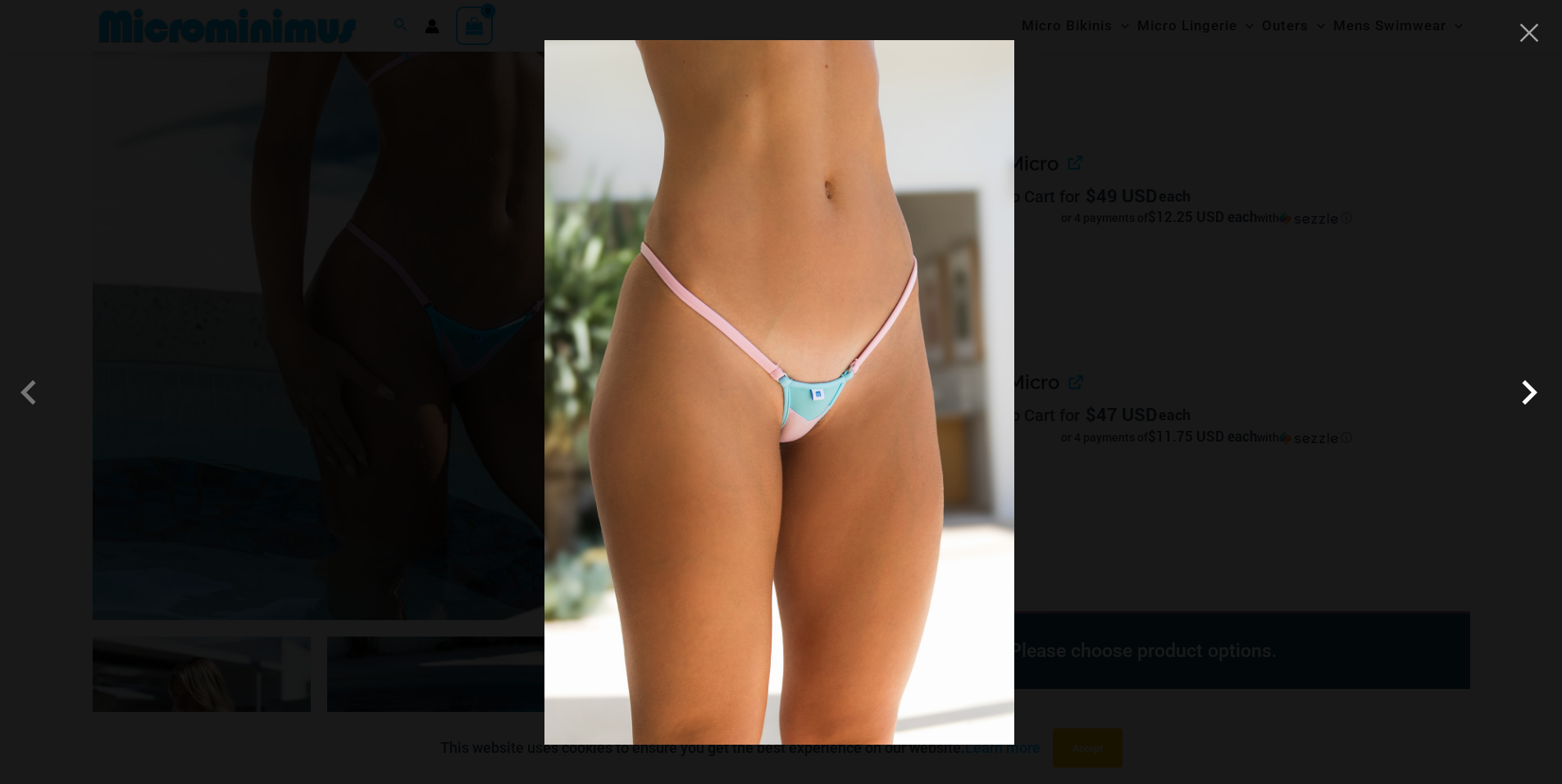
click at [1529, 390] on span at bounding box center [1529, 392] width 50 height 50
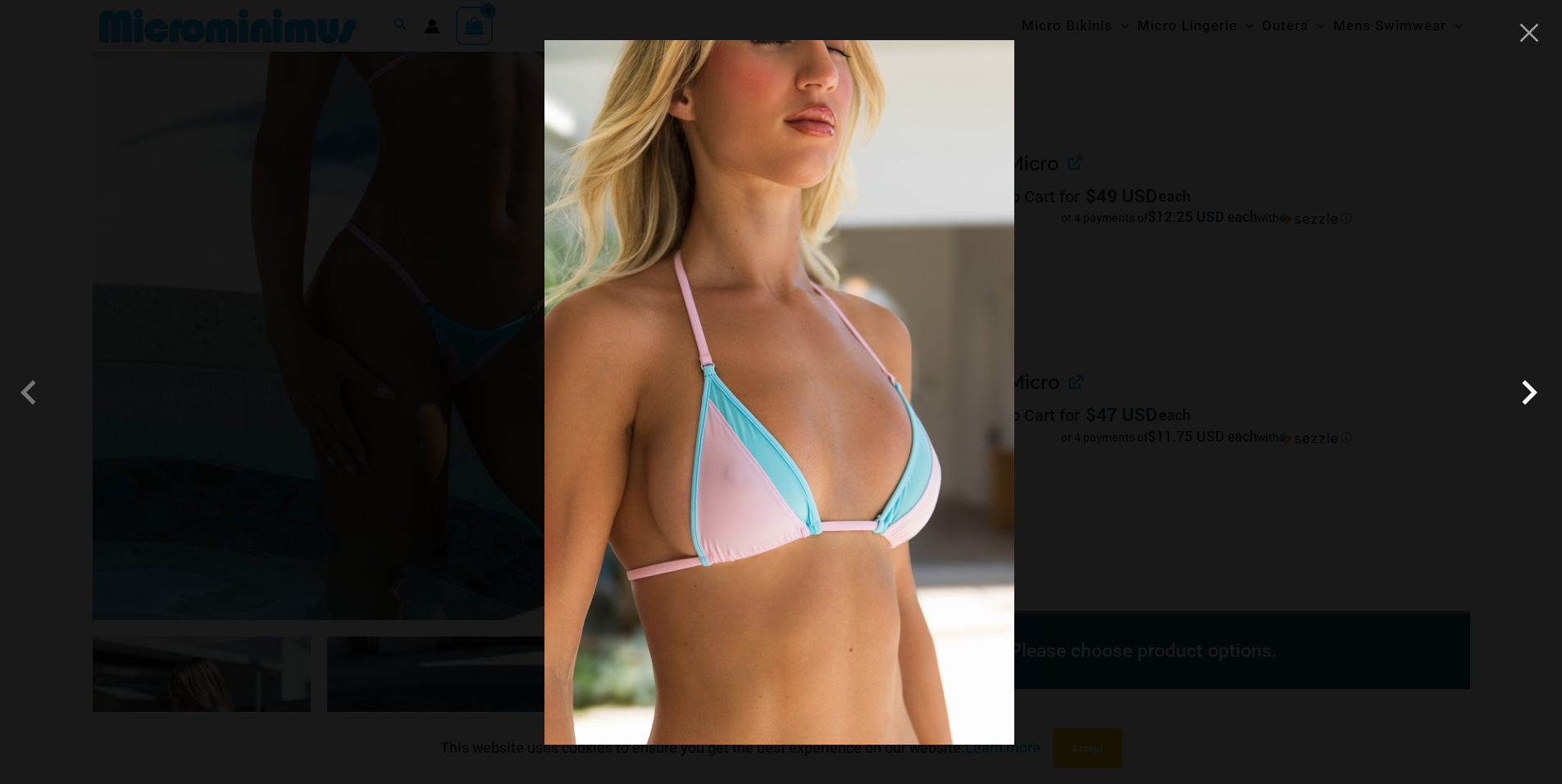
click at [1529, 390] on span at bounding box center [1529, 392] width 50 height 50
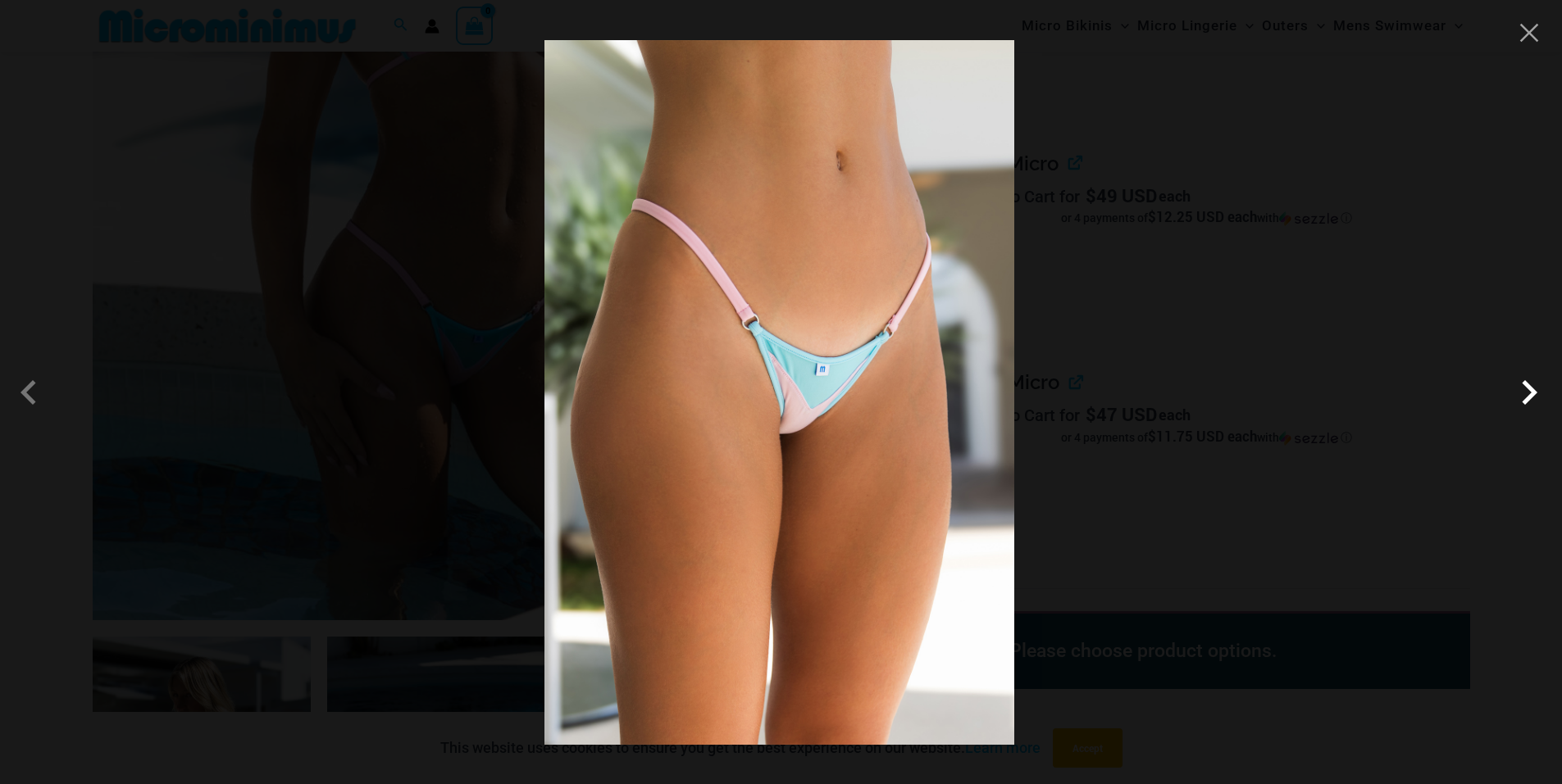
click at [1529, 390] on span at bounding box center [1529, 392] width 50 height 50
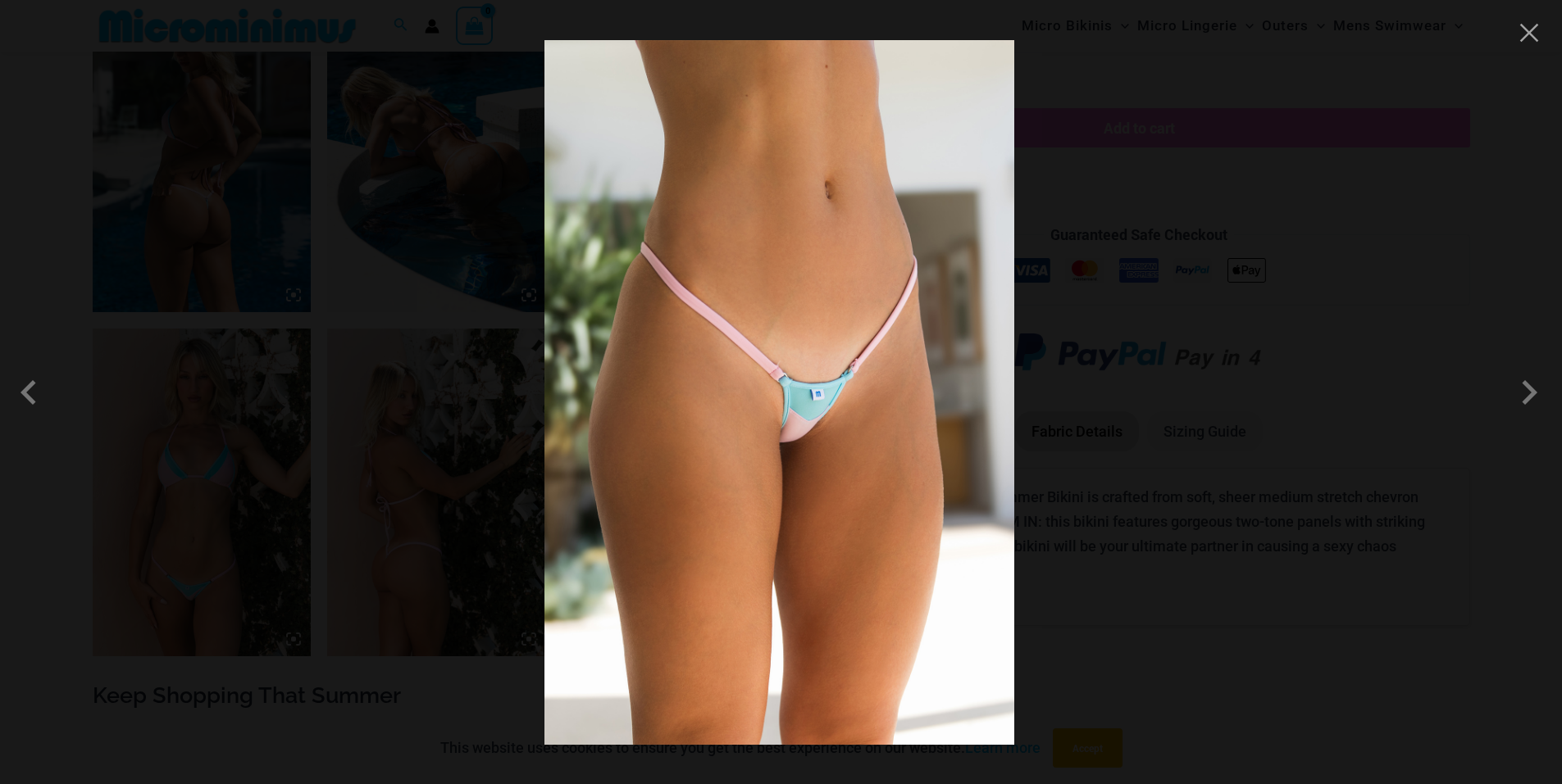
scroll to position [1217, 0]
click at [1359, 508] on div at bounding box center [781, 392] width 1562 height 784
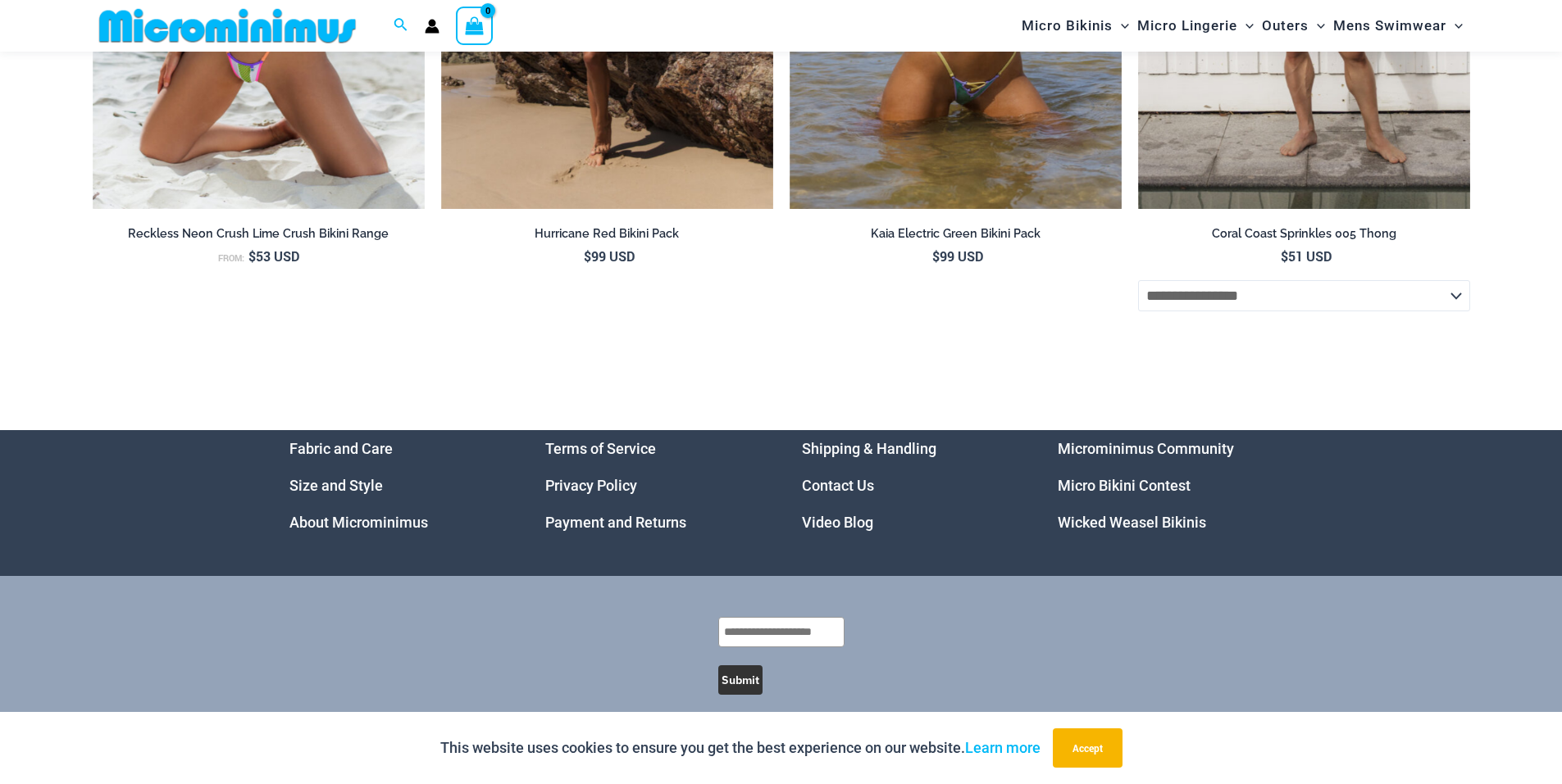
scroll to position [5901, 0]
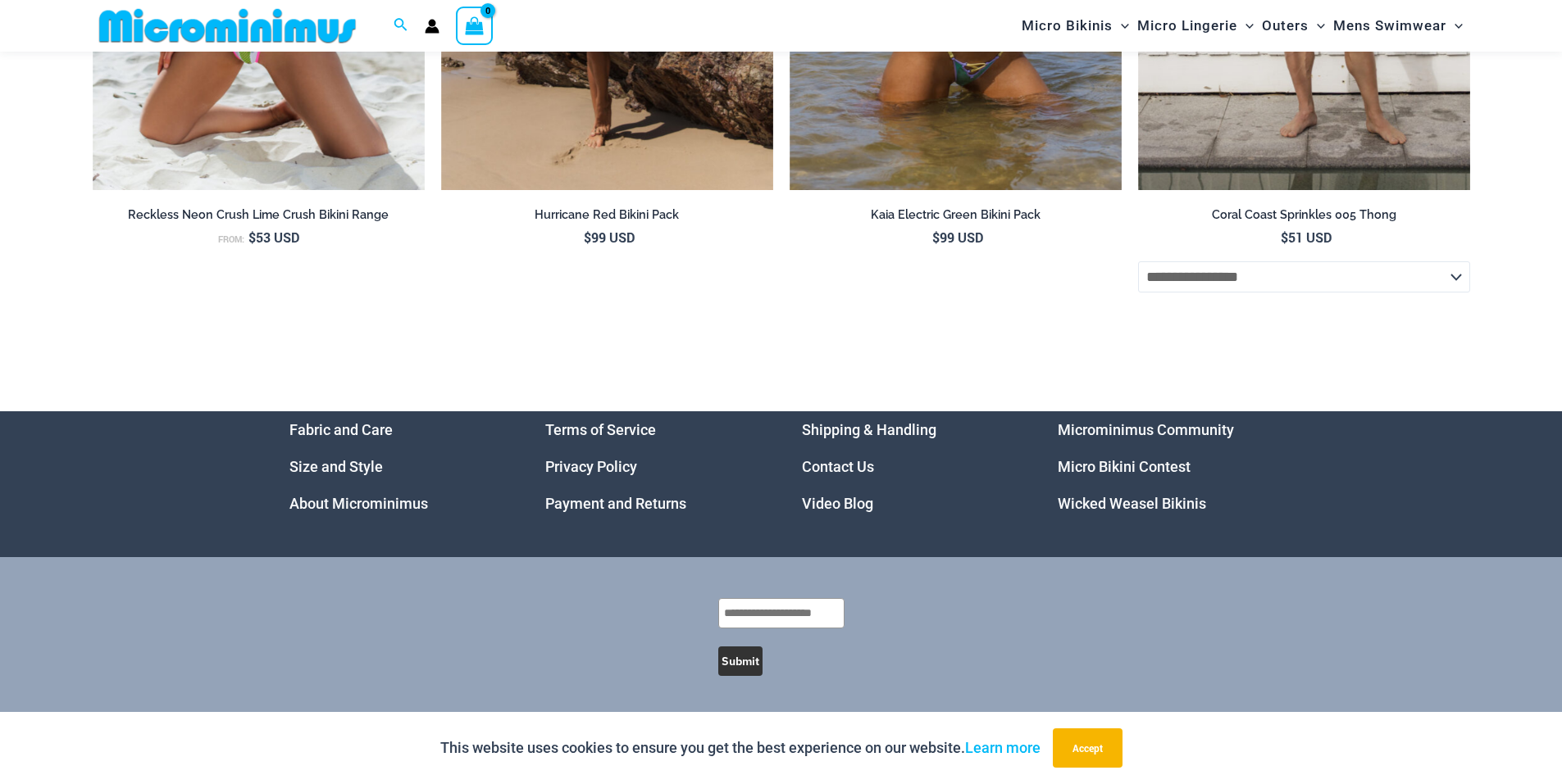
click at [850, 495] on link "Video Blog" at bounding box center [838, 503] width 71 height 17
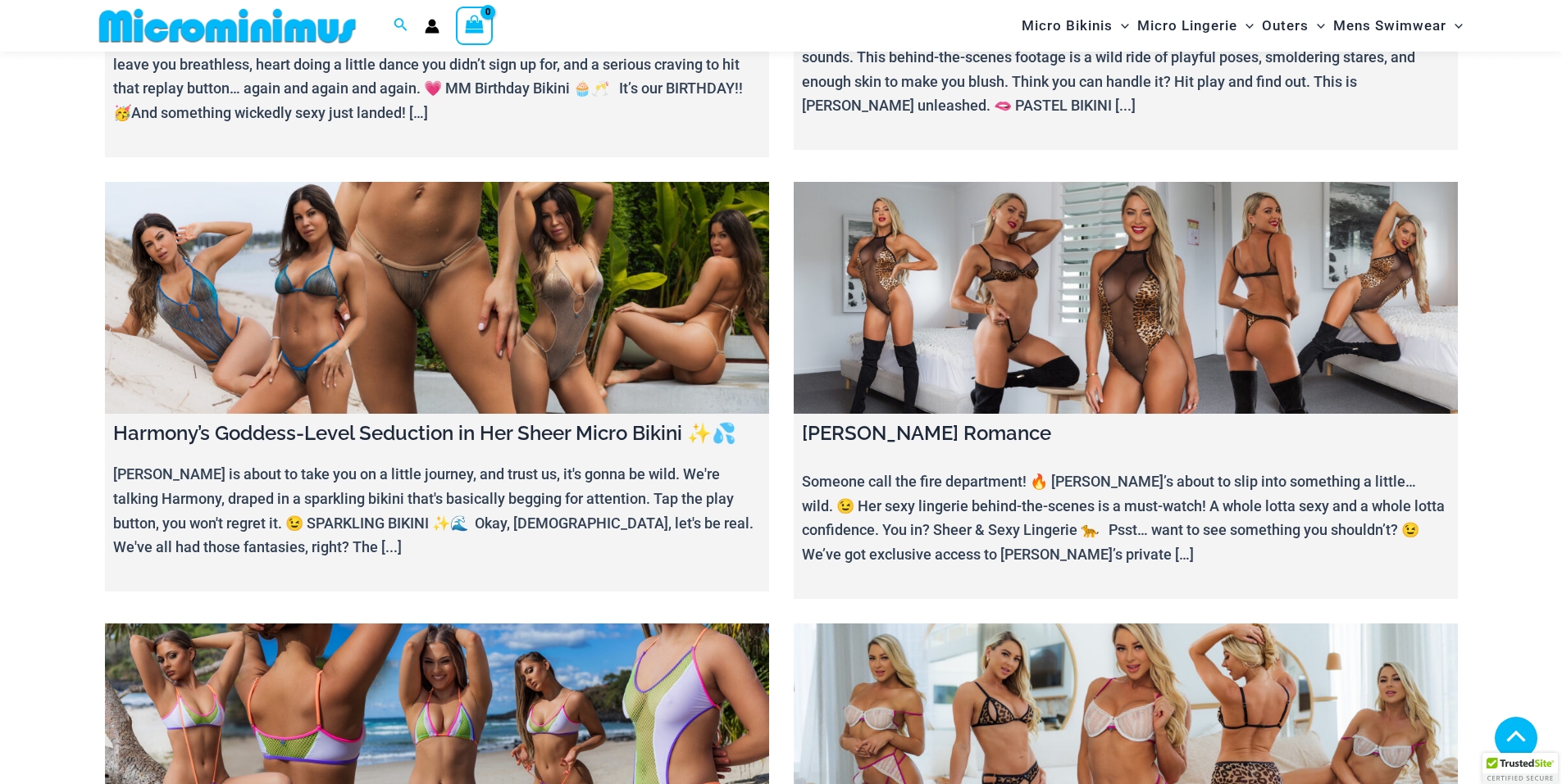
scroll to position [395, 0]
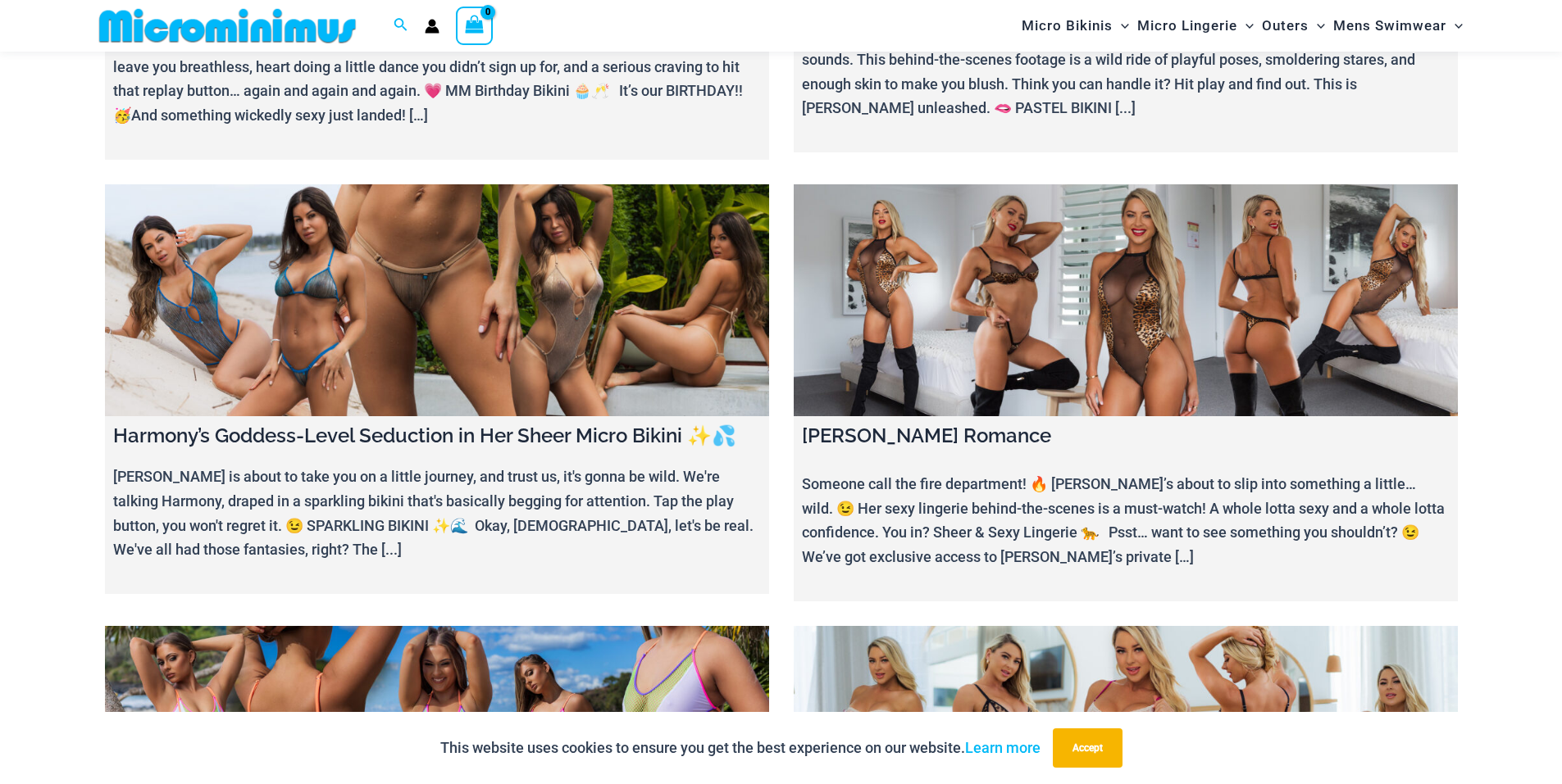
click at [450, 373] on link at bounding box center [437, 300] width 664 height 233
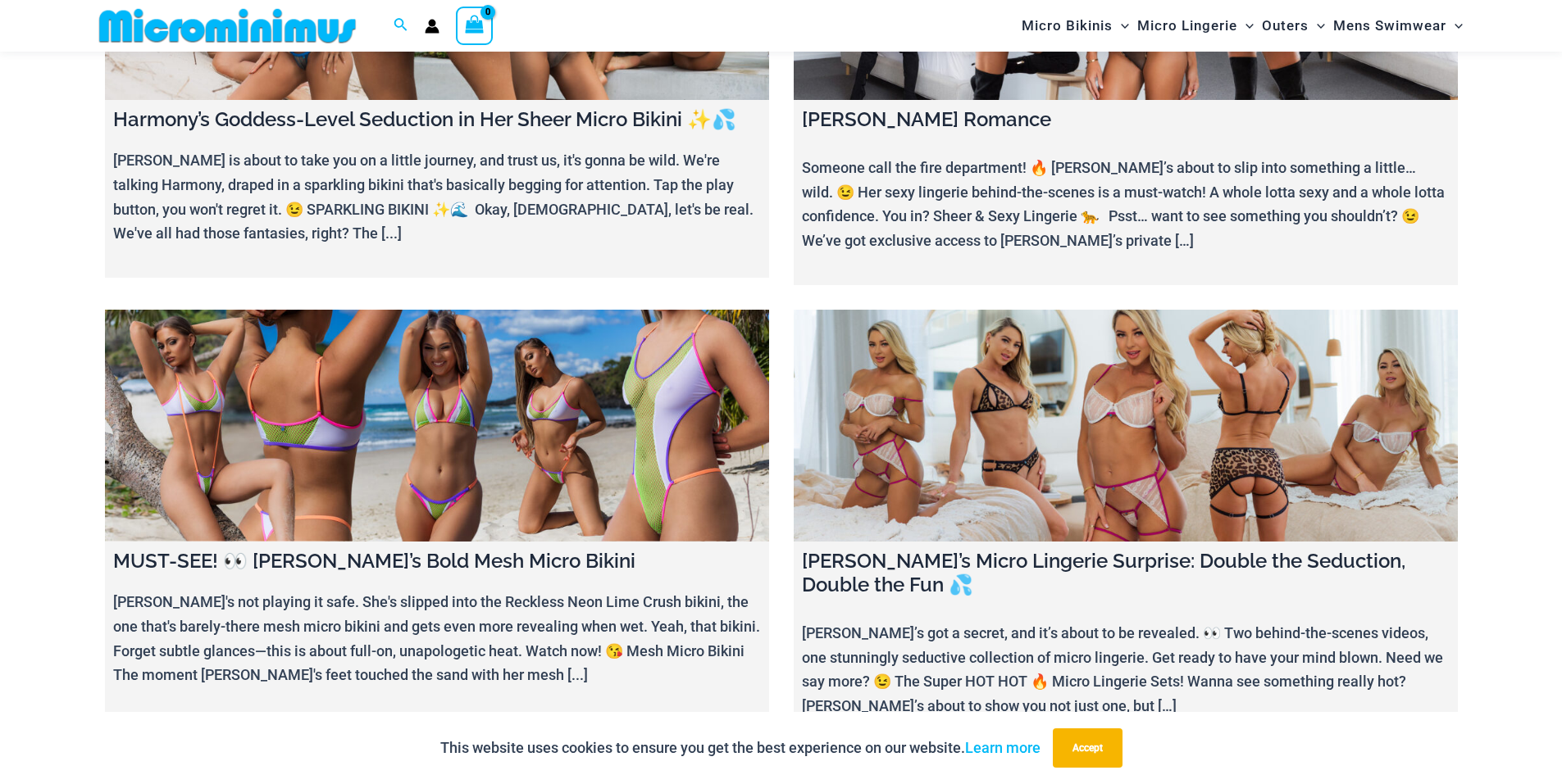
scroll to position [723, 0]
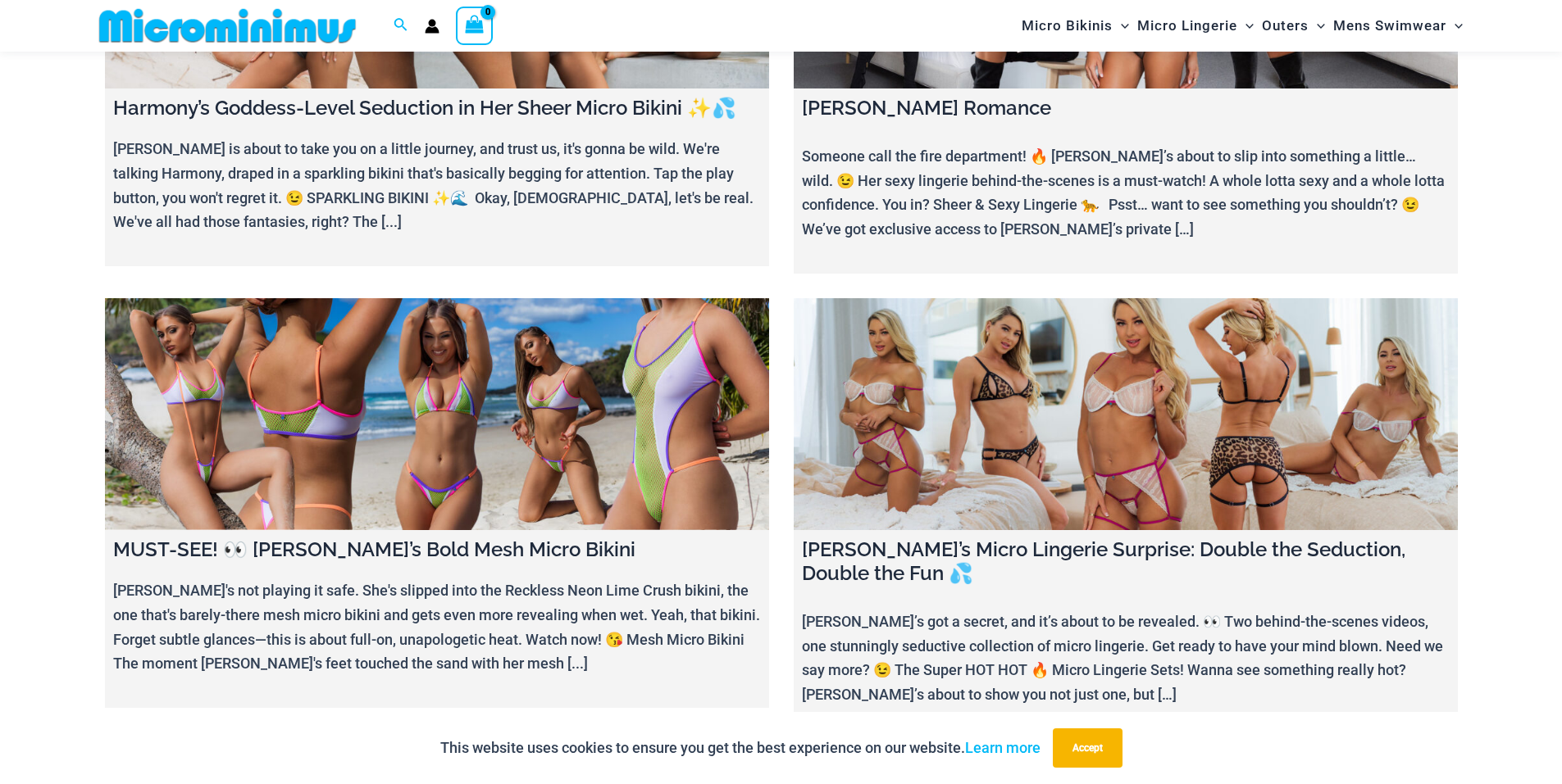
click at [401, 440] on link at bounding box center [437, 414] width 664 height 233
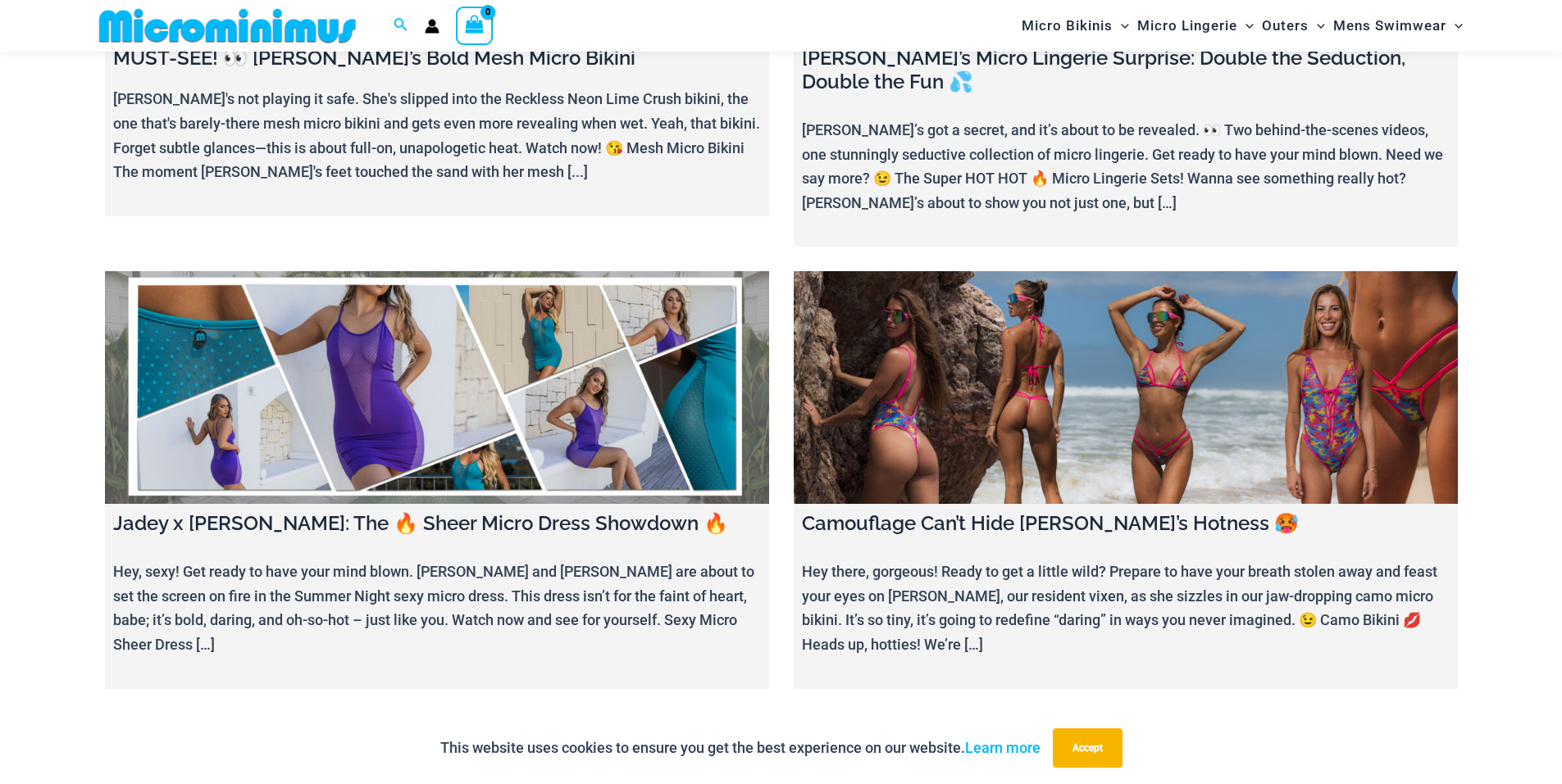
scroll to position [1624, 0]
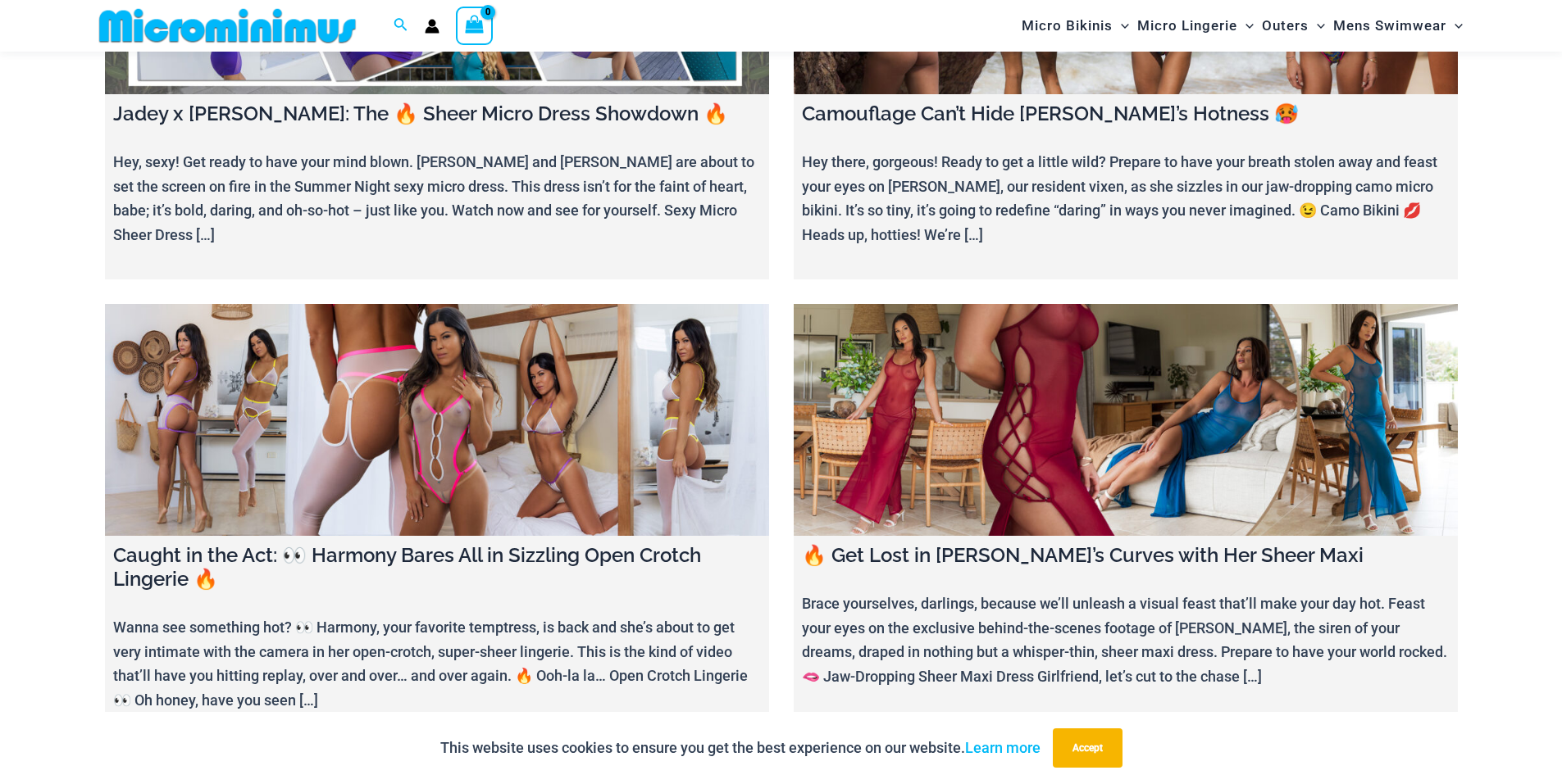
click at [474, 372] on link at bounding box center [437, 420] width 664 height 233
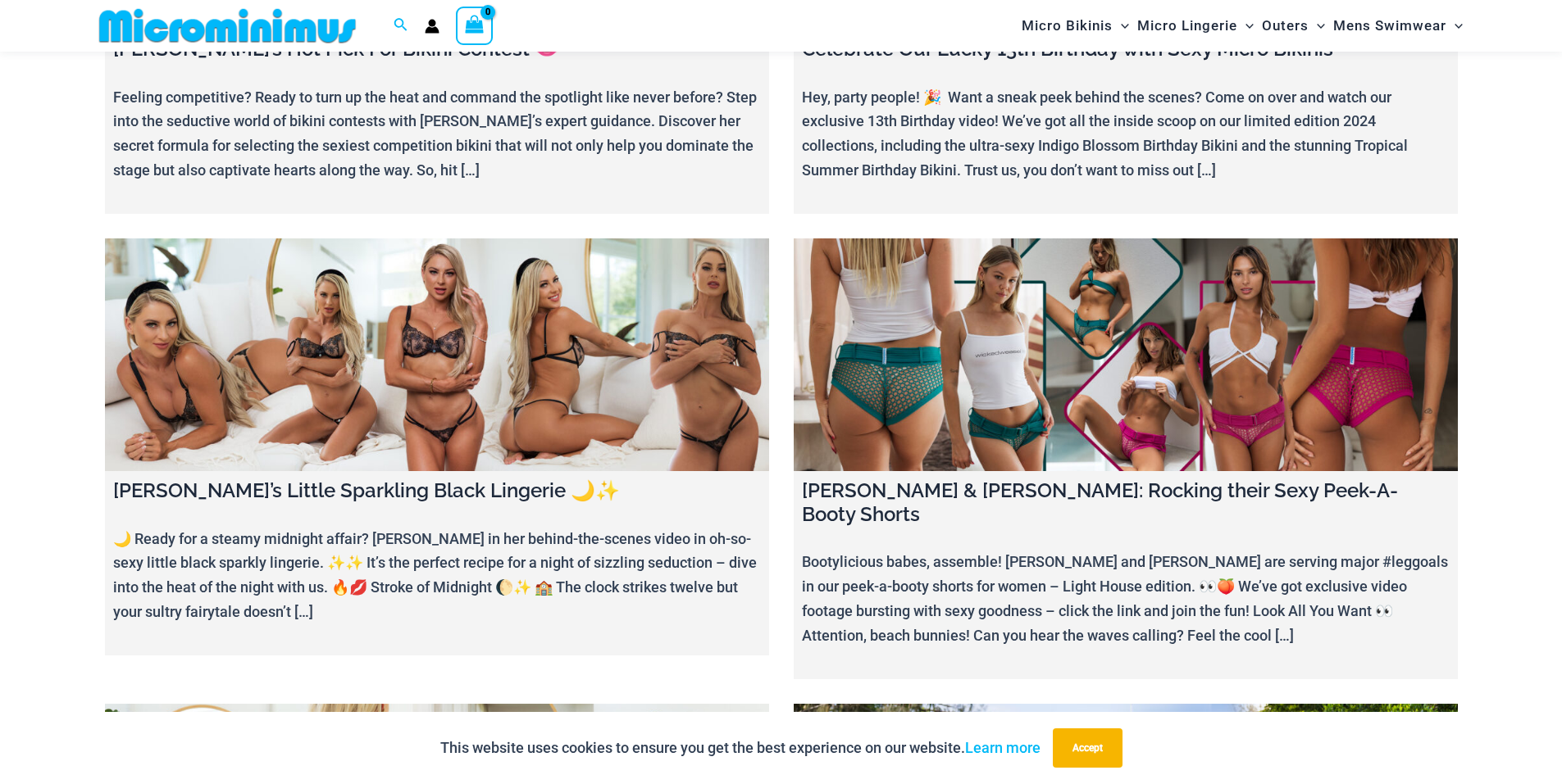
scroll to position [4902, 0]
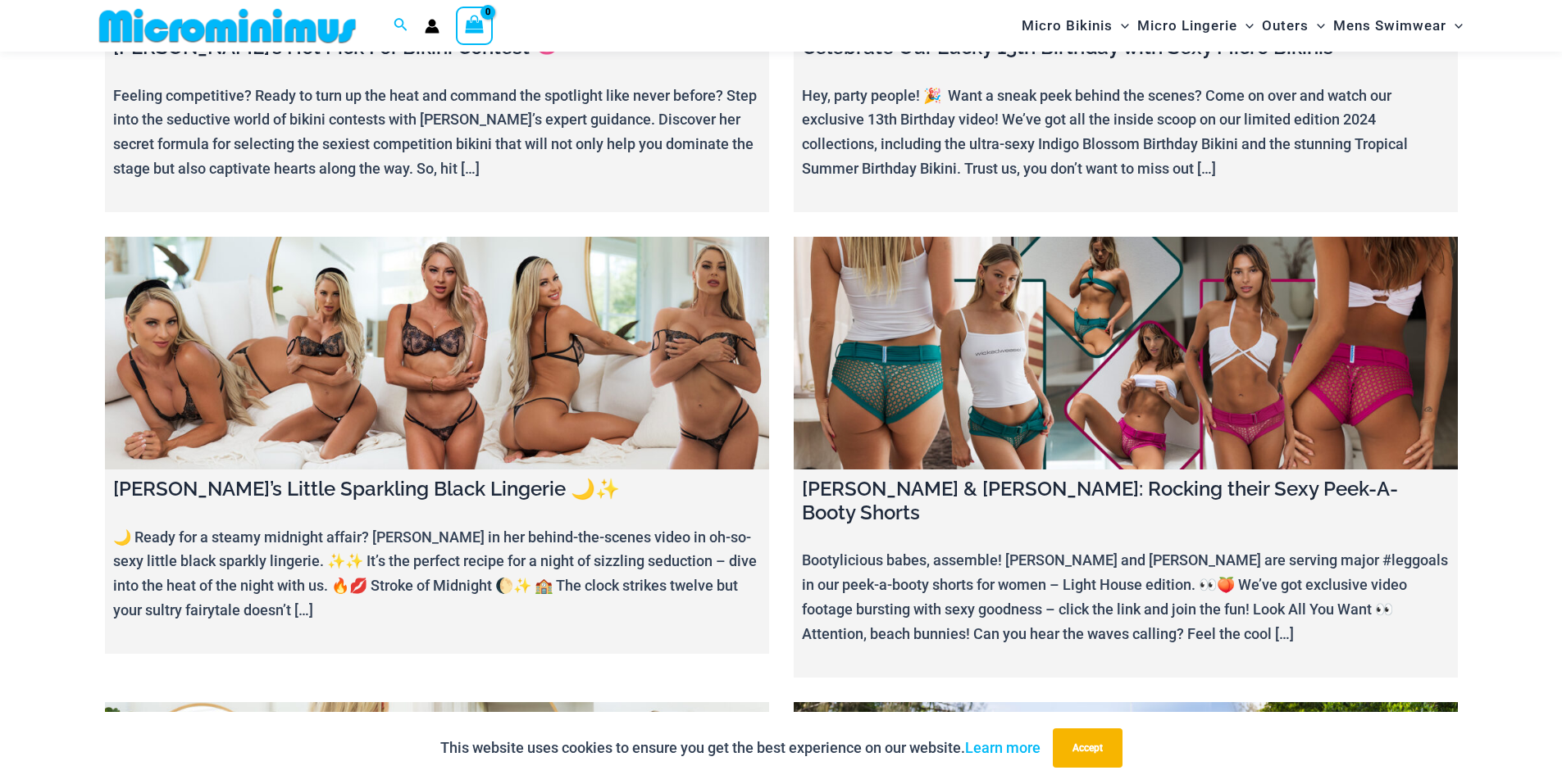
click at [1171, 285] on link at bounding box center [1126, 353] width 664 height 233
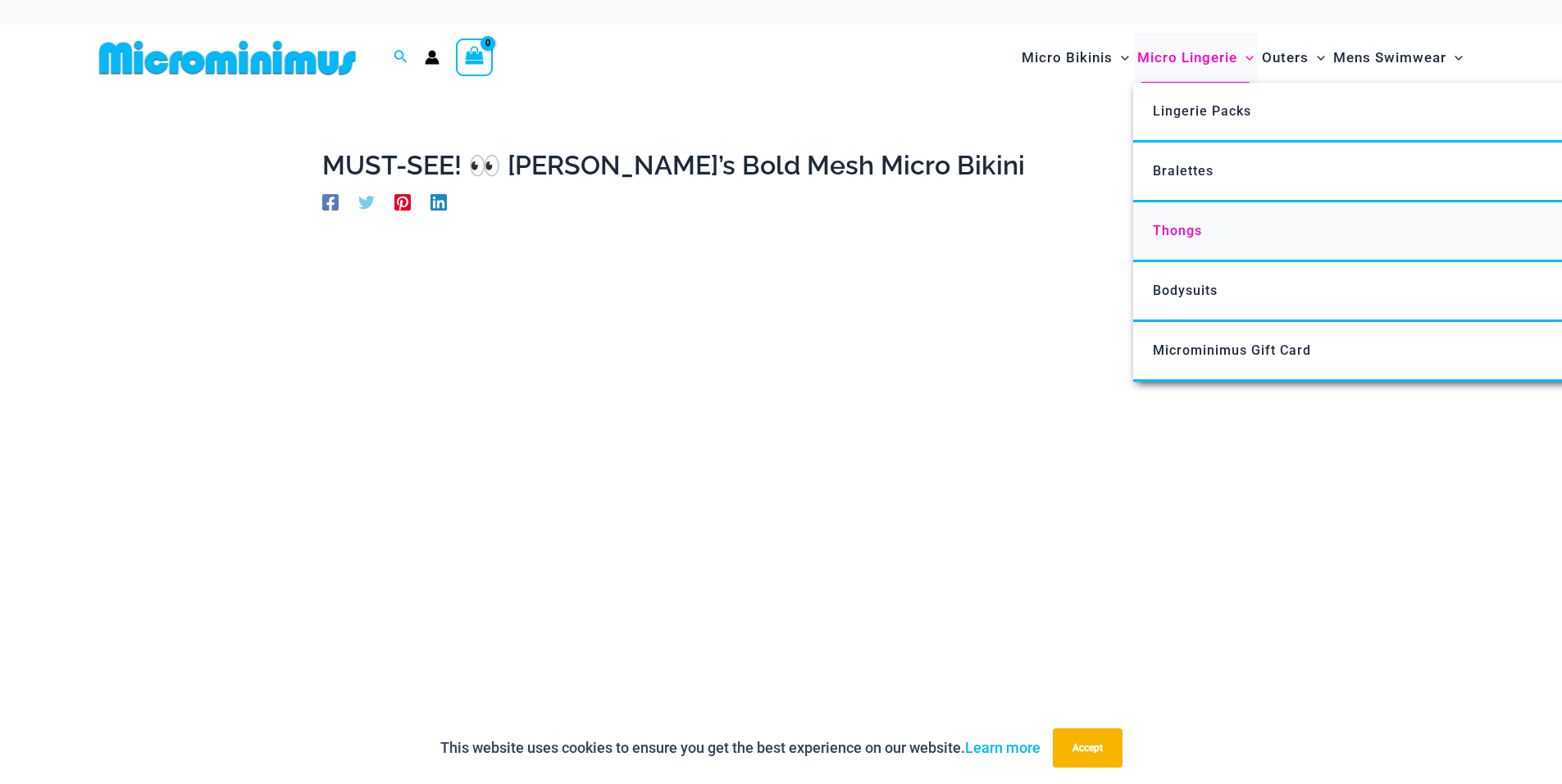
click at [1206, 226] on link "Thongs" at bounding box center [1378, 232] width 488 height 59
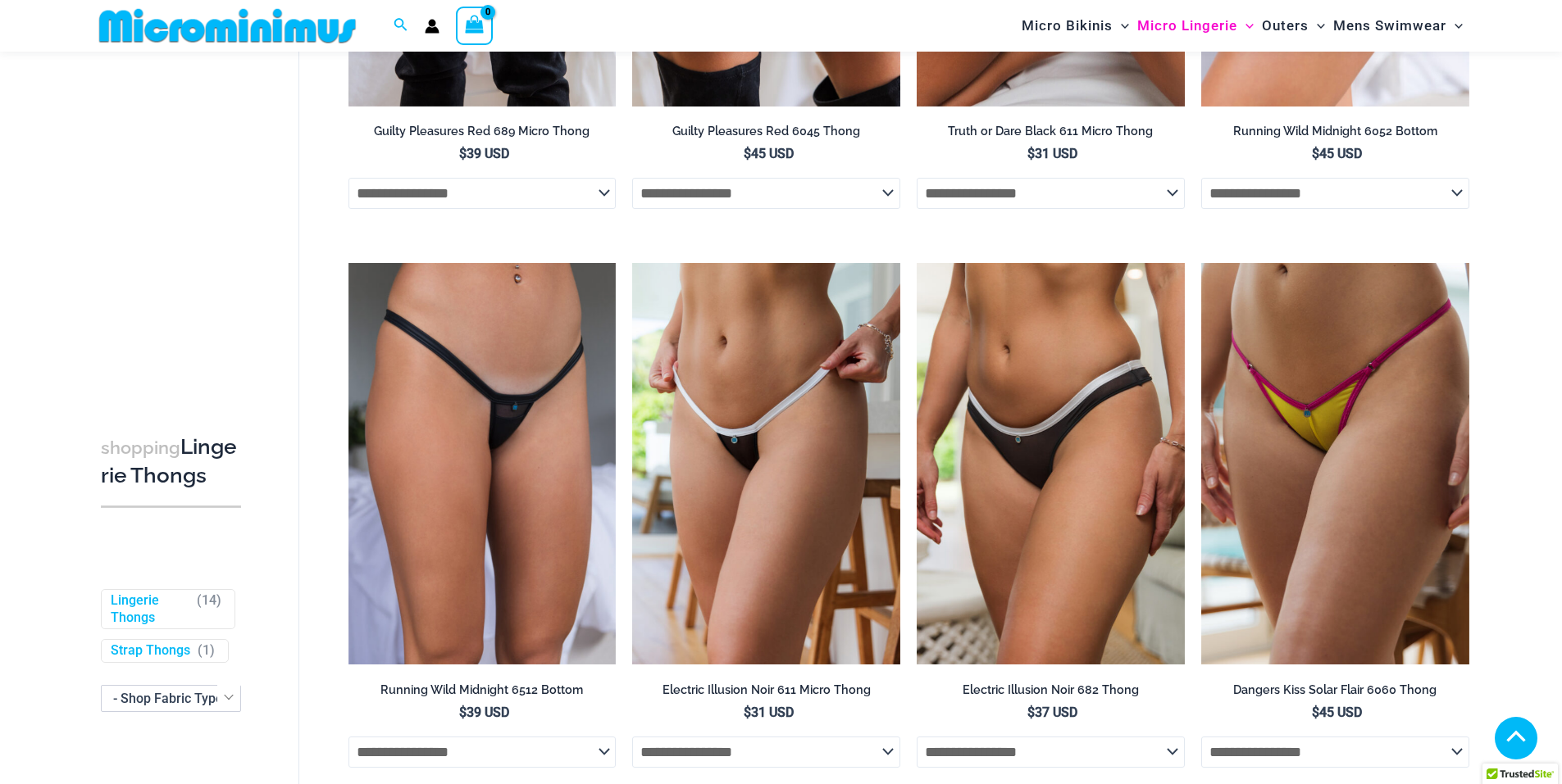
scroll to position [968, 0]
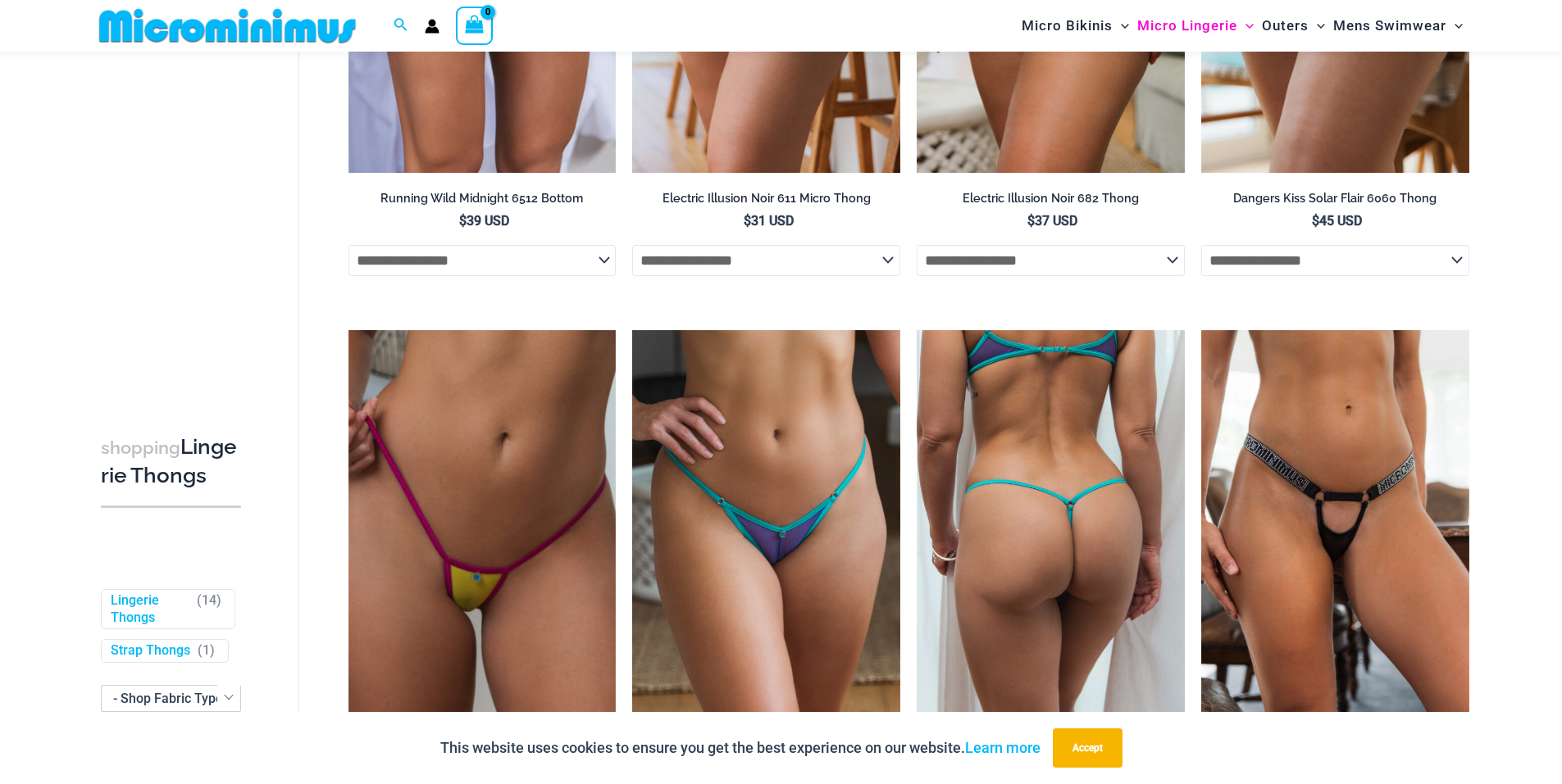
click at [1065, 449] on img at bounding box center [1050, 530] width 268 height 401
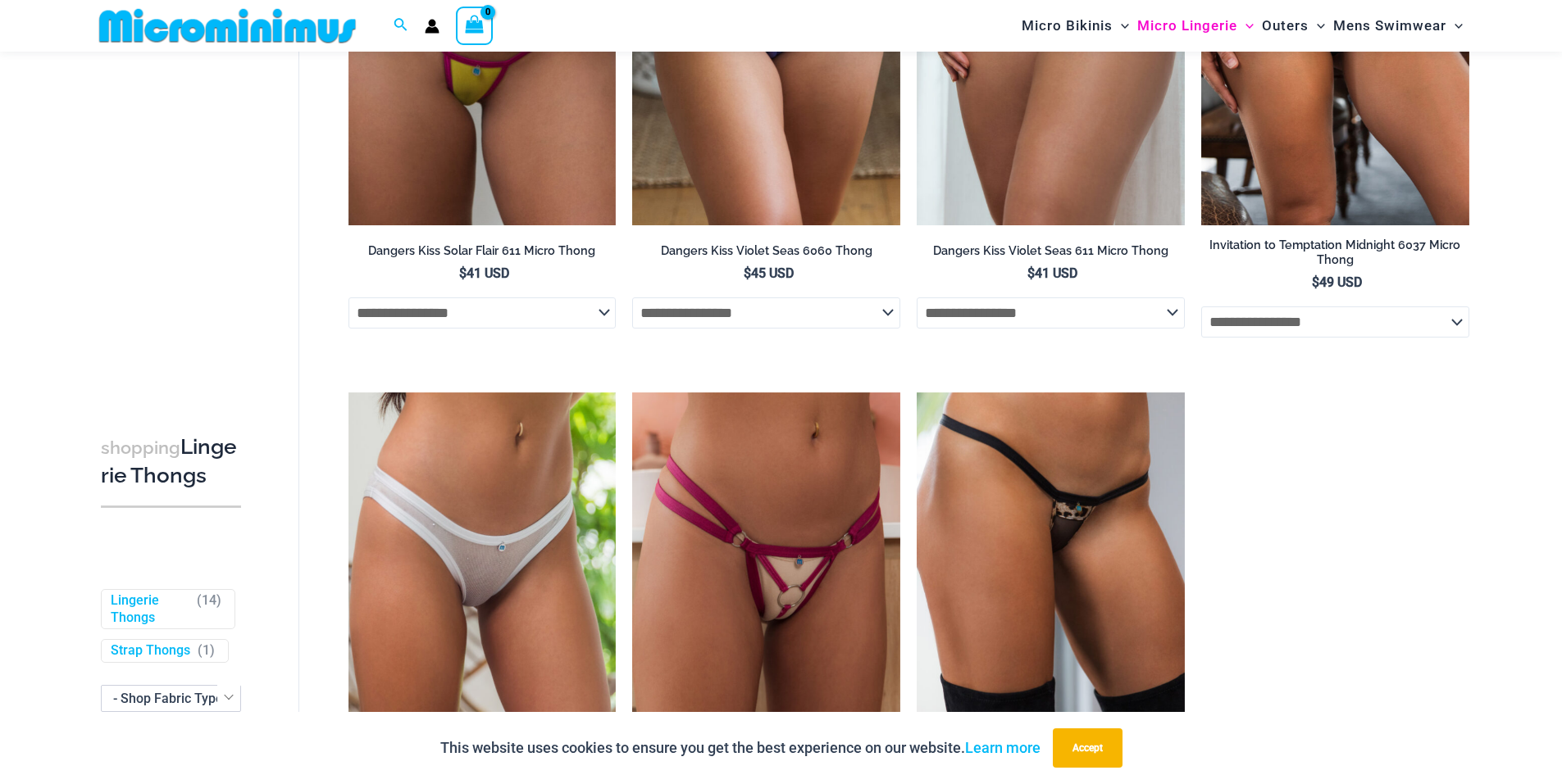
scroll to position [1624, 0]
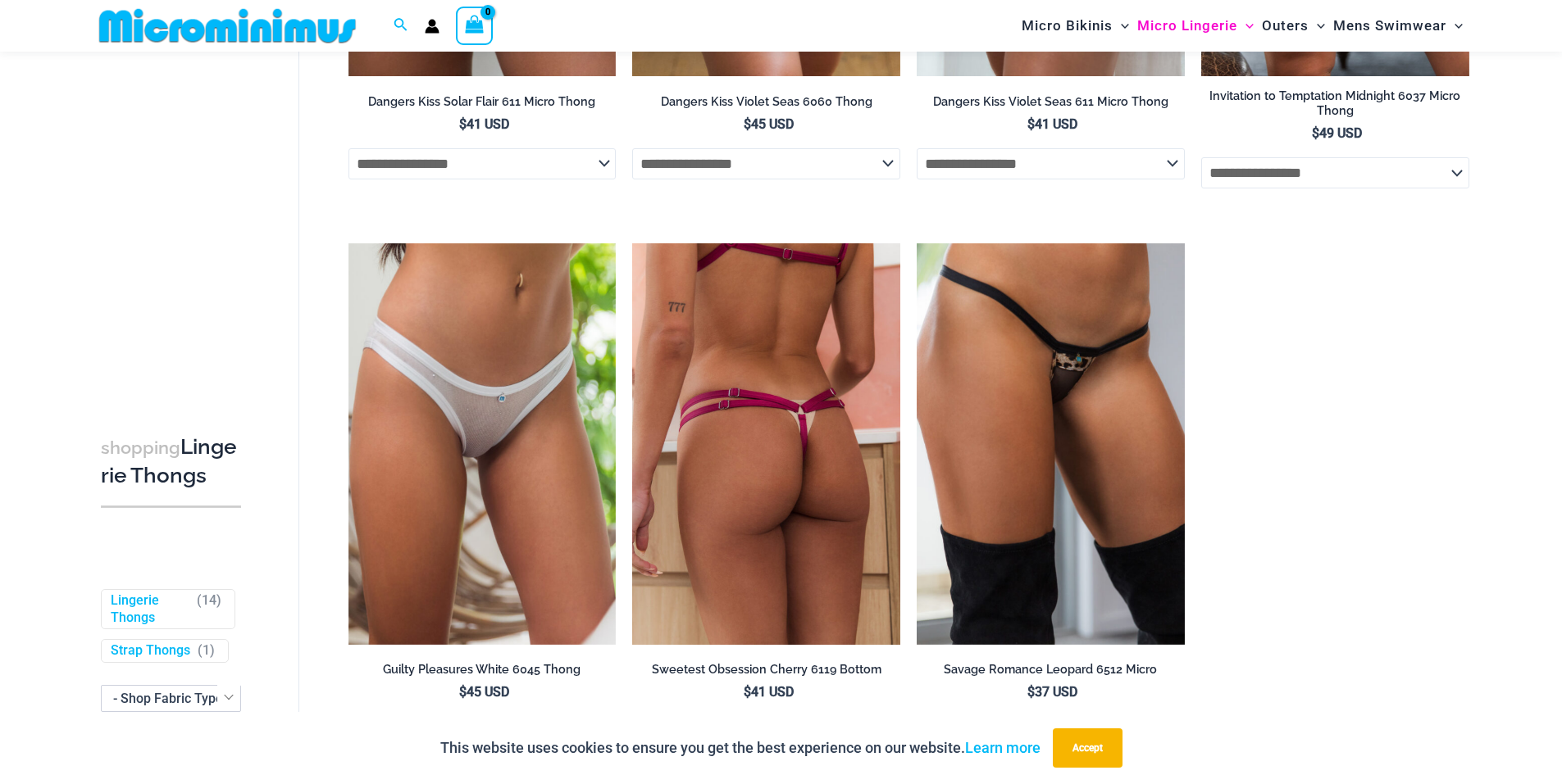
click at [741, 450] on img at bounding box center [766, 444] width 268 height 401
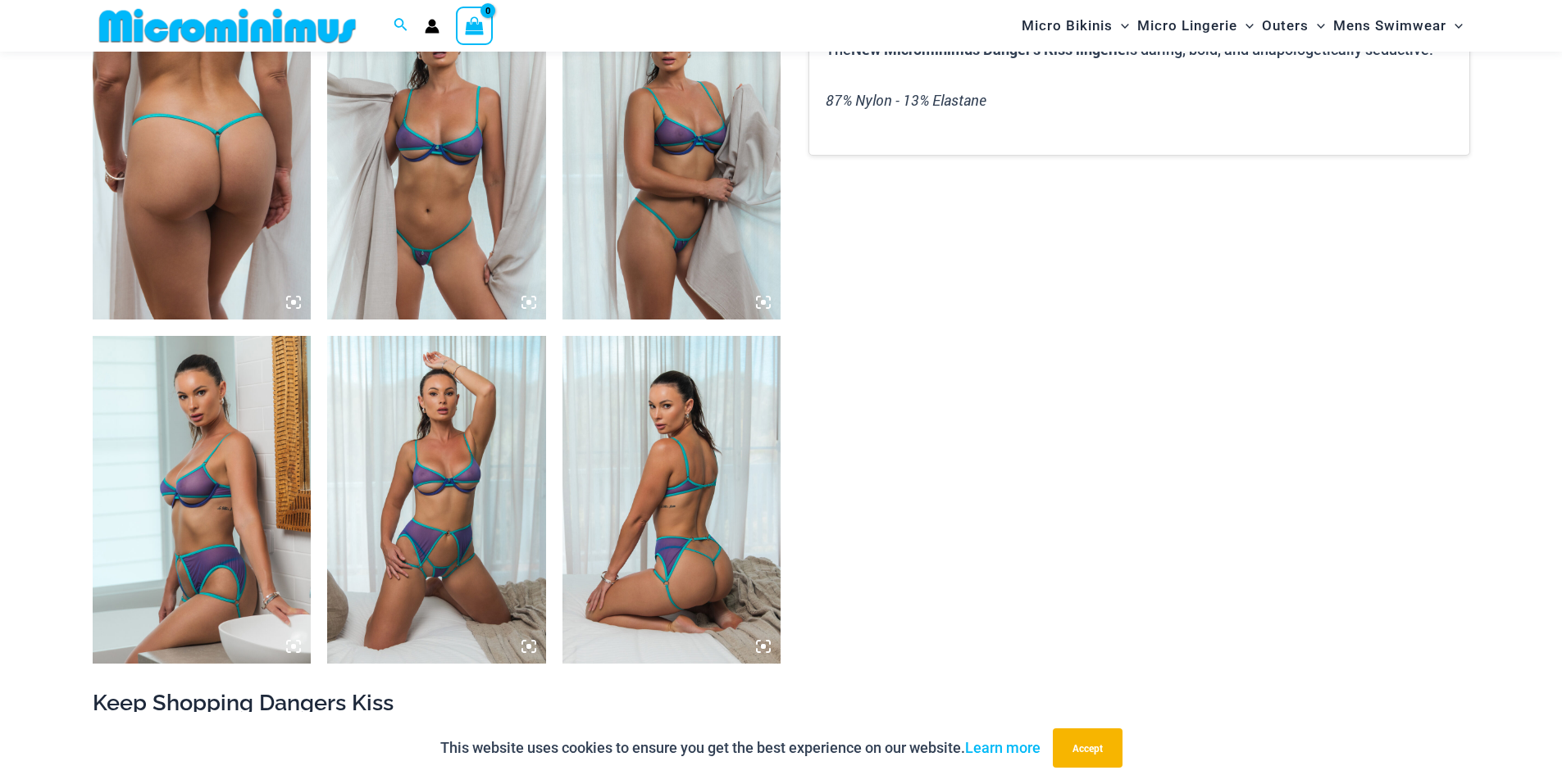
scroll to position [1214, 0]
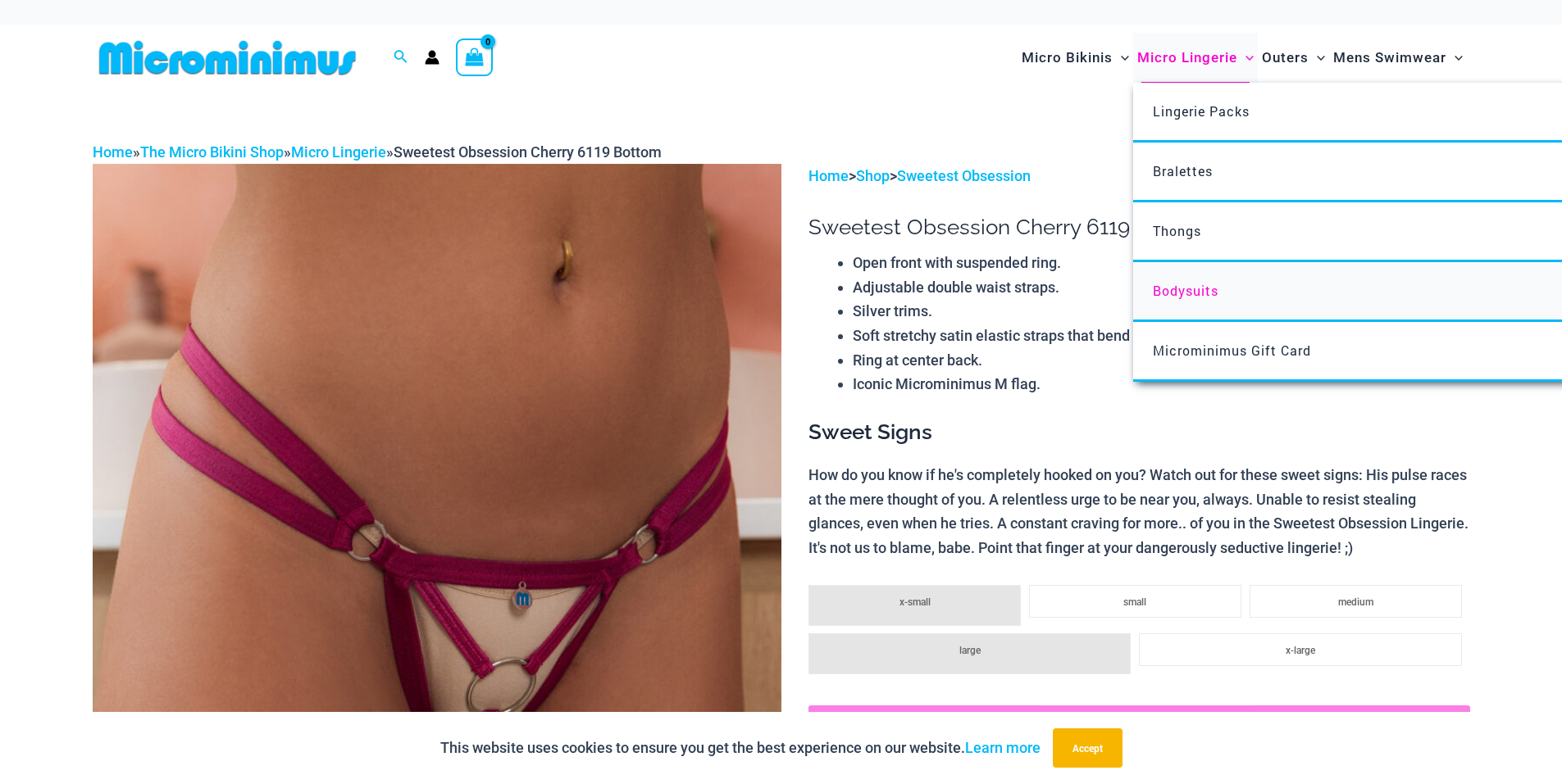
click at [1229, 285] on link "Bodysuits" at bounding box center [1378, 292] width 488 height 59
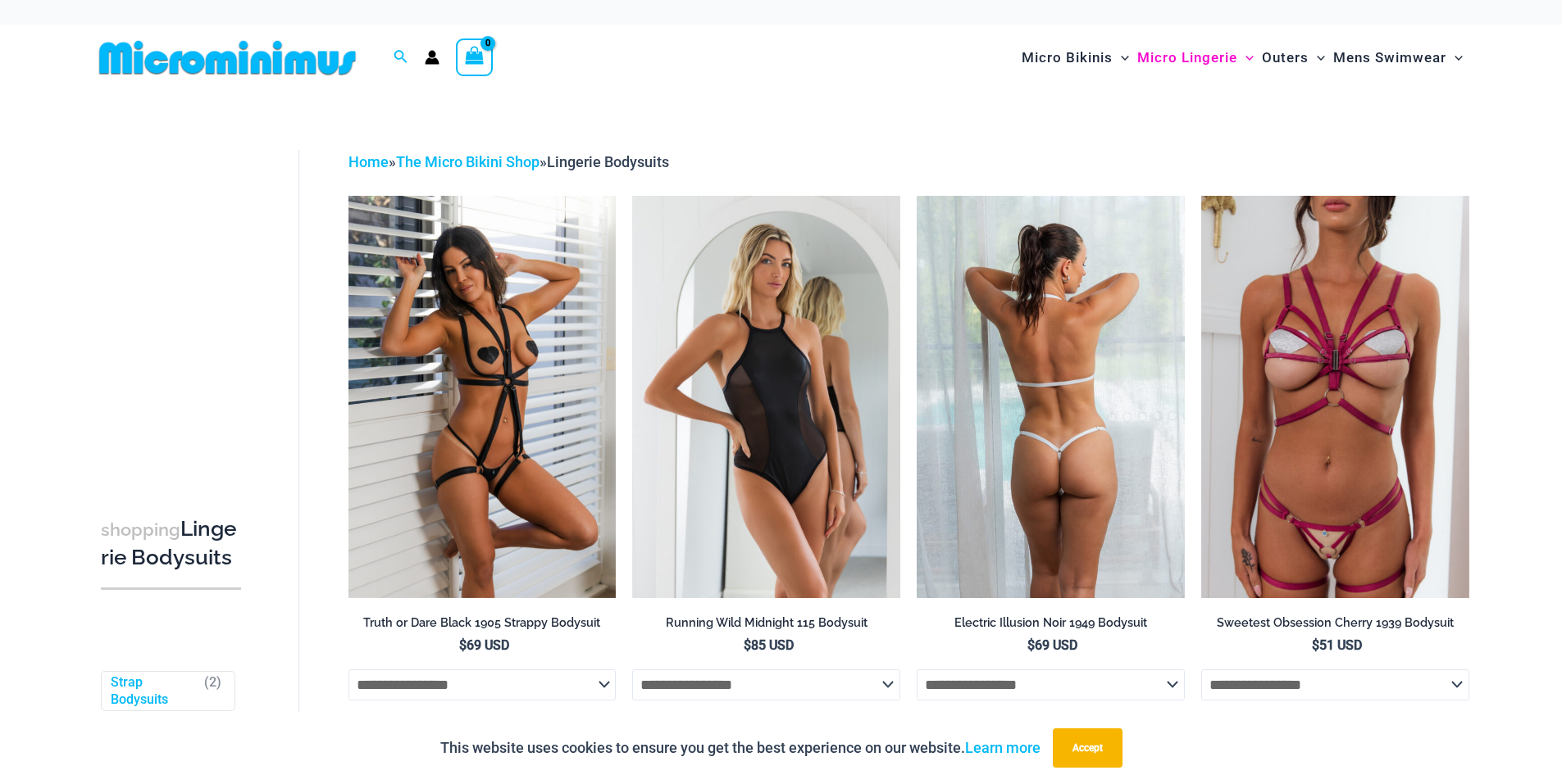
click at [1105, 391] on img at bounding box center [1050, 396] width 268 height 401
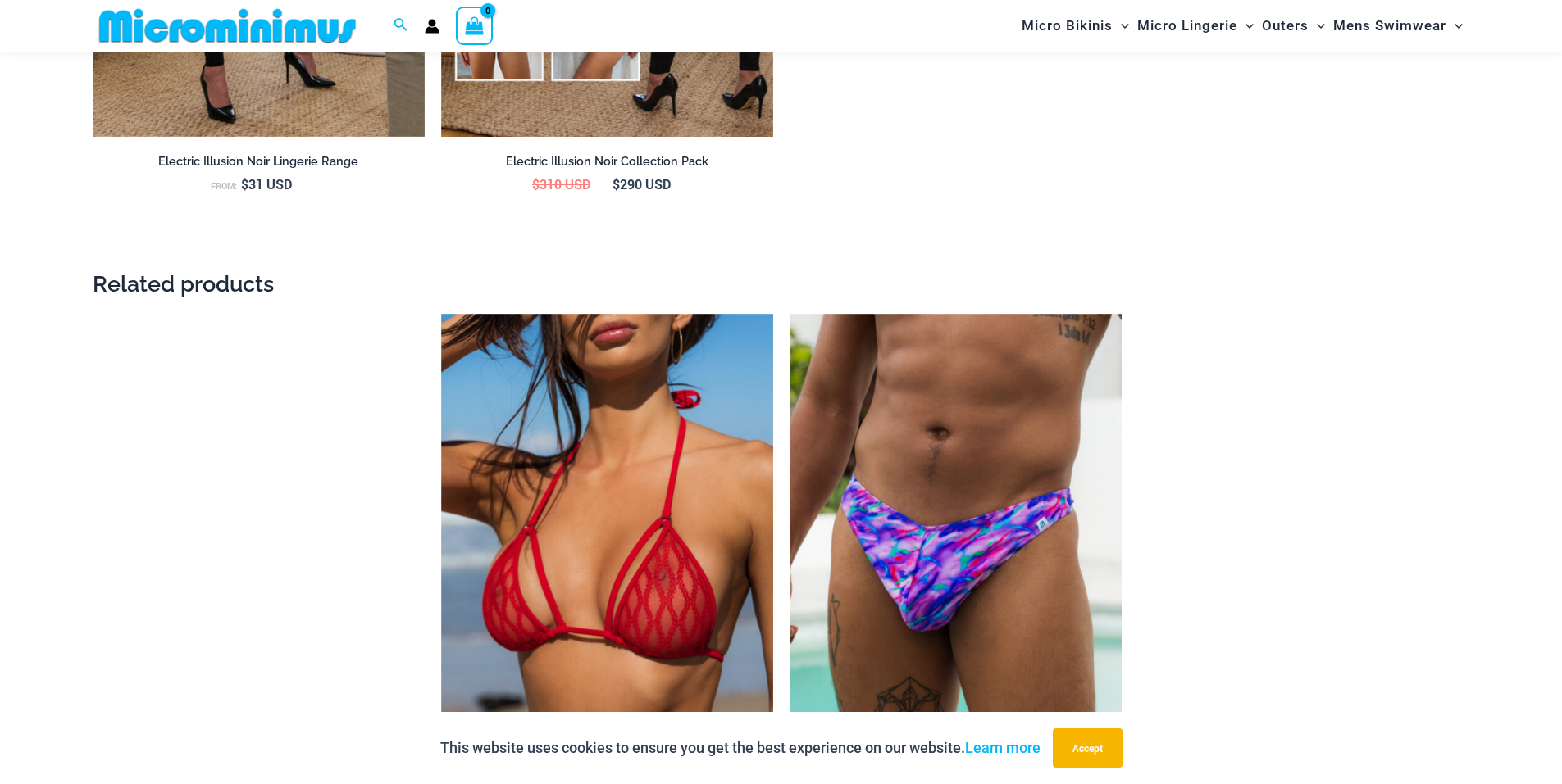
scroll to position [2540, 0]
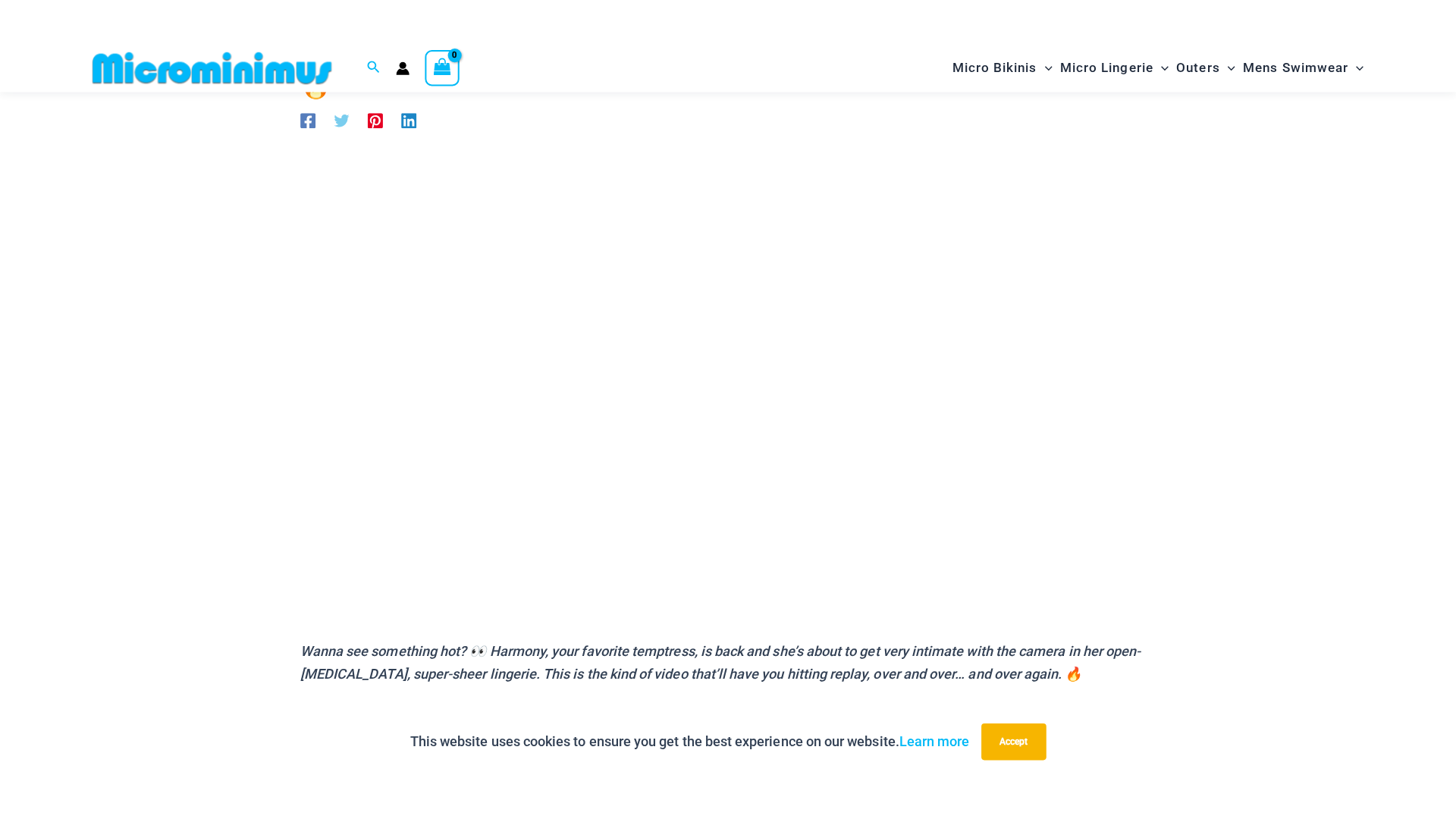
scroll to position [139, 0]
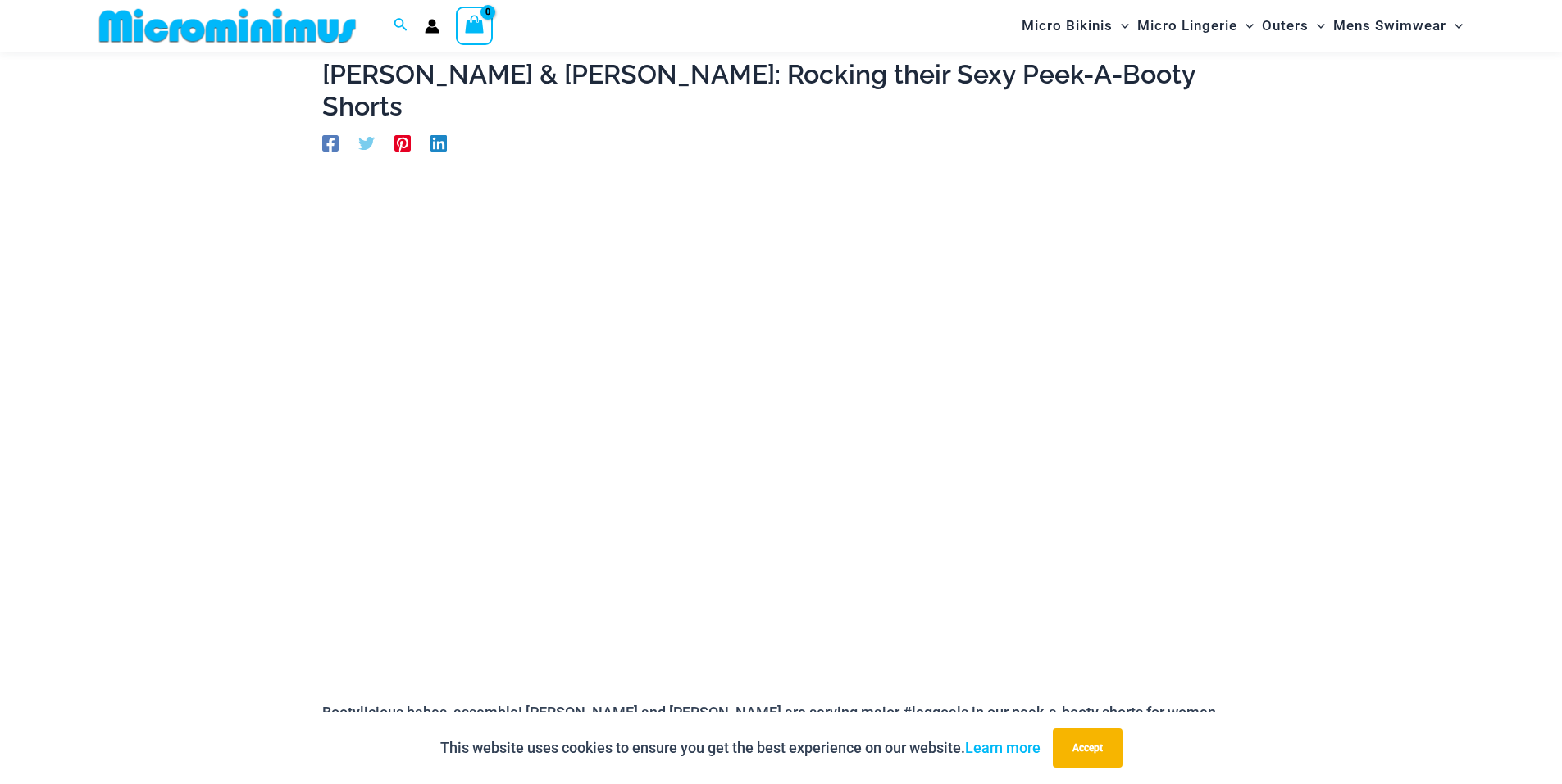
scroll to position [152, 0]
